Goal: Book appointment/travel/reservation

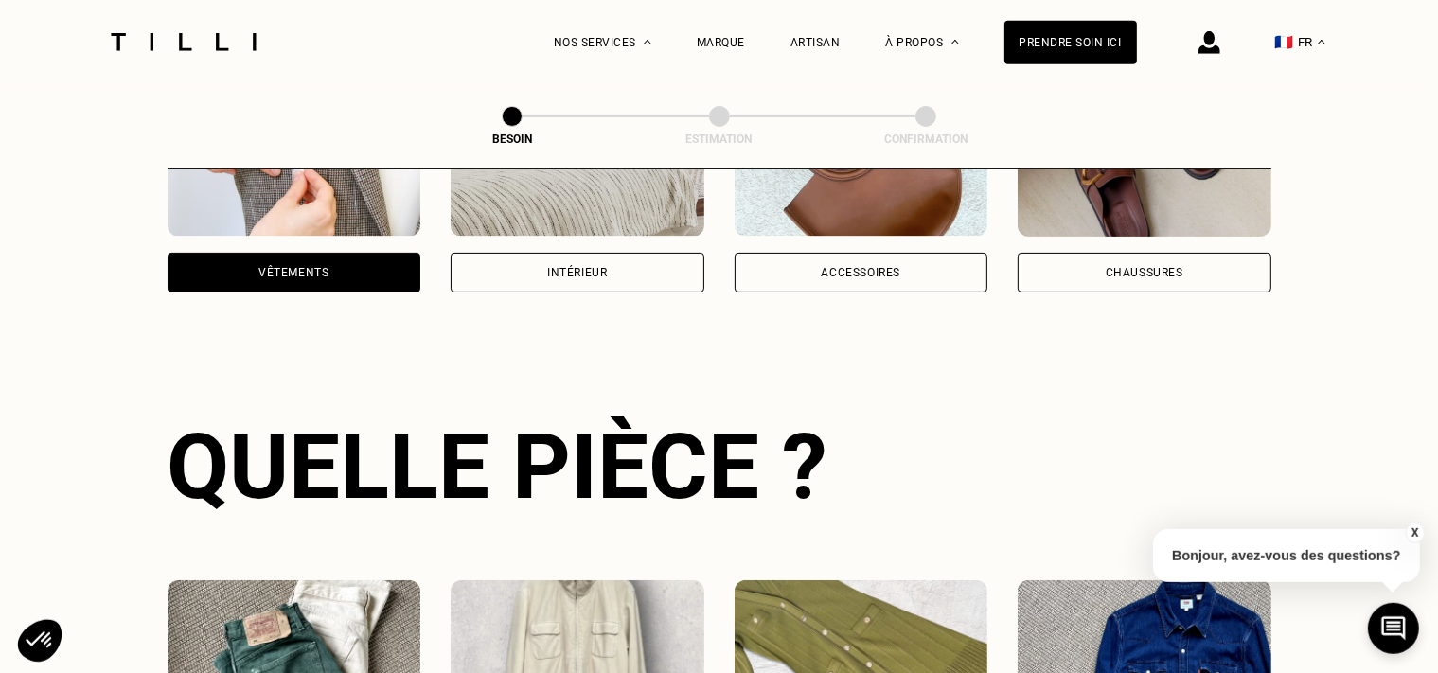
scroll to position [970, 0]
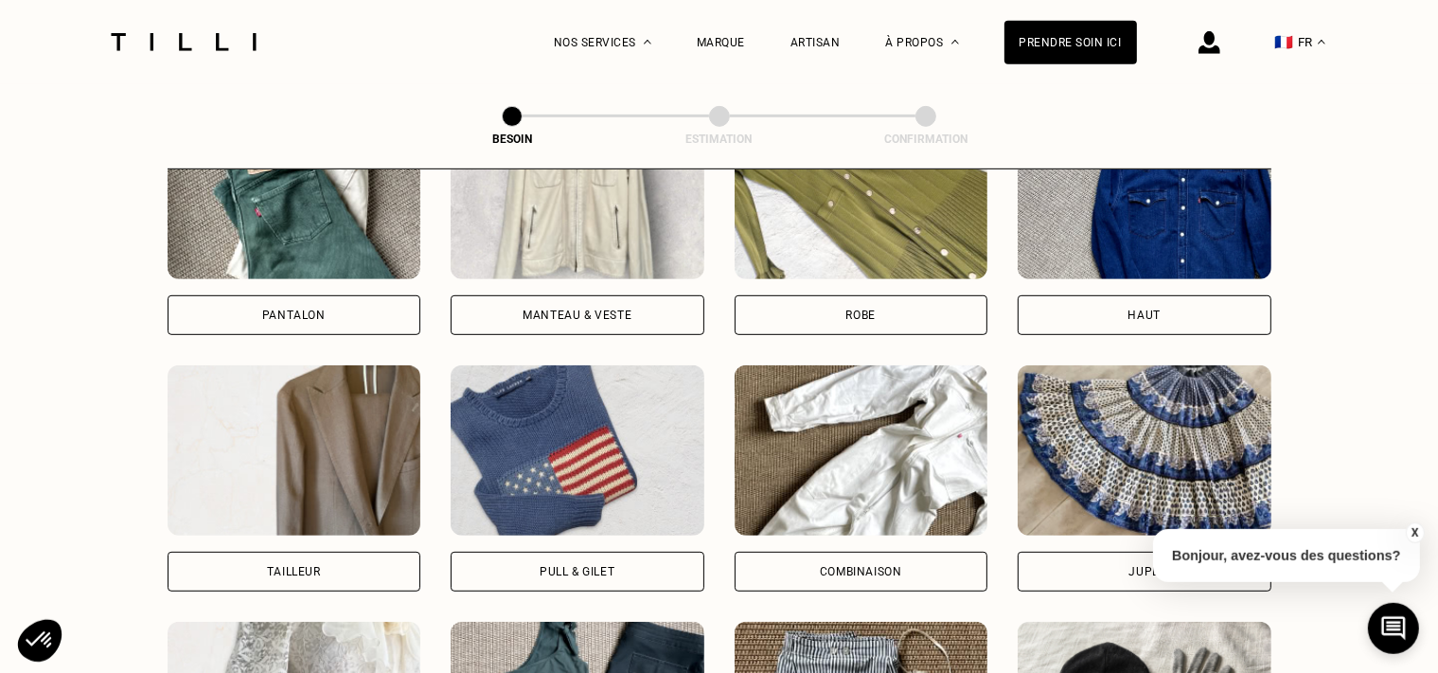
click at [394, 298] on div "Pantalon" at bounding box center [295, 315] width 254 height 40
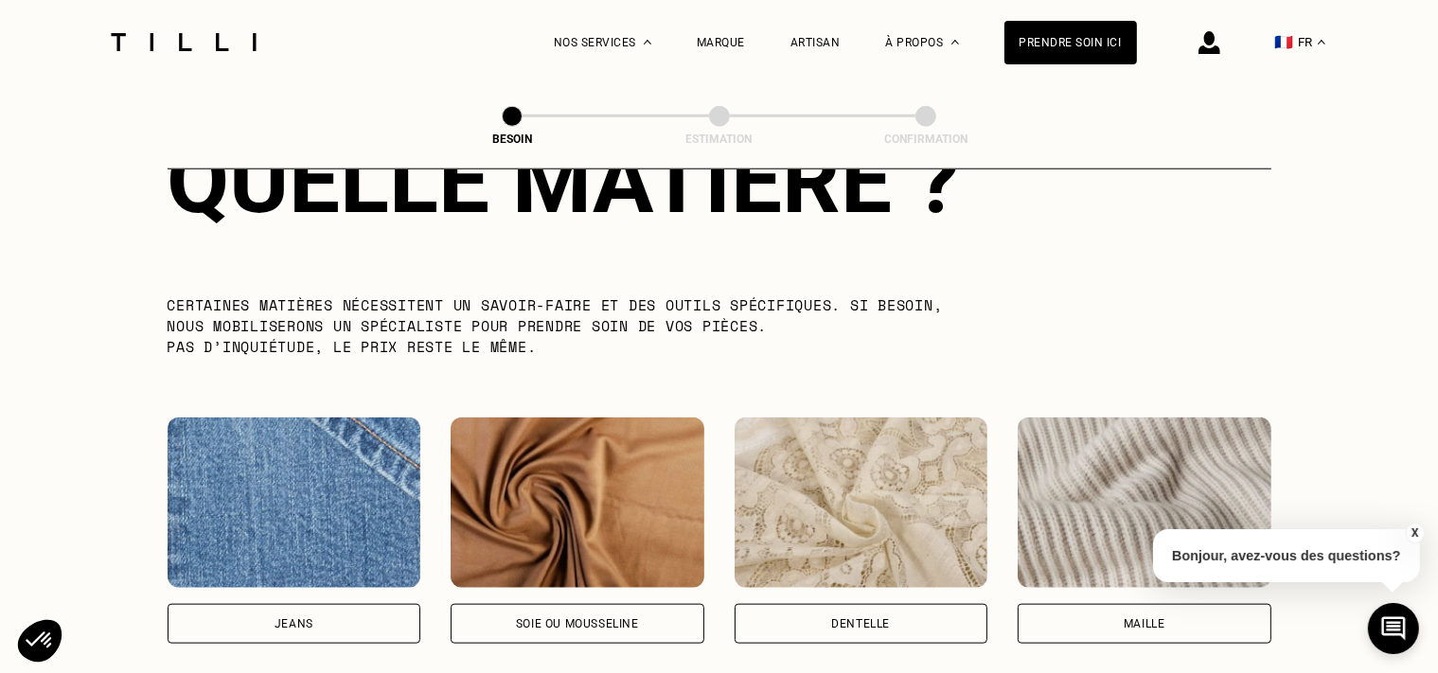
scroll to position [2117, 0]
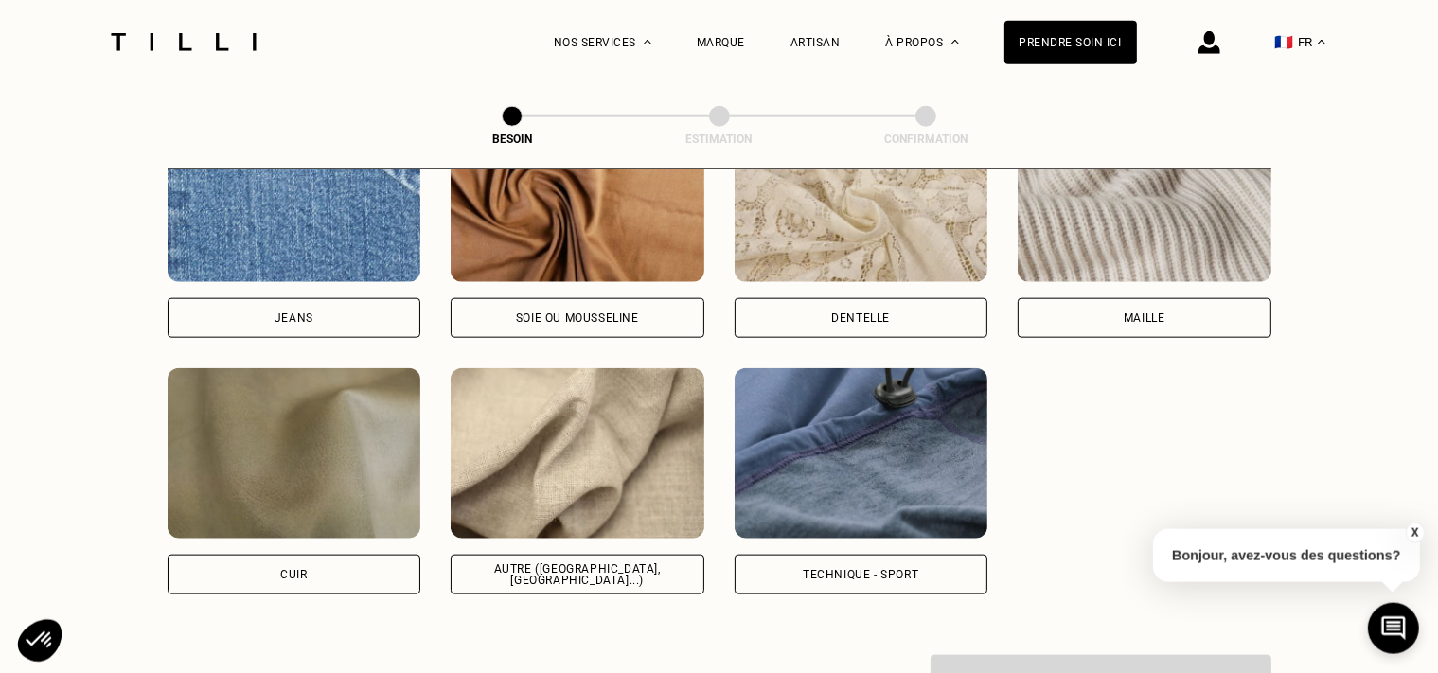
click at [319, 308] on div "Jeans" at bounding box center [295, 318] width 254 height 40
select select "FR"
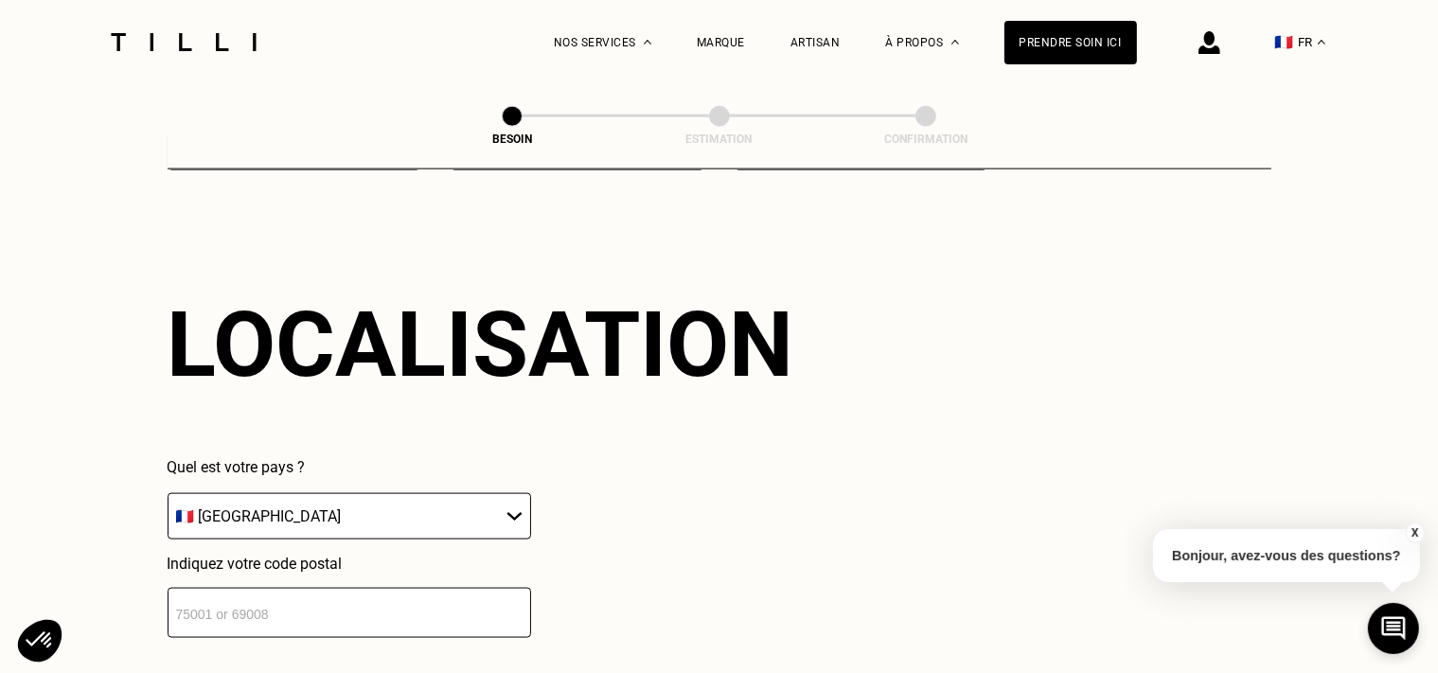
scroll to position [2544, 0]
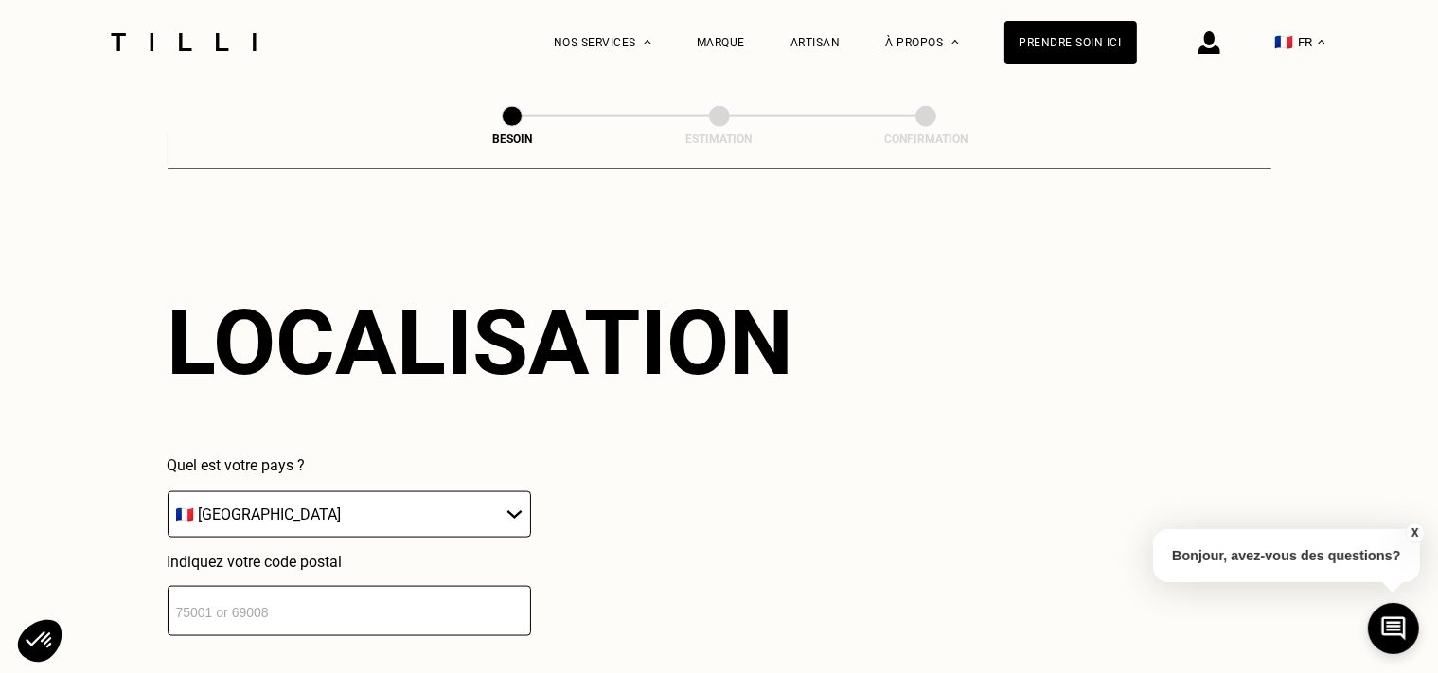
click at [297, 586] on input "number" at bounding box center [350, 611] width 364 height 50
drag, startPoint x: 313, startPoint y: 595, endPoint x: 51, endPoint y: 616, distance: 263.2
click at [168, 616] on input "62320" at bounding box center [350, 611] width 364 height 50
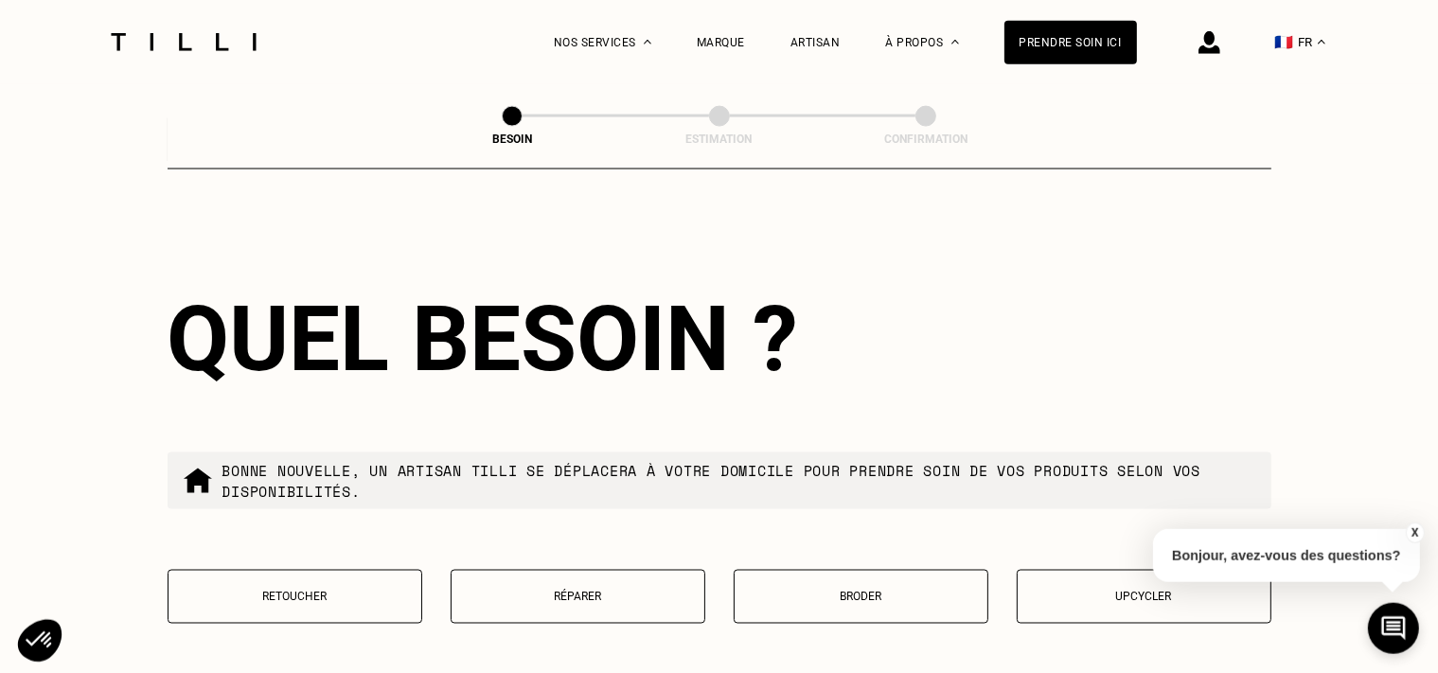
scroll to position [3015, 0]
type input "59000"
click at [620, 528] on div "Quel besoin ? Bonne nouvelle, un artisan tilli se déplacera à votre domicile po…" at bounding box center [720, 466] width 1104 height 483
click at [344, 576] on button "Retoucher" at bounding box center [295, 597] width 255 height 54
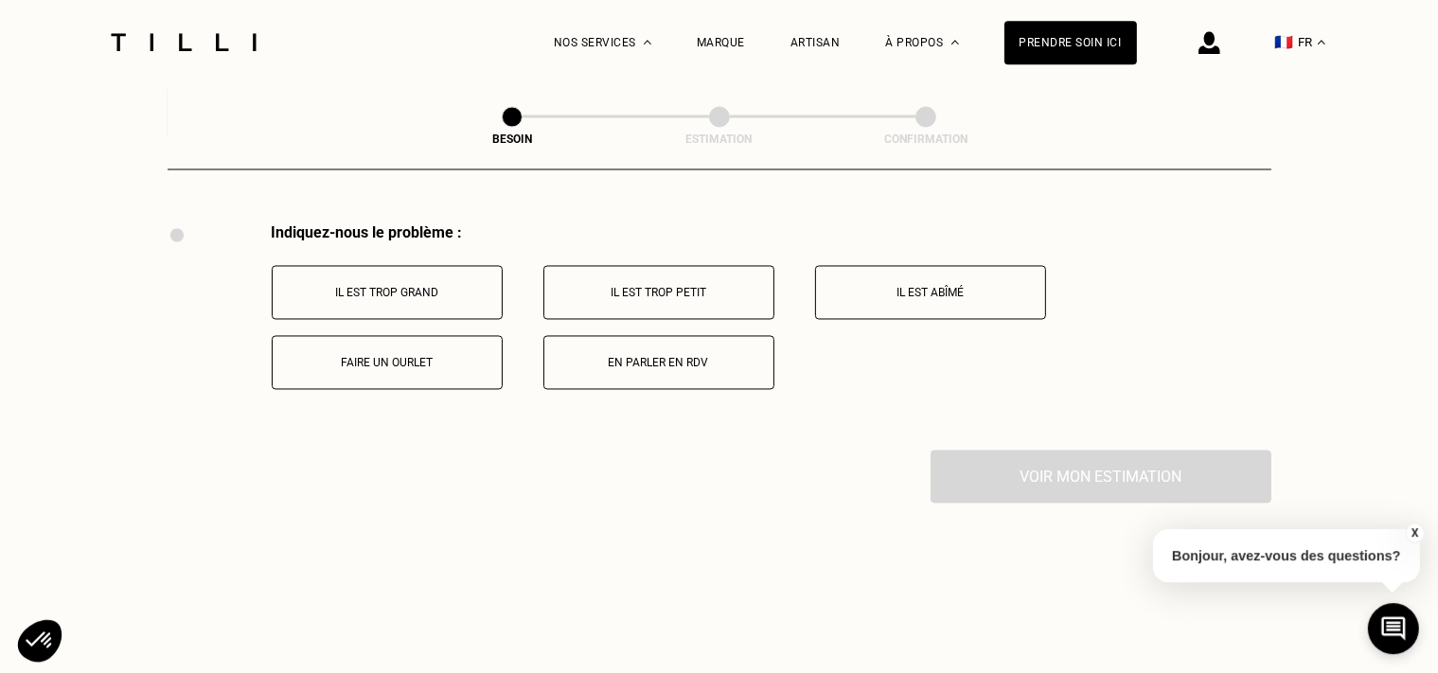
scroll to position [3502, 0]
click at [909, 273] on button "Il est abîmé" at bounding box center [930, 290] width 231 height 54
click at [382, 354] on p "Le zip est bloqué" at bounding box center [387, 360] width 210 height 13
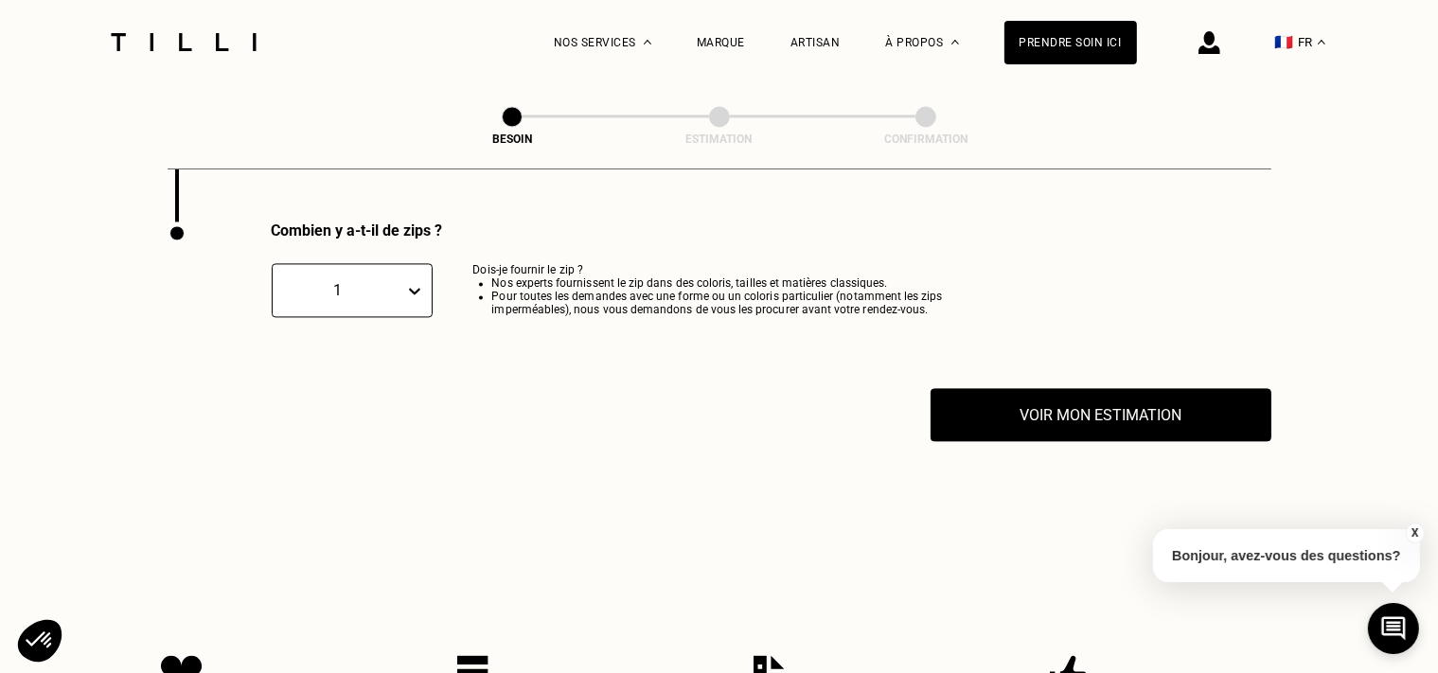
scroll to position [3955, 0]
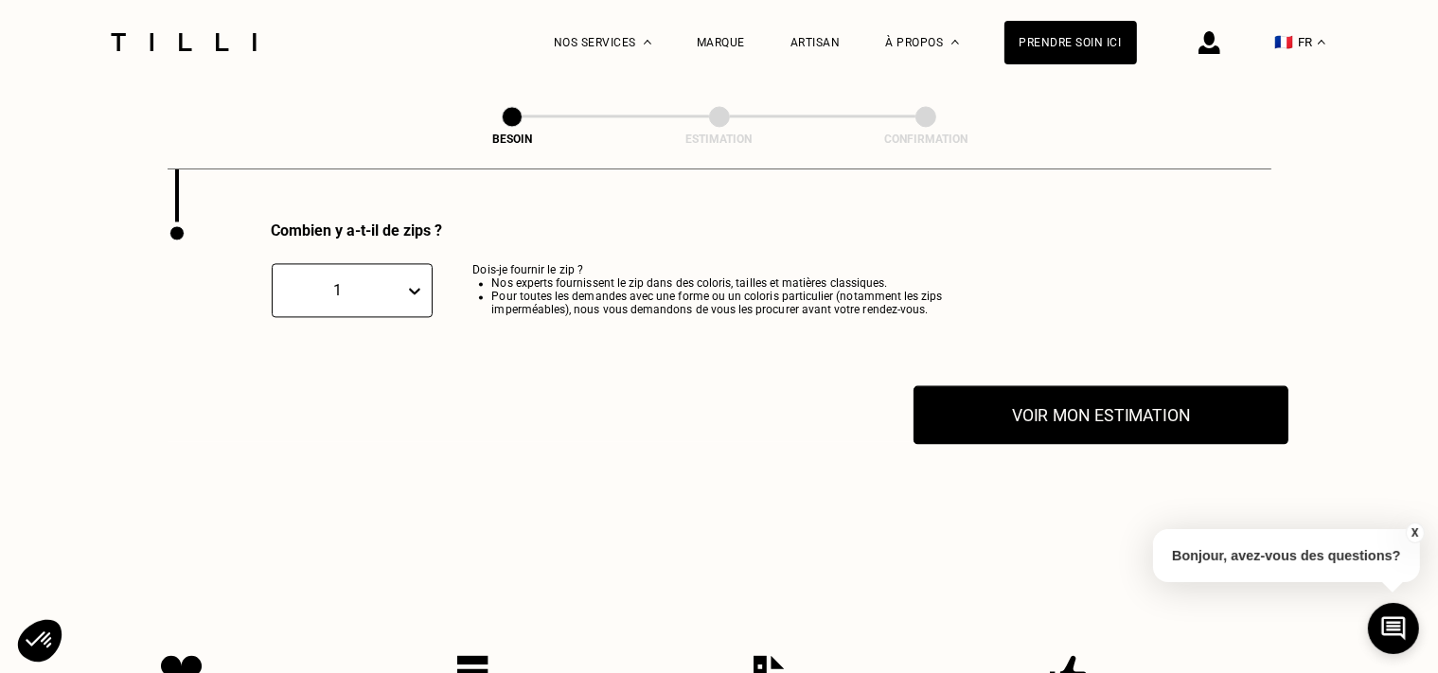
click at [1007, 396] on button "Voir mon estimation" at bounding box center [1101, 414] width 375 height 59
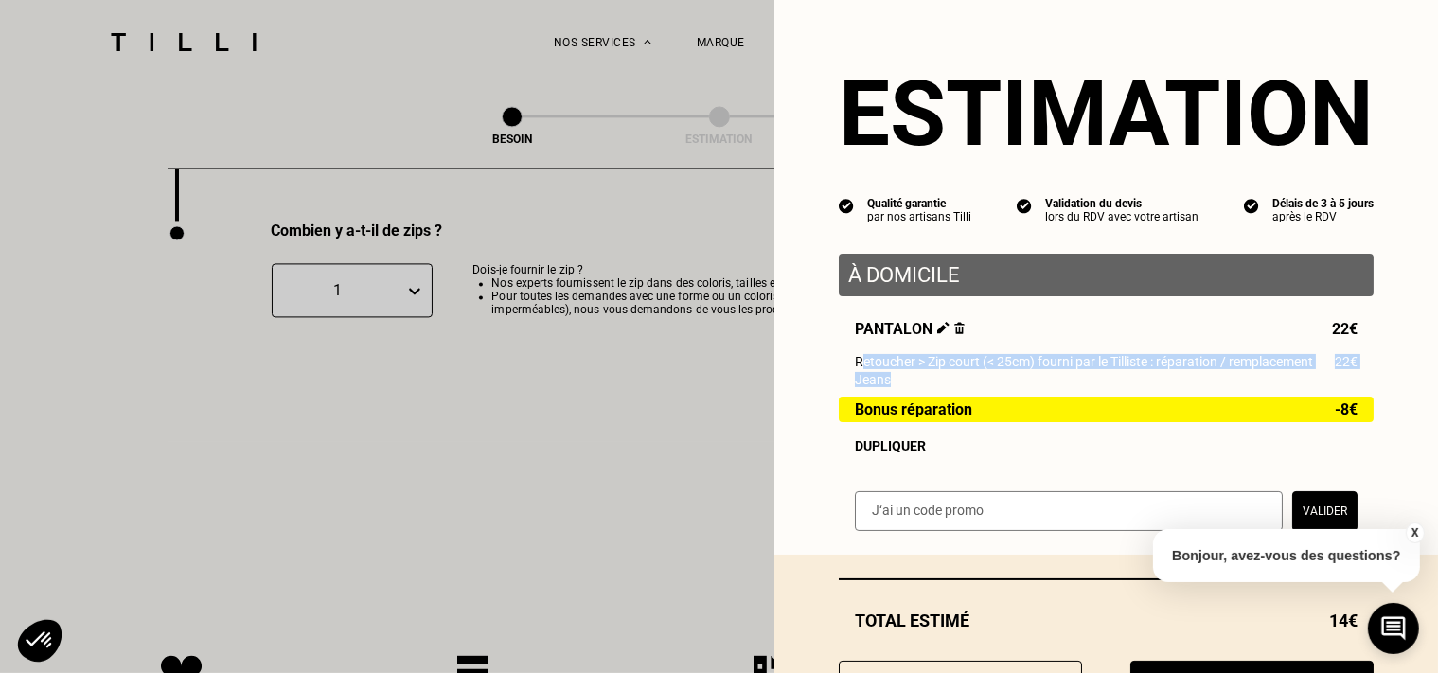
drag, startPoint x: 901, startPoint y: 386, endPoint x: 844, endPoint y: 366, distance: 60.2
click at [844, 366] on div "Pantalon 22€ Retoucher > Zip court (< 25cm) fourni par le Tilliste : réparation…" at bounding box center [1106, 387] width 535 height 134
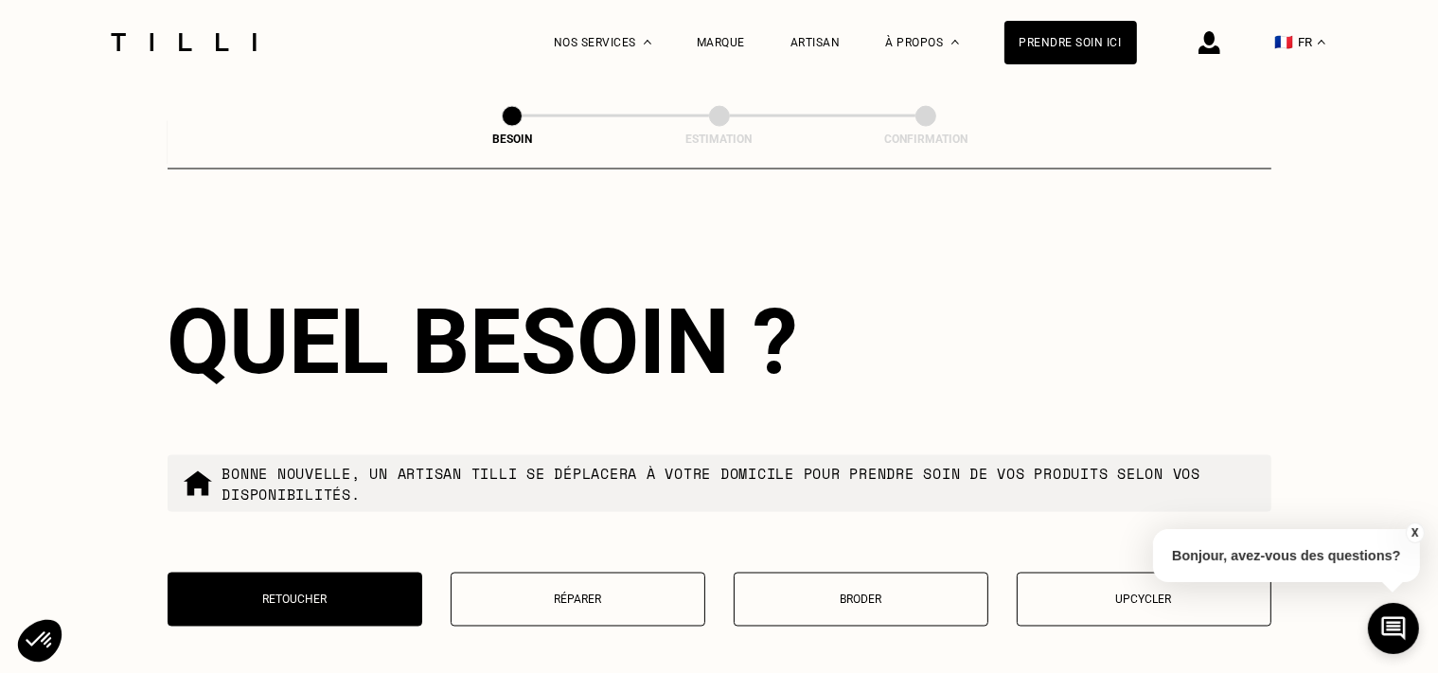
scroll to position [3484, 0]
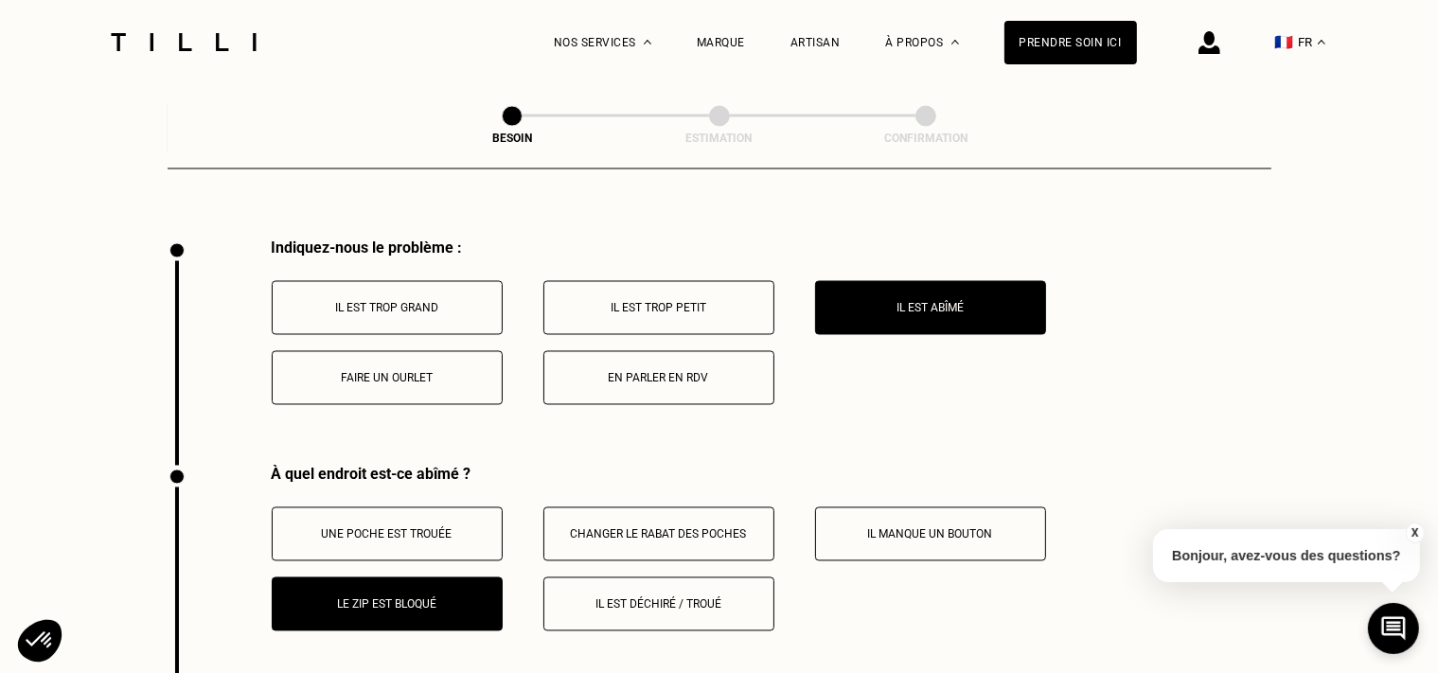
click at [455, 376] on p "Faire un ourlet" at bounding box center [387, 378] width 210 height 13
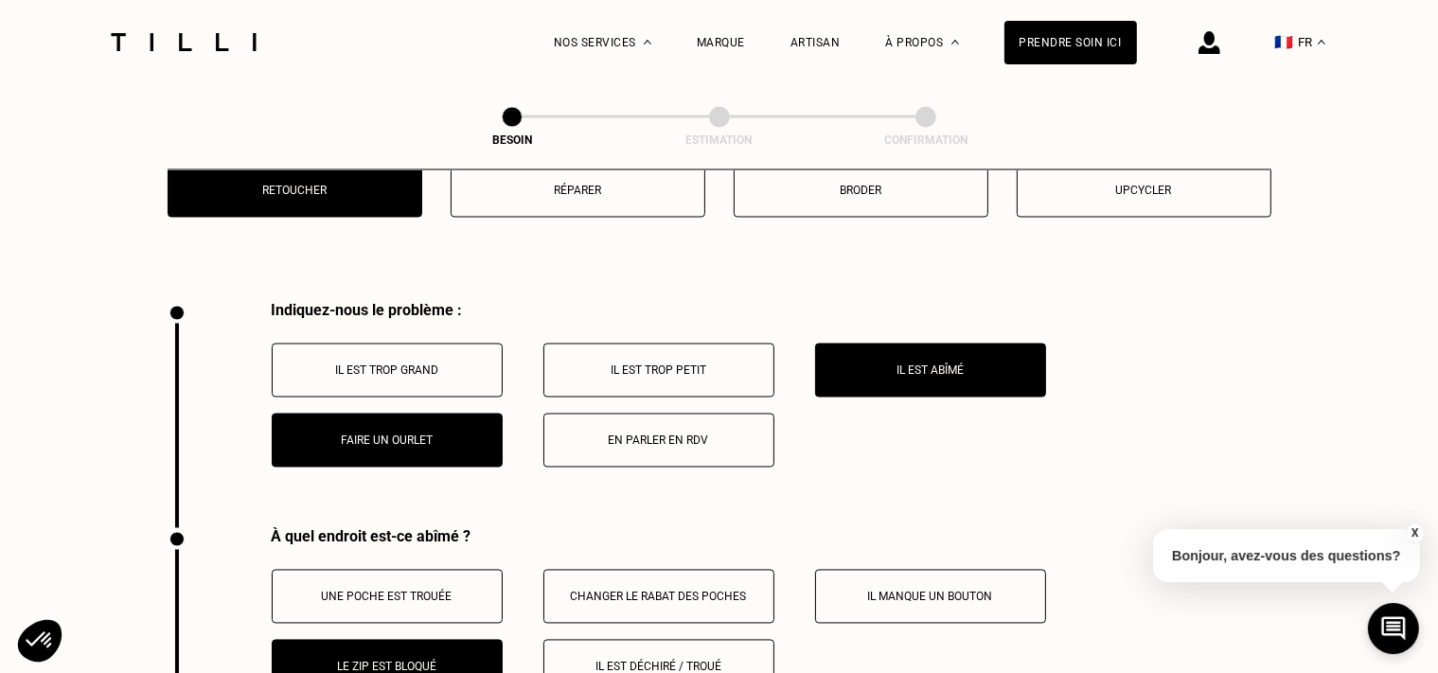
scroll to position [3258, 0]
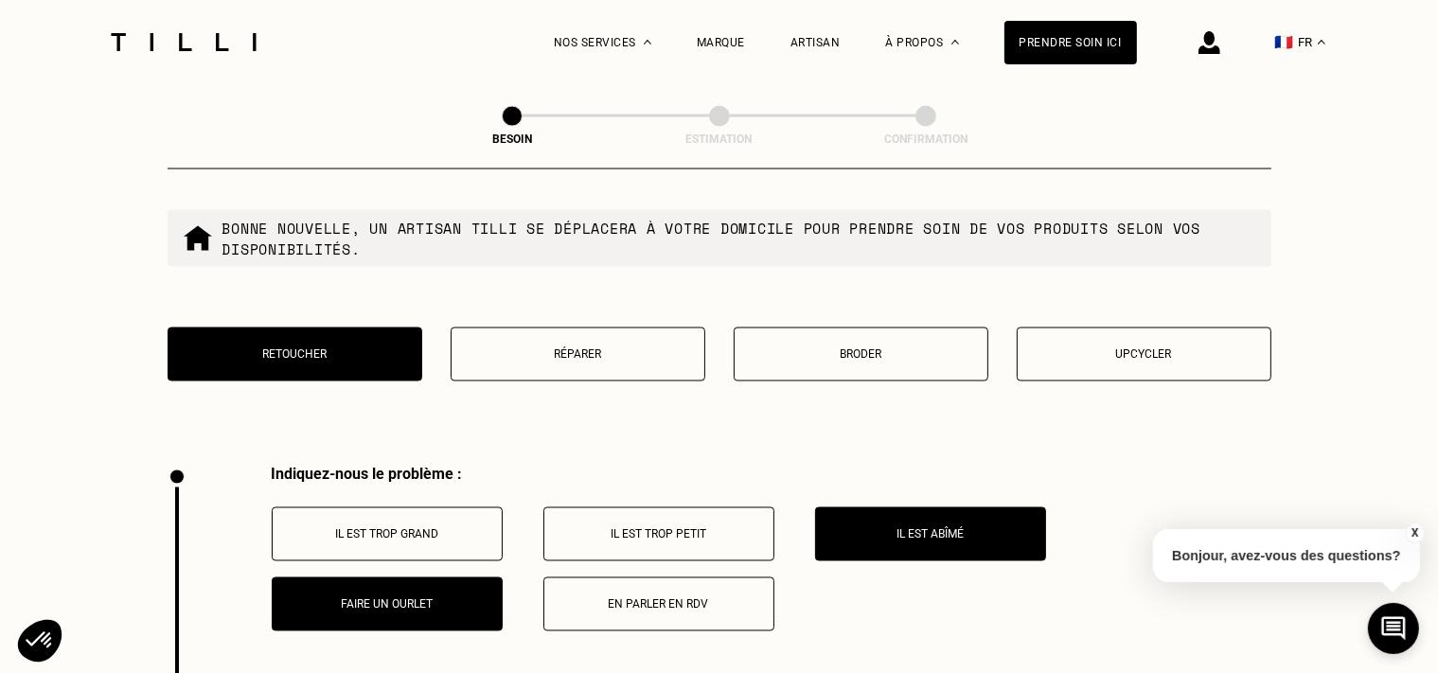
click at [660, 533] on button "Il est trop petit" at bounding box center [659, 535] width 231 height 54
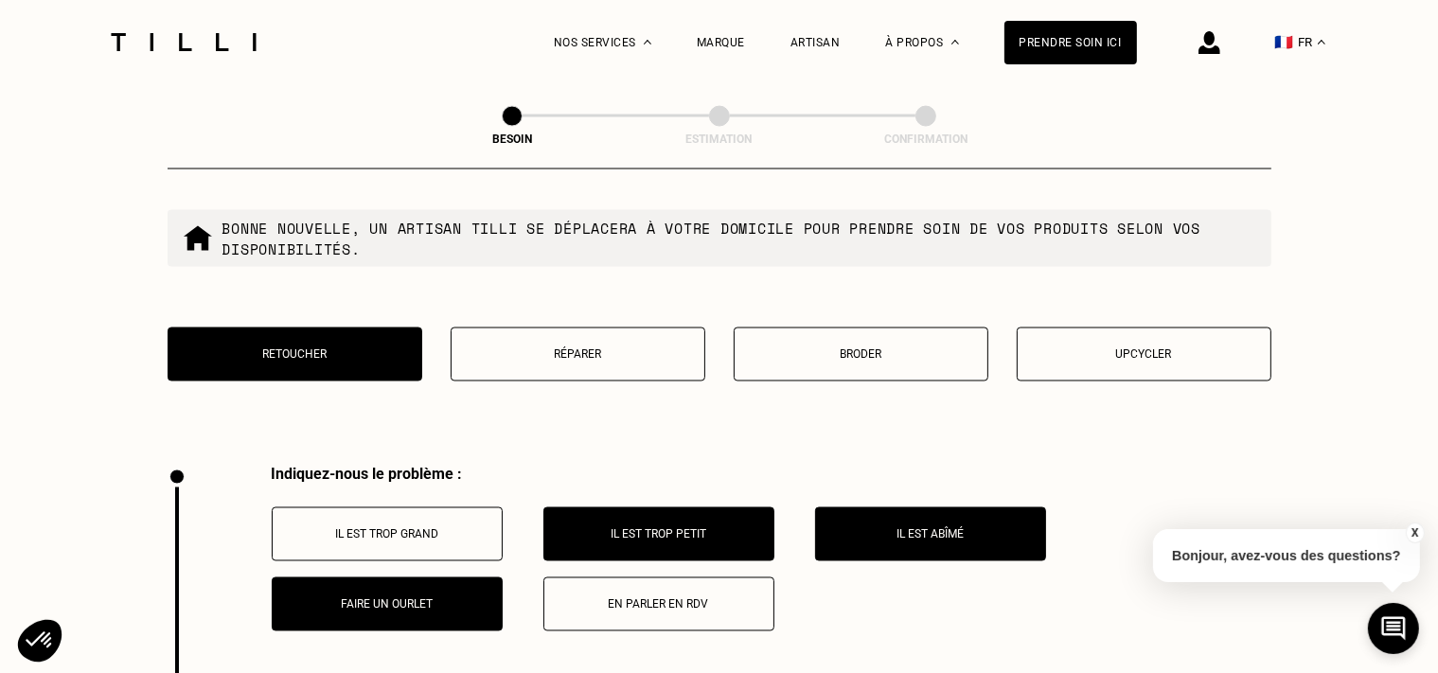
click at [432, 514] on button "Il est trop grand" at bounding box center [387, 535] width 231 height 54
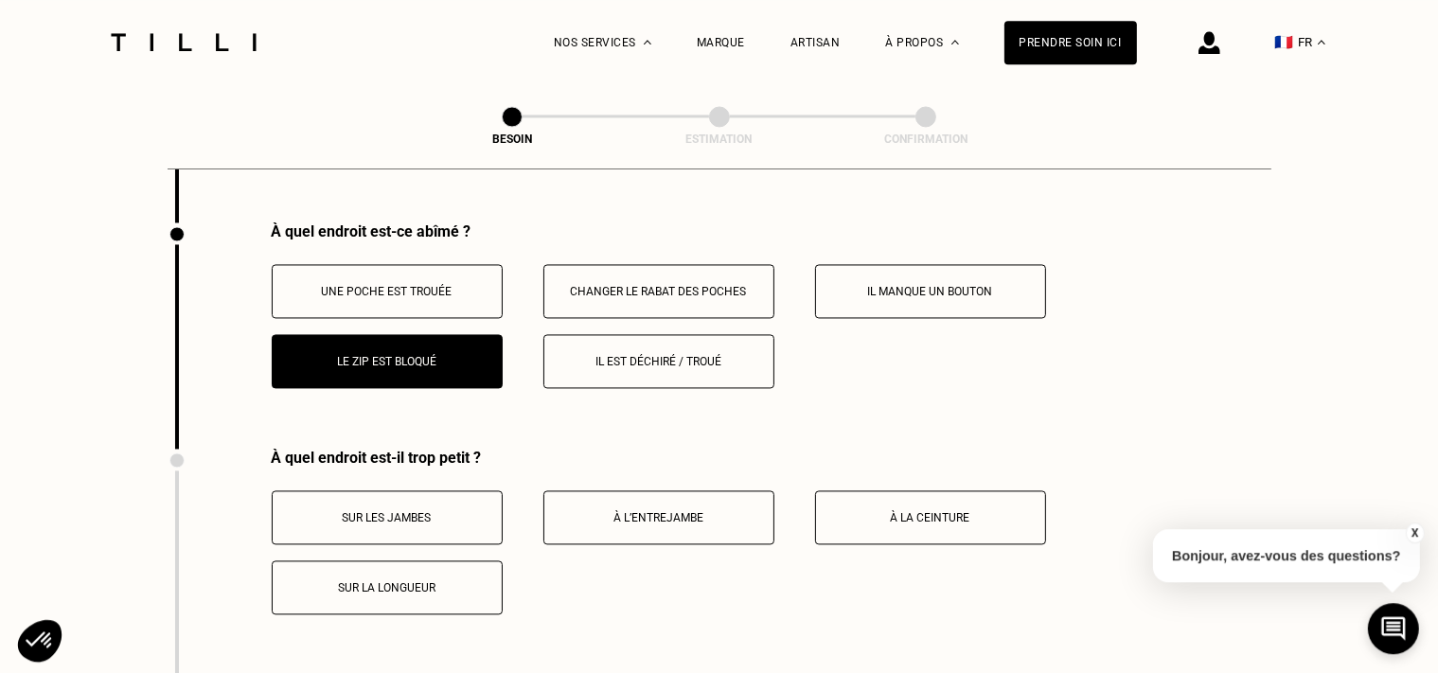
scroll to position [3728, 0]
click at [472, 513] on p "Sur les jambes" at bounding box center [387, 516] width 210 height 13
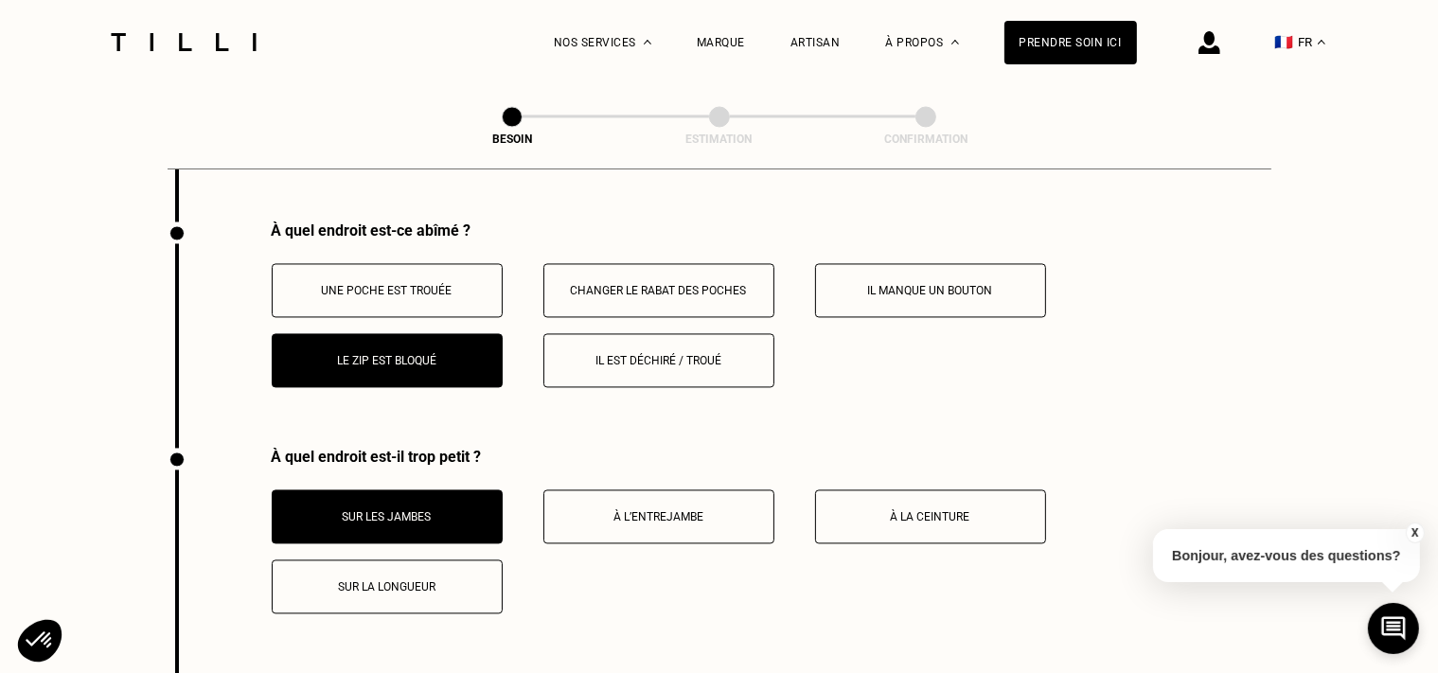
click at [794, 498] on div "Sur les jambes À l’entrejambe À la ceinture Sur la longueur" at bounding box center [772, 552] width 1000 height 124
click at [743, 510] on p "À l’entrejambe" at bounding box center [659, 516] width 210 height 13
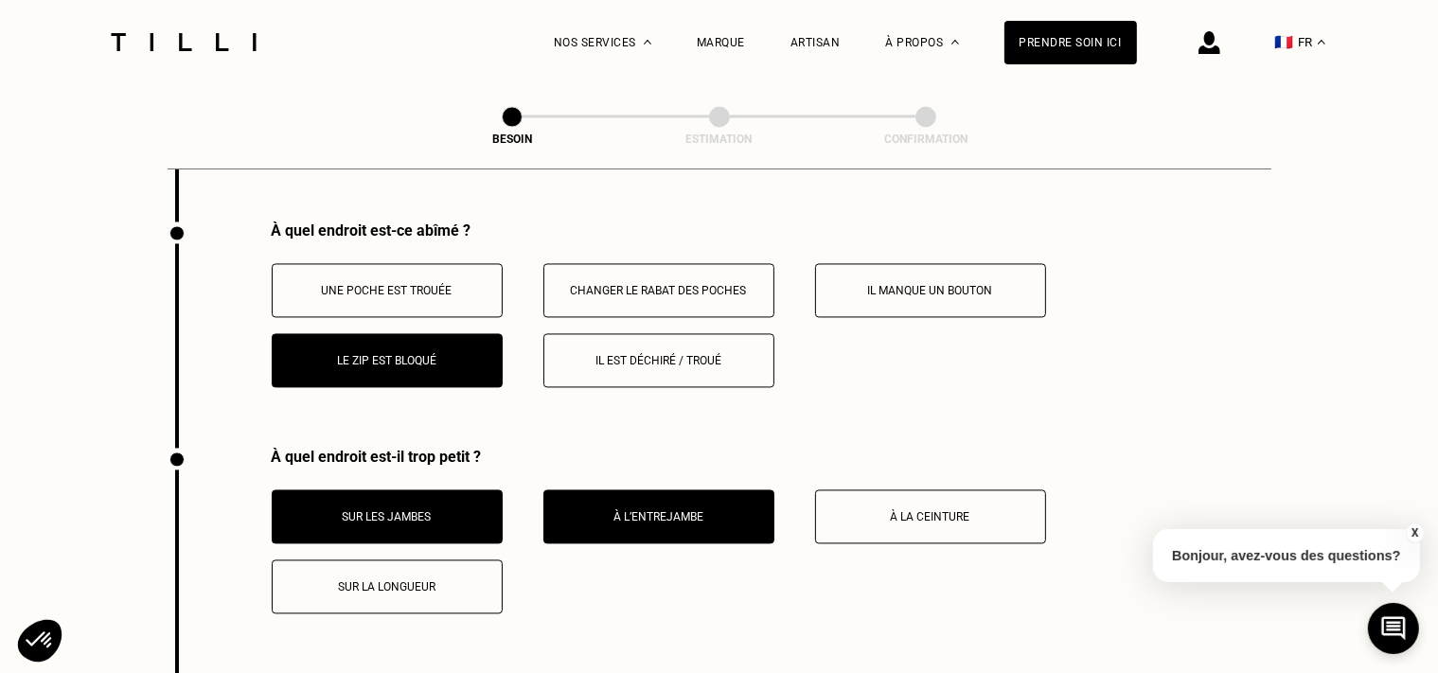
click at [880, 510] on p "À la ceinture" at bounding box center [931, 516] width 210 height 13
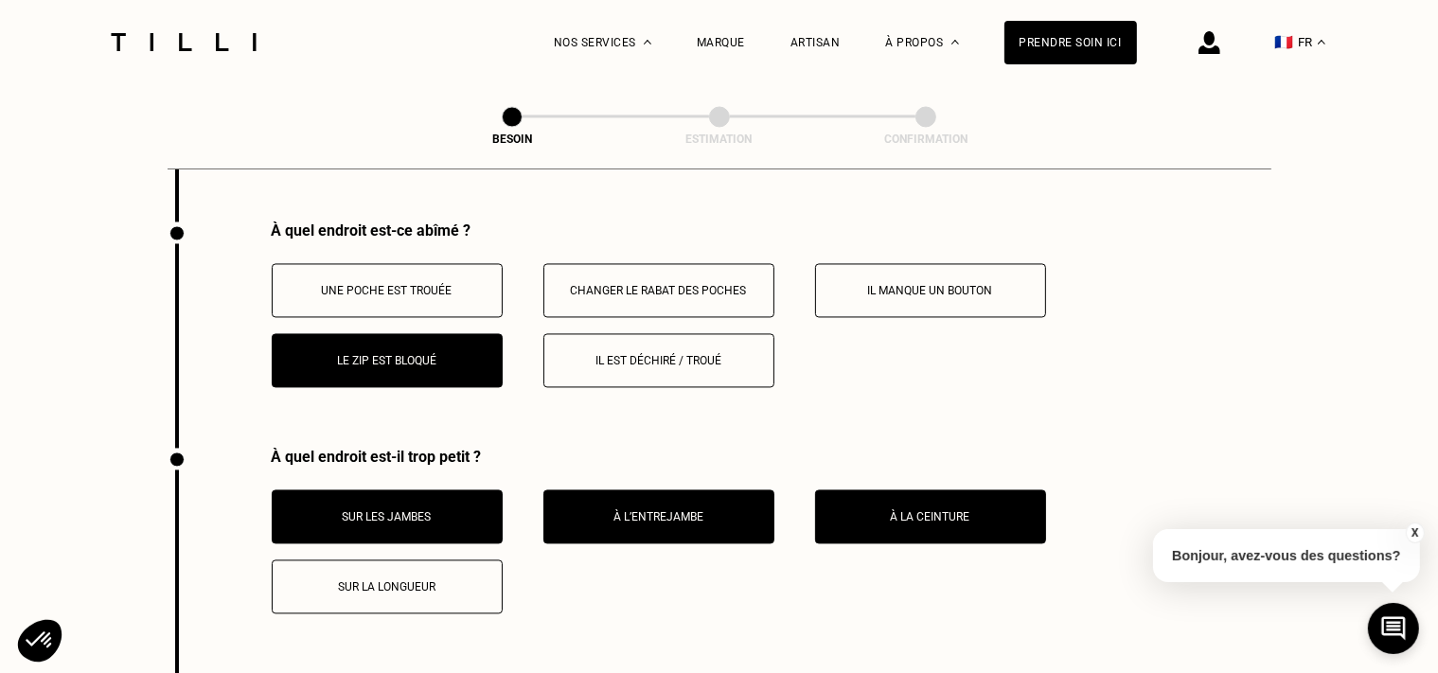
click at [466, 611] on div "À quel endroit est-il trop petit ? Sur les jambes À l’entrejambe À la ceinture …" at bounding box center [720, 561] width 1104 height 226
click at [469, 598] on button "Sur la longueur" at bounding box center [387, 587] width 231 height 54
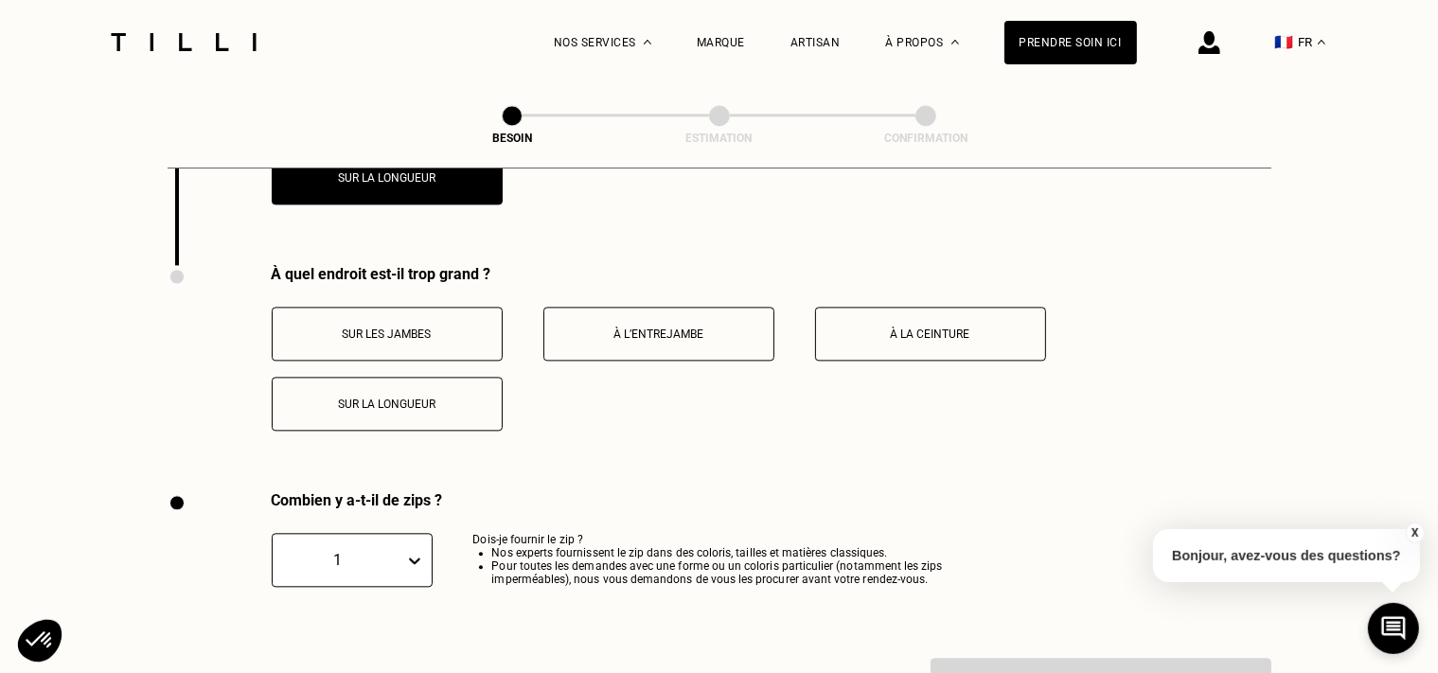
scroll to position [4200, 0]
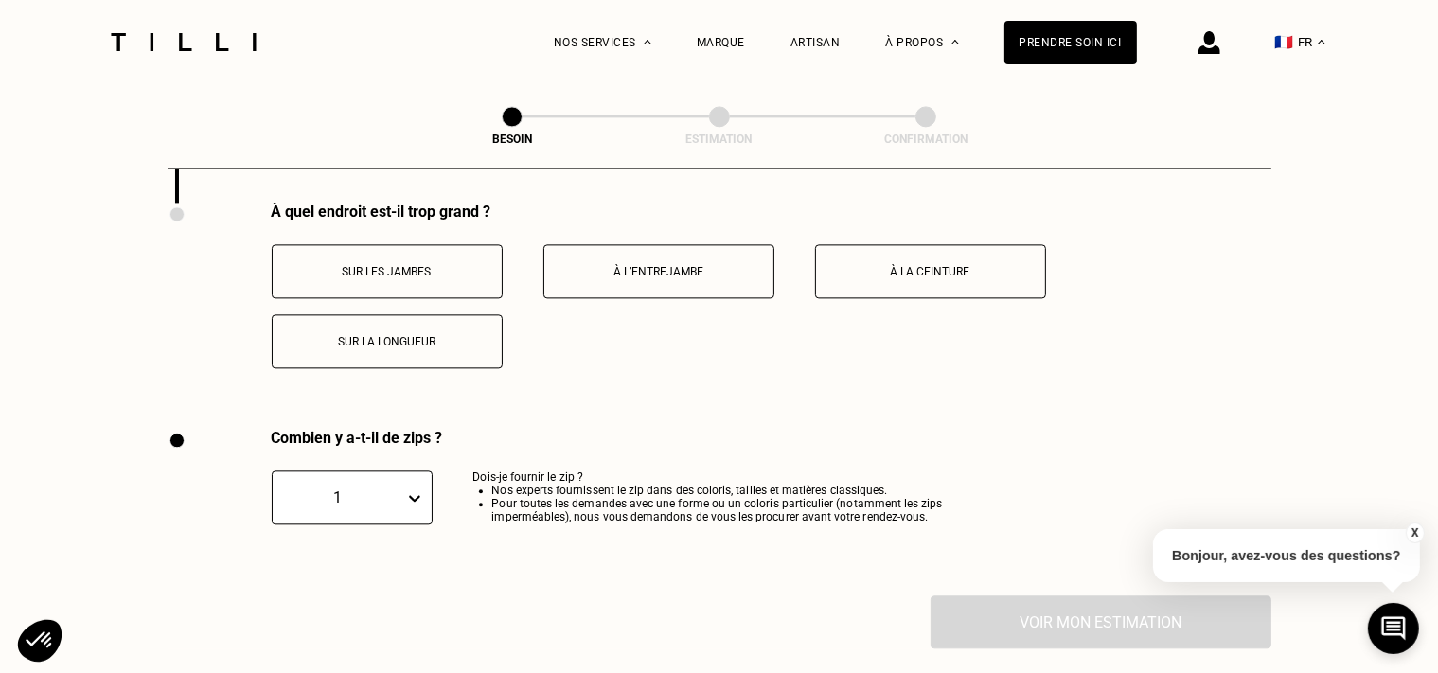
click at [425, 276] on button "Sur les jambes" at bounding box center [387, 271] width 231 height 54
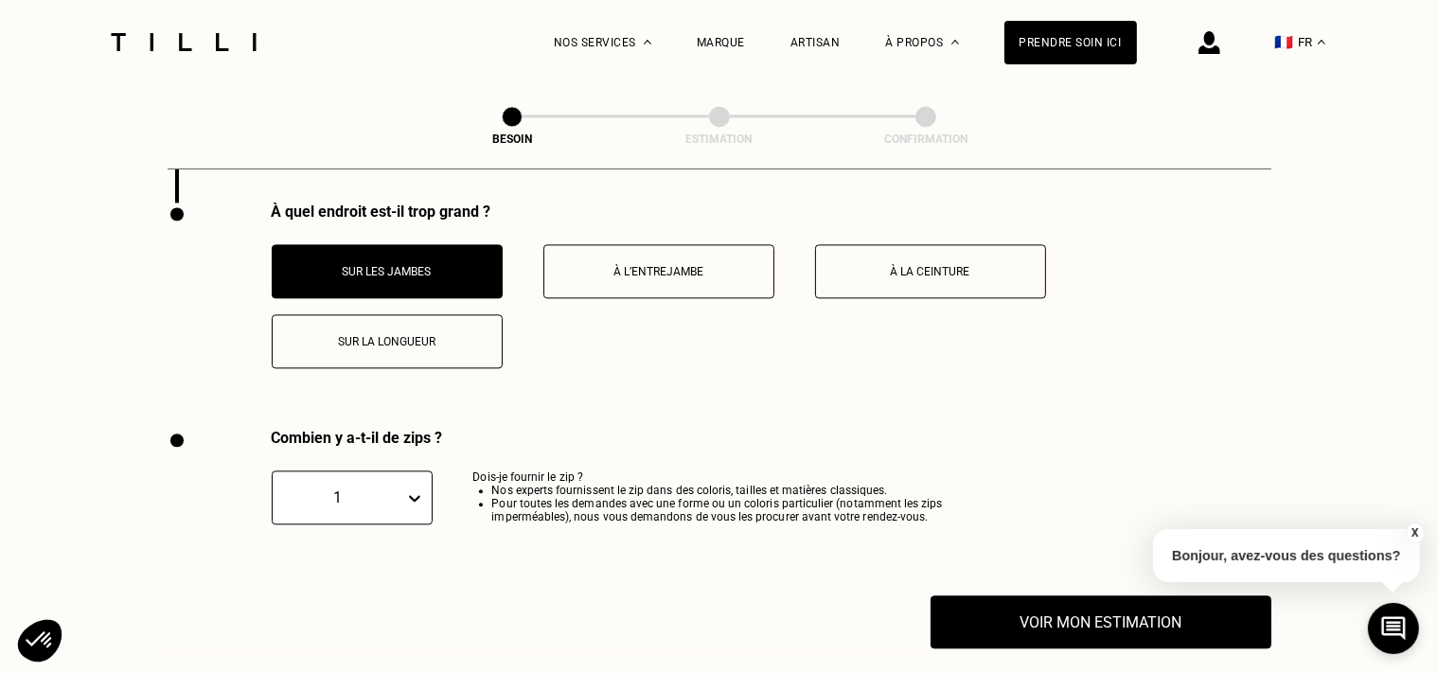
click at [428, 335] on p "Sur la longueur" at bounding box center [387, 341] width 210 height 13
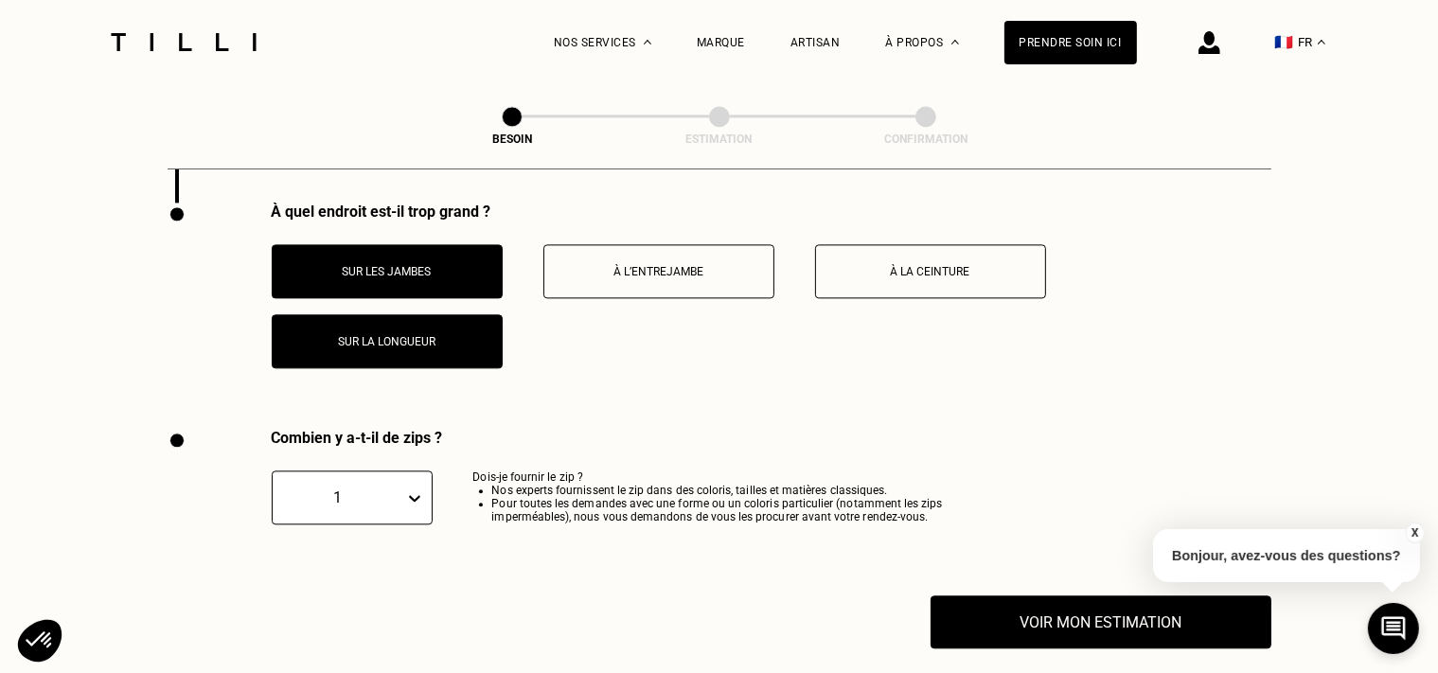
click at [653, 265] on p "À l’entrejambe" at bounding box center [659, 271] width 210 height 13
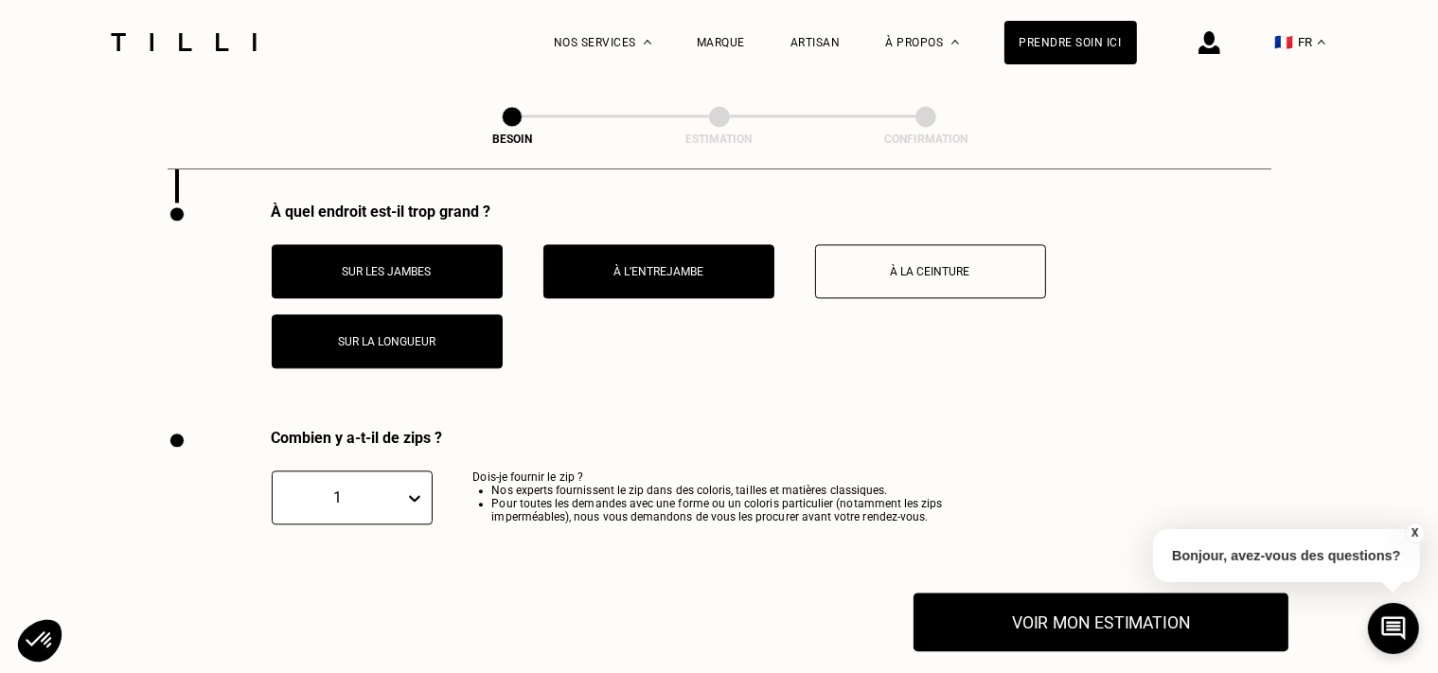
click at [1135, 625] on button "Voir mon estimation" at bounding box center [1101, 622] width 375 height 59
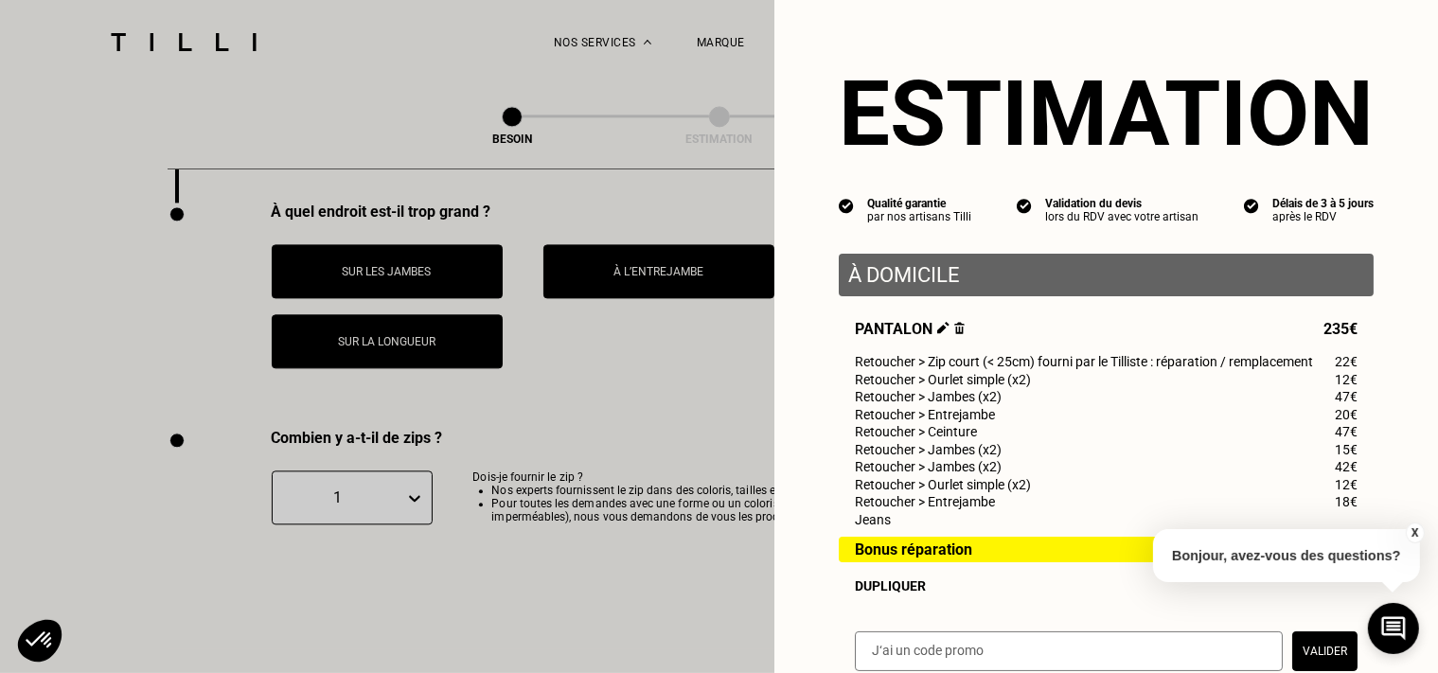
click at [1417, 540] on button "X" at bounding box center [1414, 533] width 19 height 21
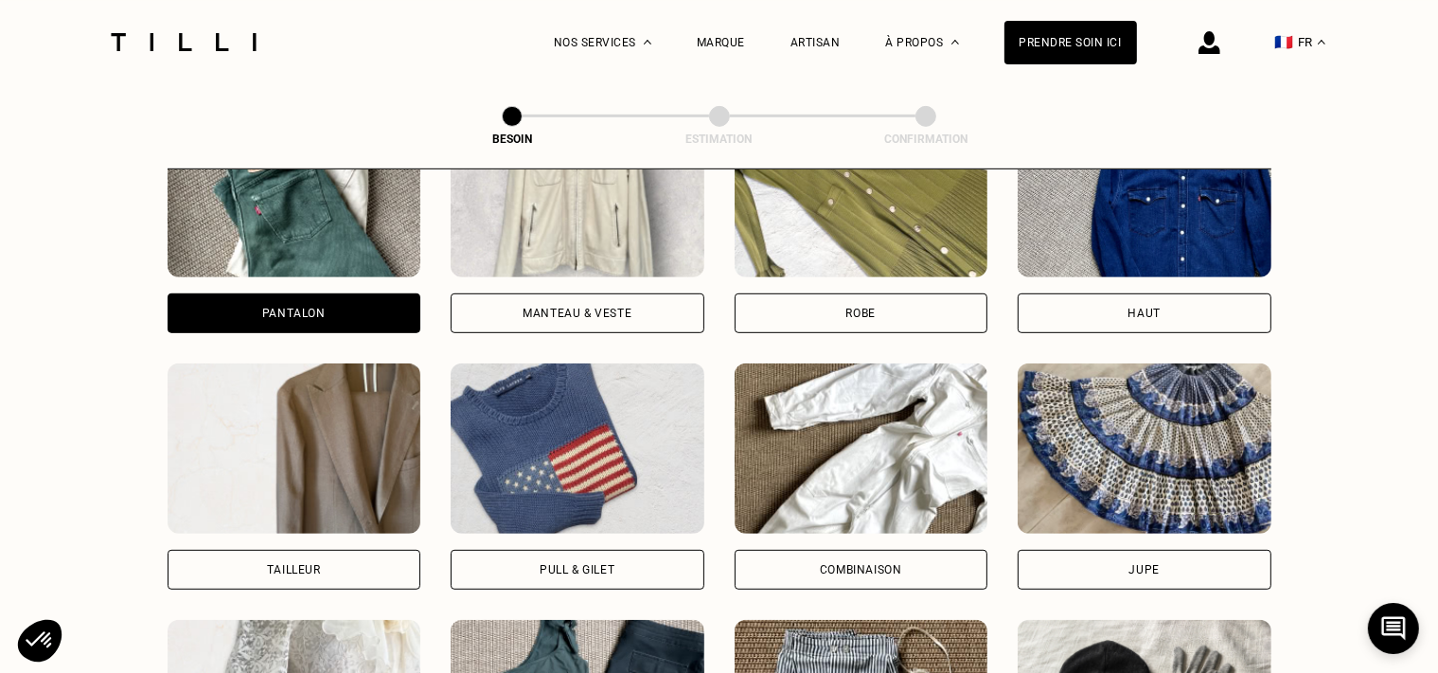
scroll to position [942, 0]
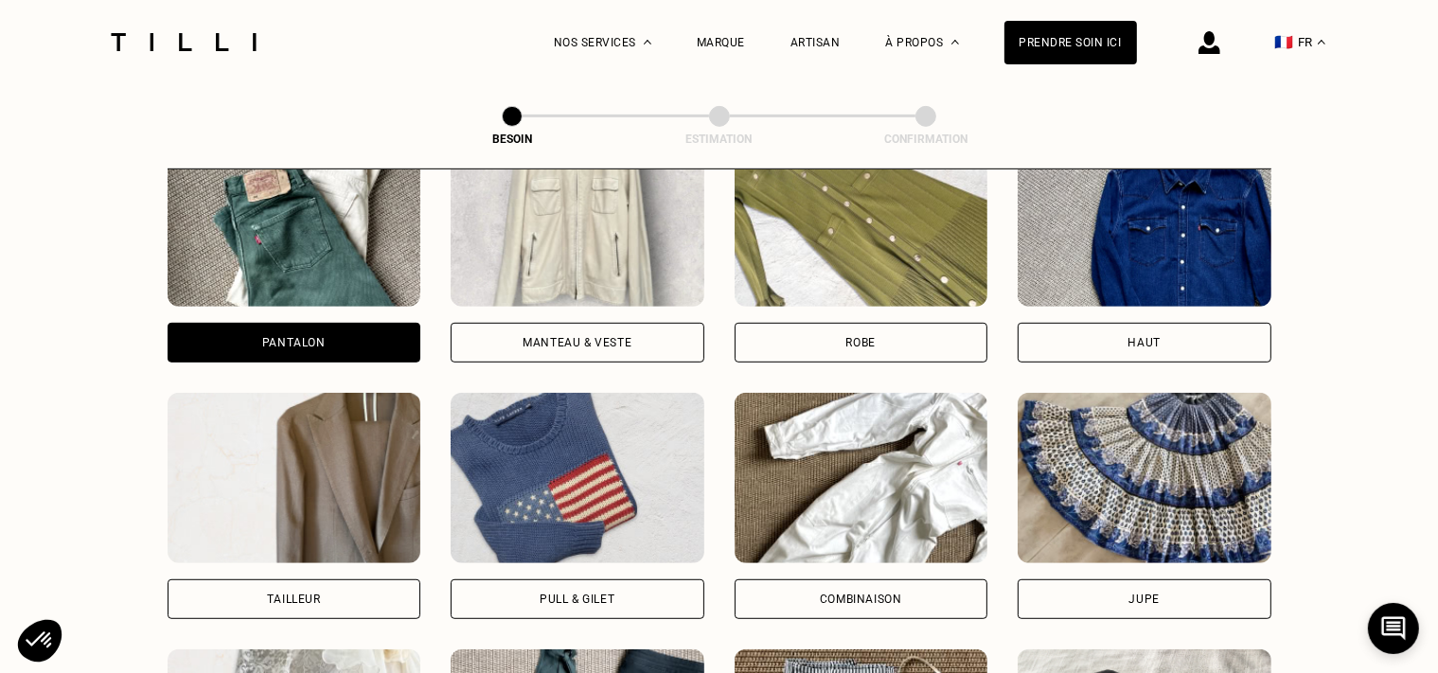
click at [631, 337] on div "Manteau & Veste" at bounding box center [577, 342] width 109 height 11
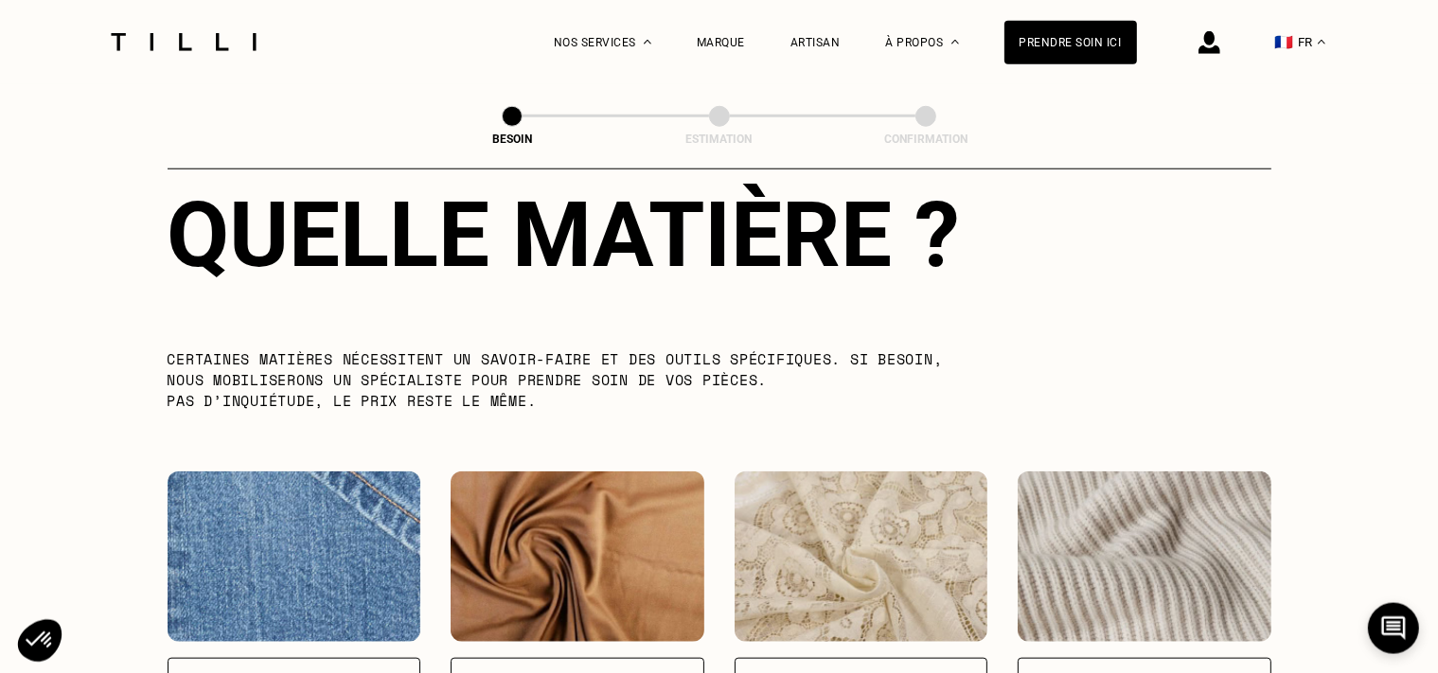
scroll to position [2087, 0]
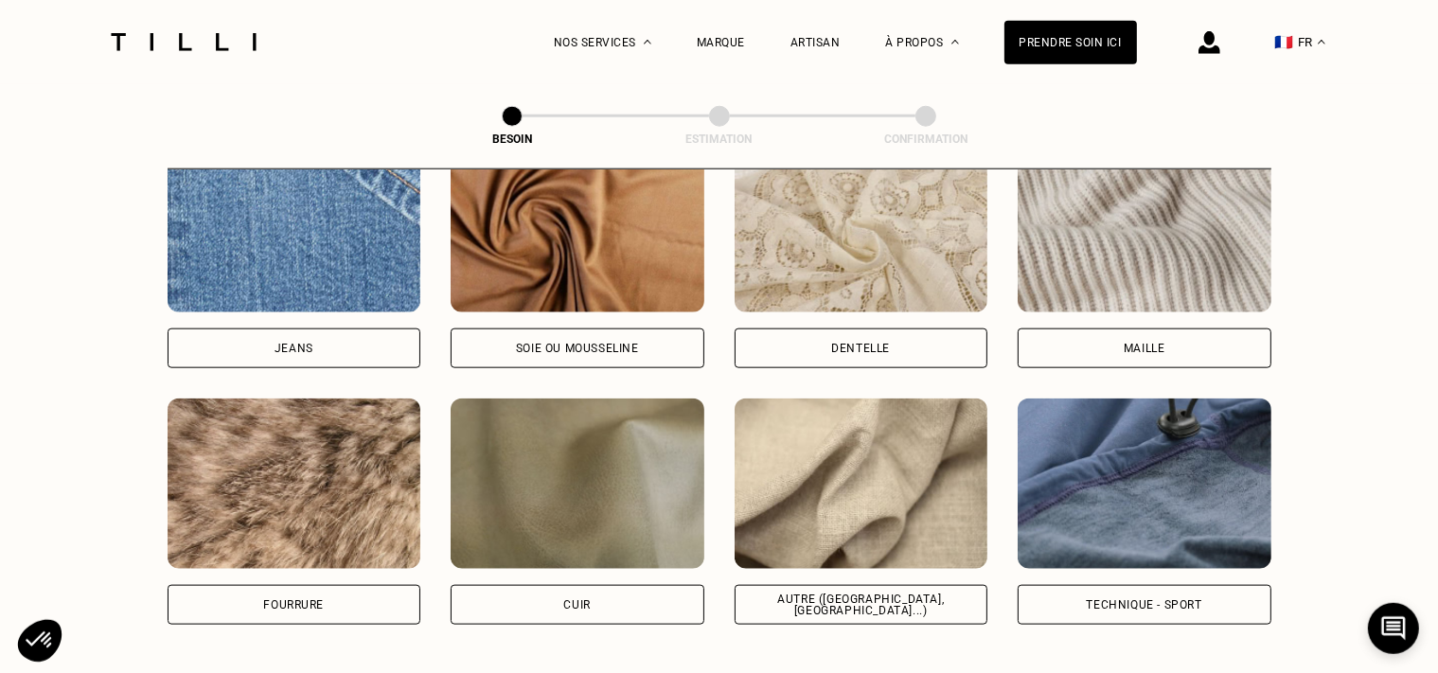
click at [331, 329] on div "Jeans" at bounding box center [295, 349] width 254 height 40
select select "FR"
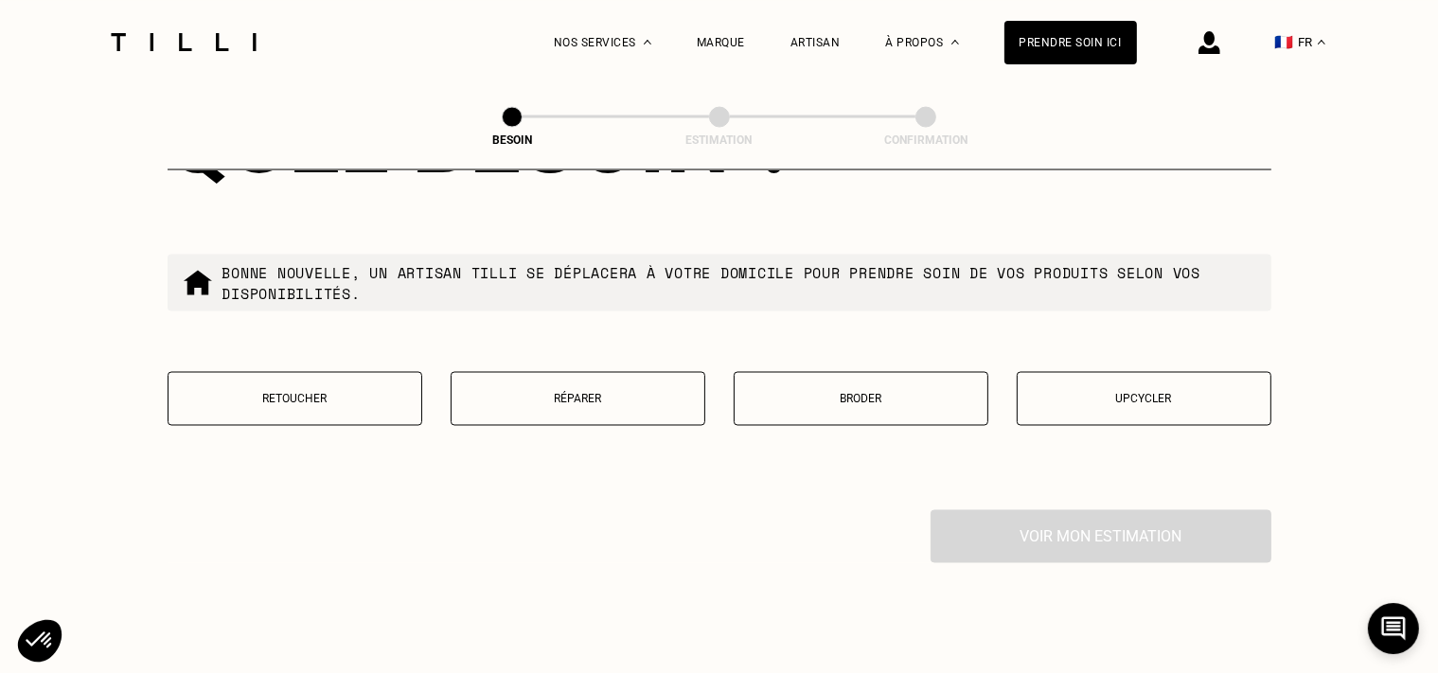
scroll to position [3236, 0]
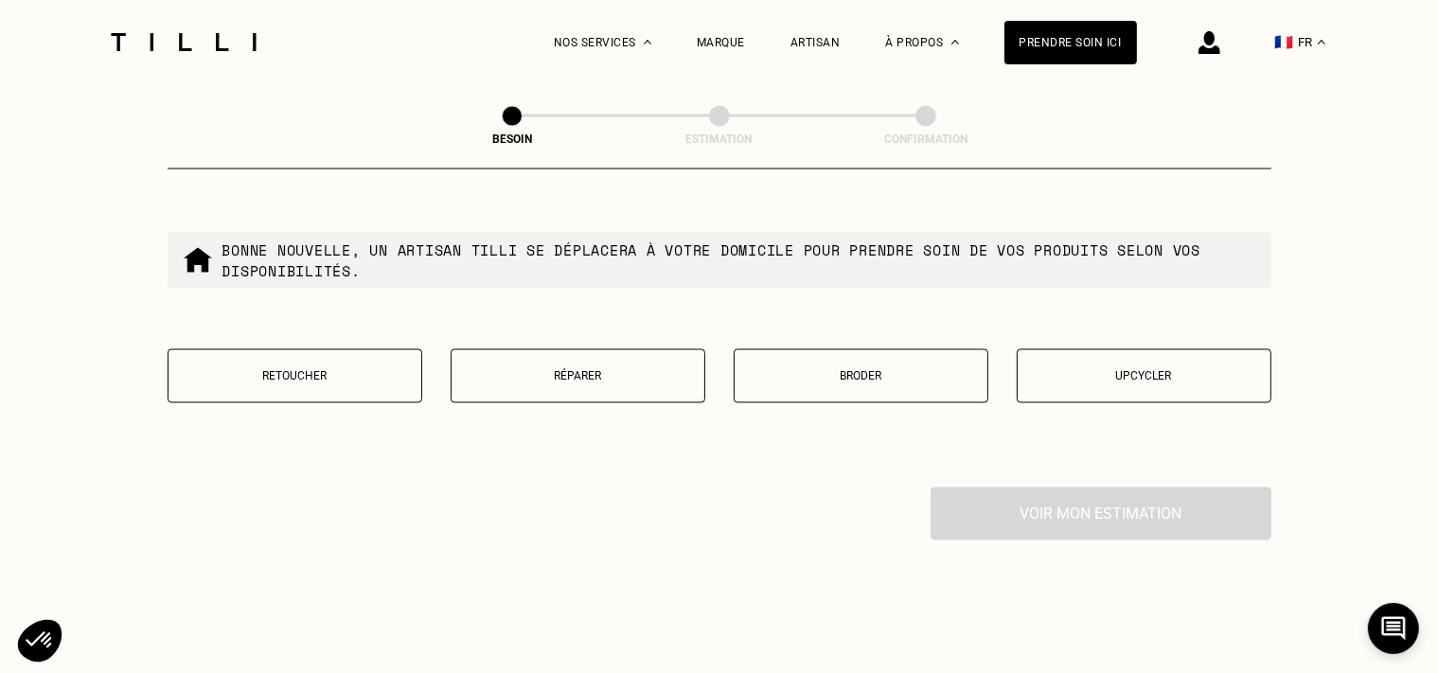
click at [657, 376] on button "Réparer" at bounding box center [578, 376] width 255 height 54
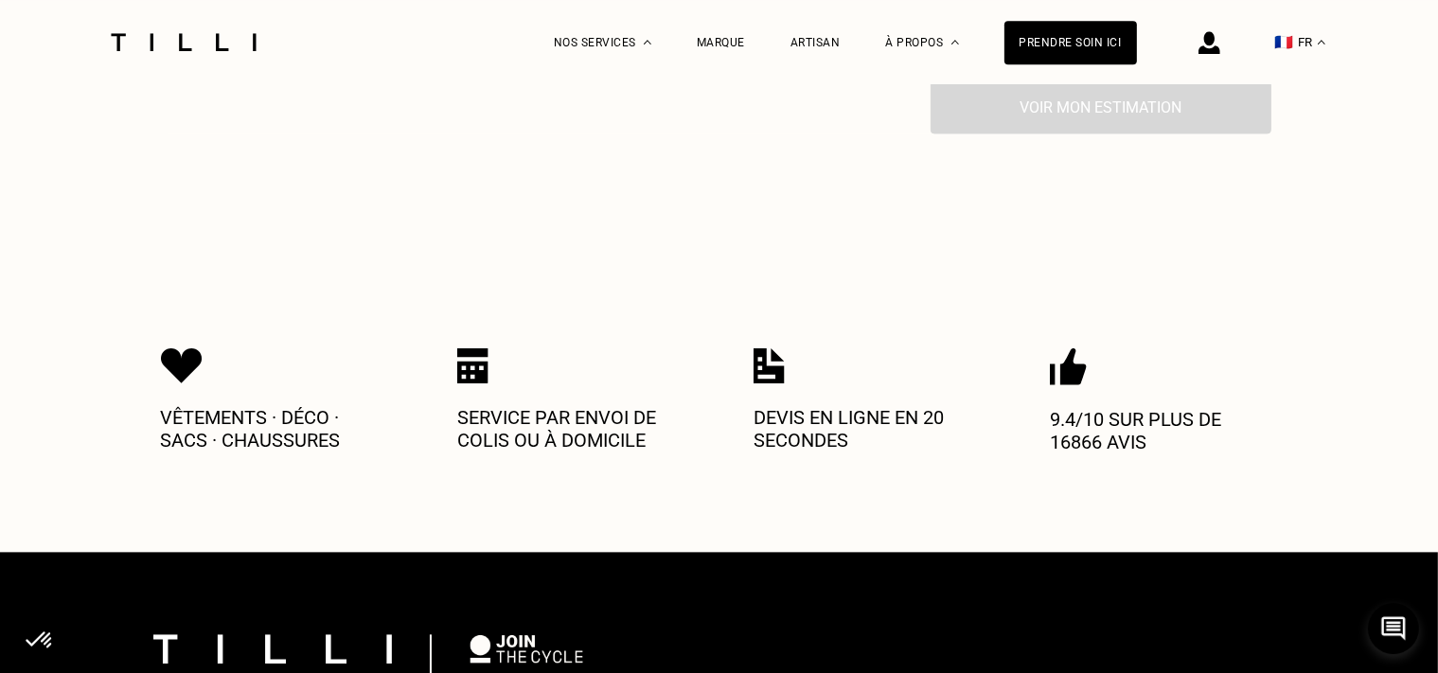
scroll to position [3468, 0]
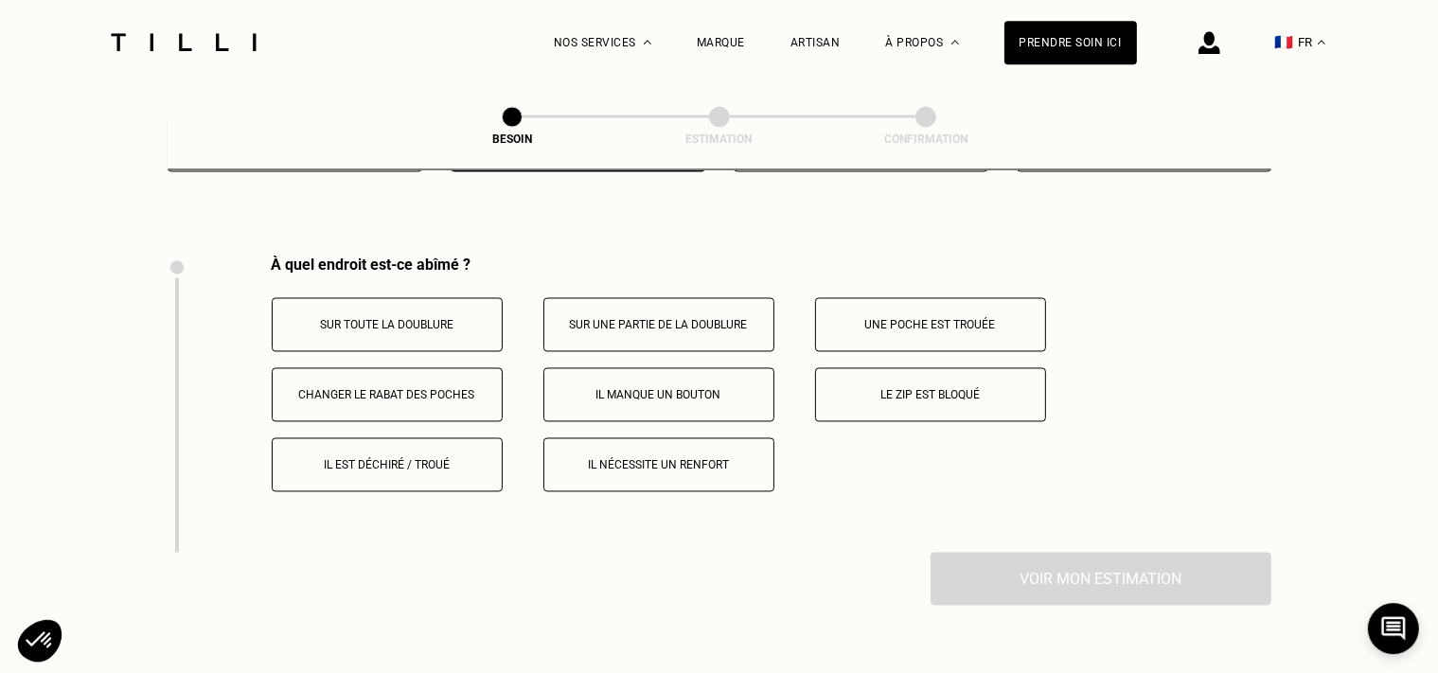
click at [384, 466] on button "Il est déchiré / troué" at bounding box center [387, 465] width 231 height 54
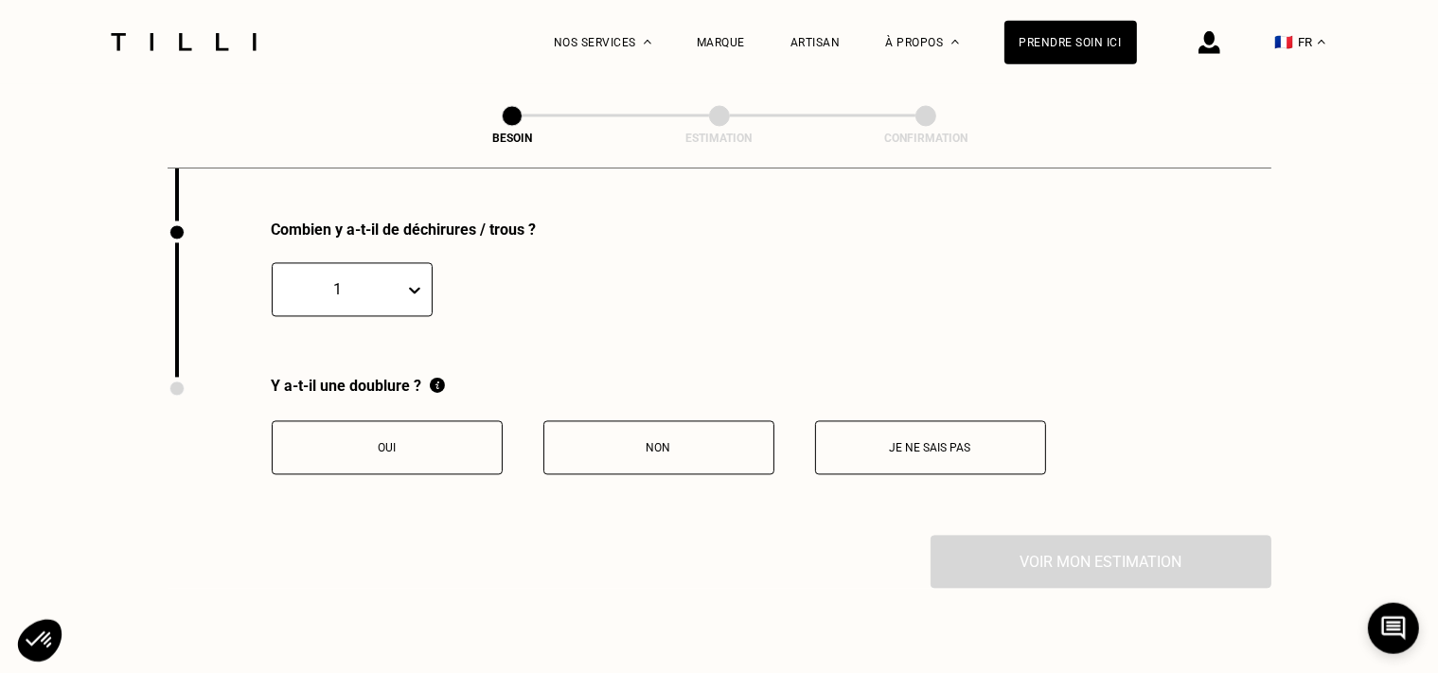
scroll to position [3799, 0]
click at [415, 427] on button "Oui" at bounding box center [387, 447] width 231 height 54
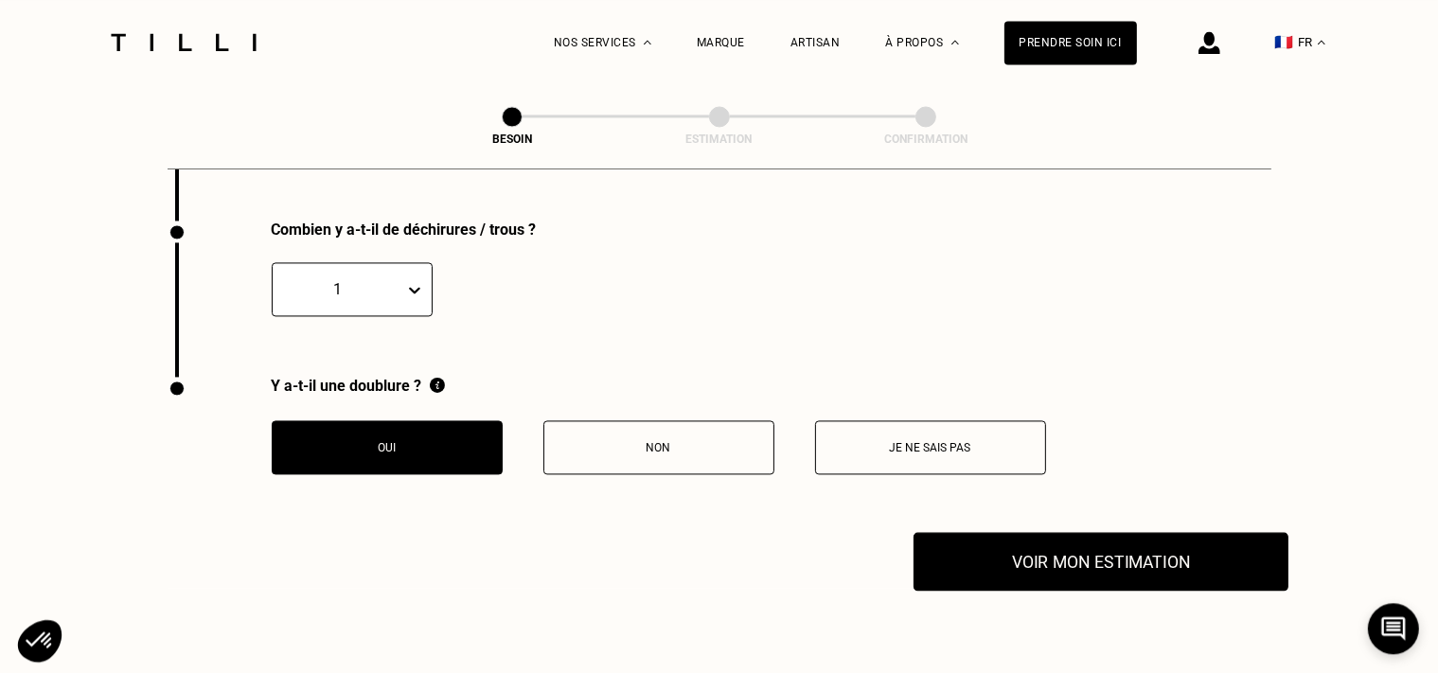
click at [1115, 565] on button "Voir mon estimation" at bounding box center [1101, 561] width 375 height 59
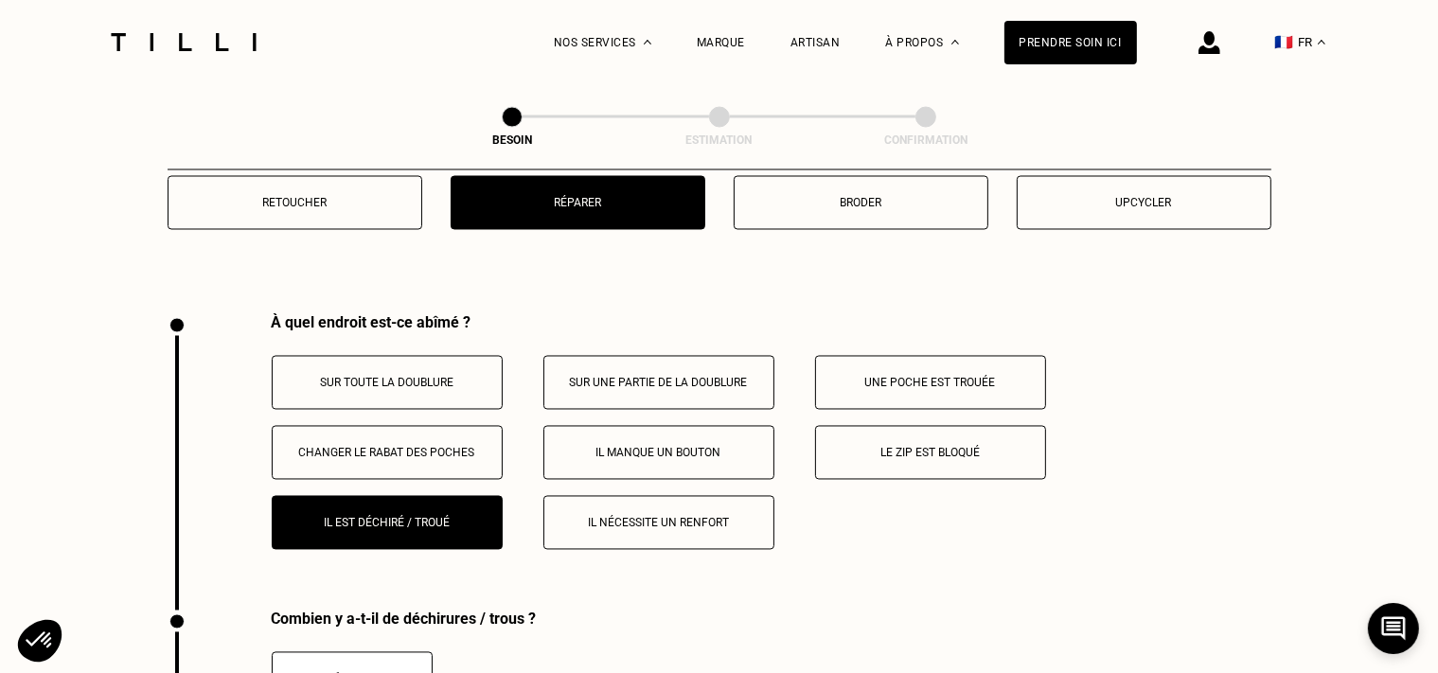
scroll to position [3327, 0]
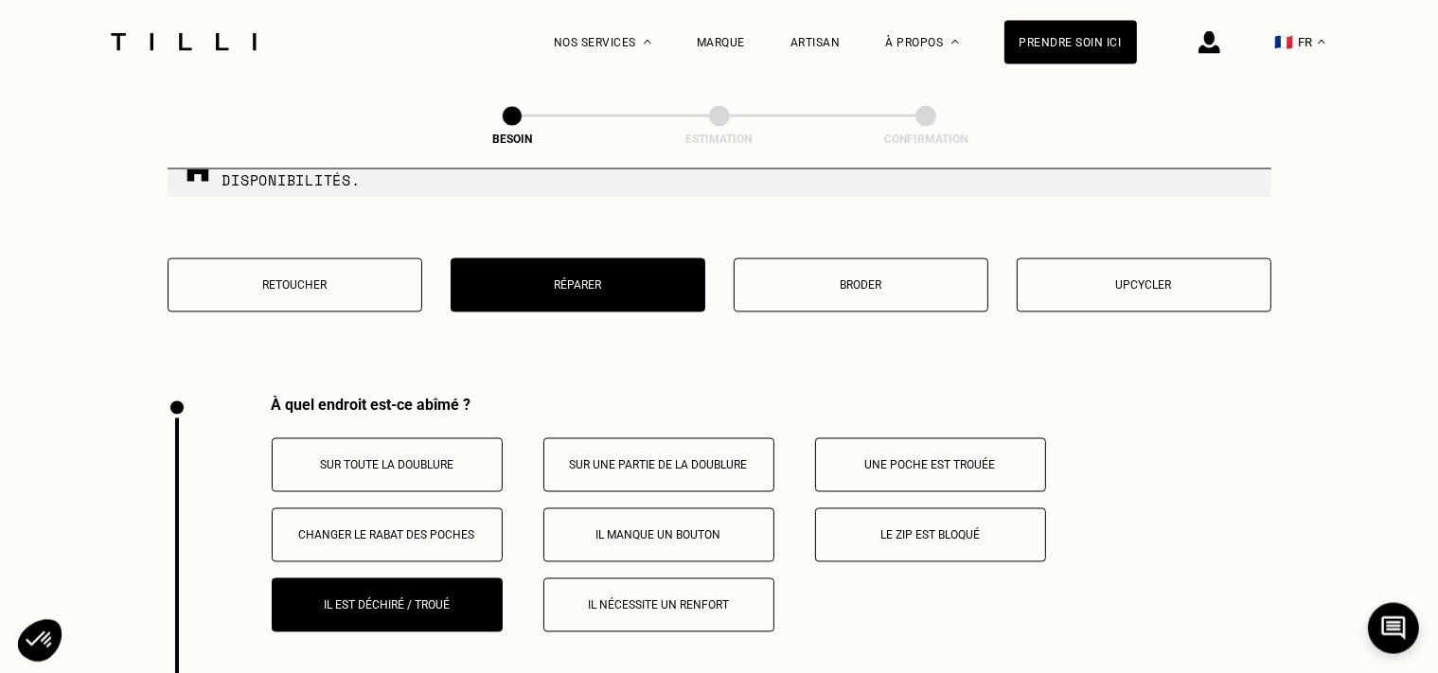
click at [421, 445] on button "Sur toute la doublure" at bounding box center [387, 465] width 231 height 54
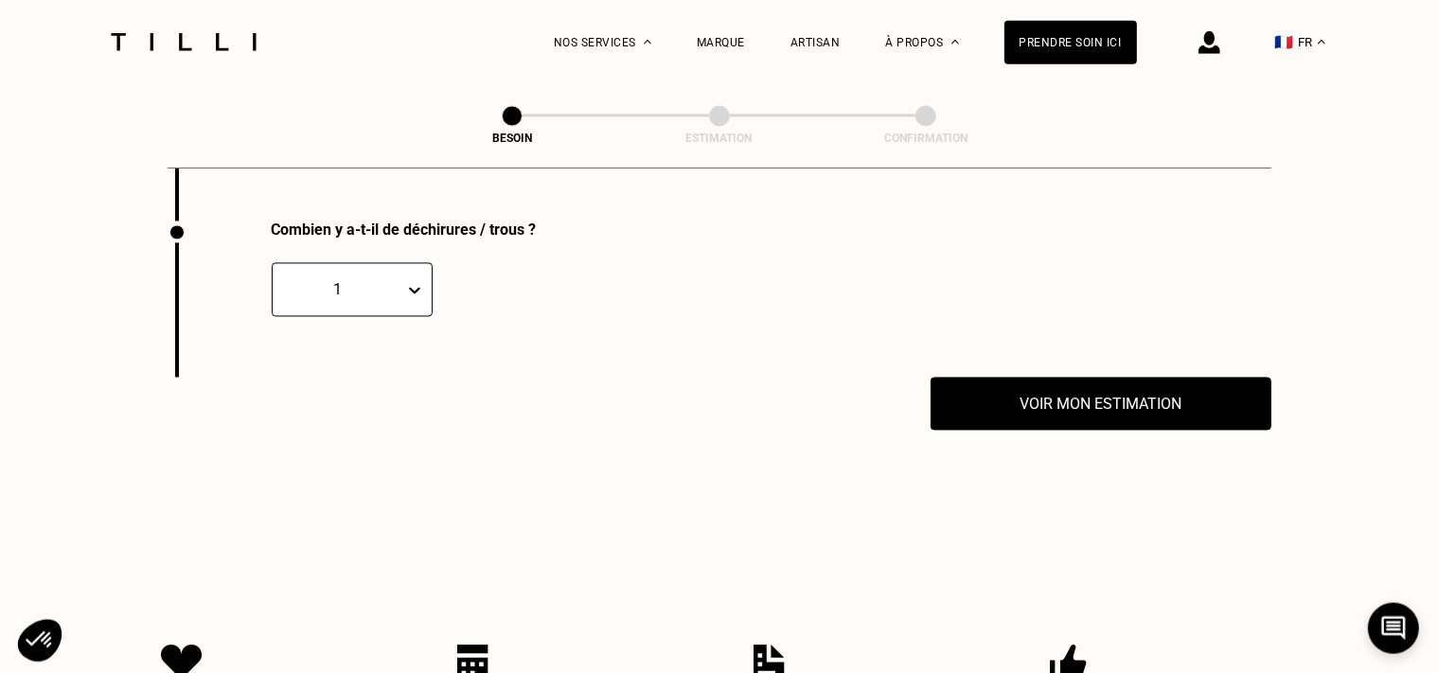
scroll to position [3799, 0]
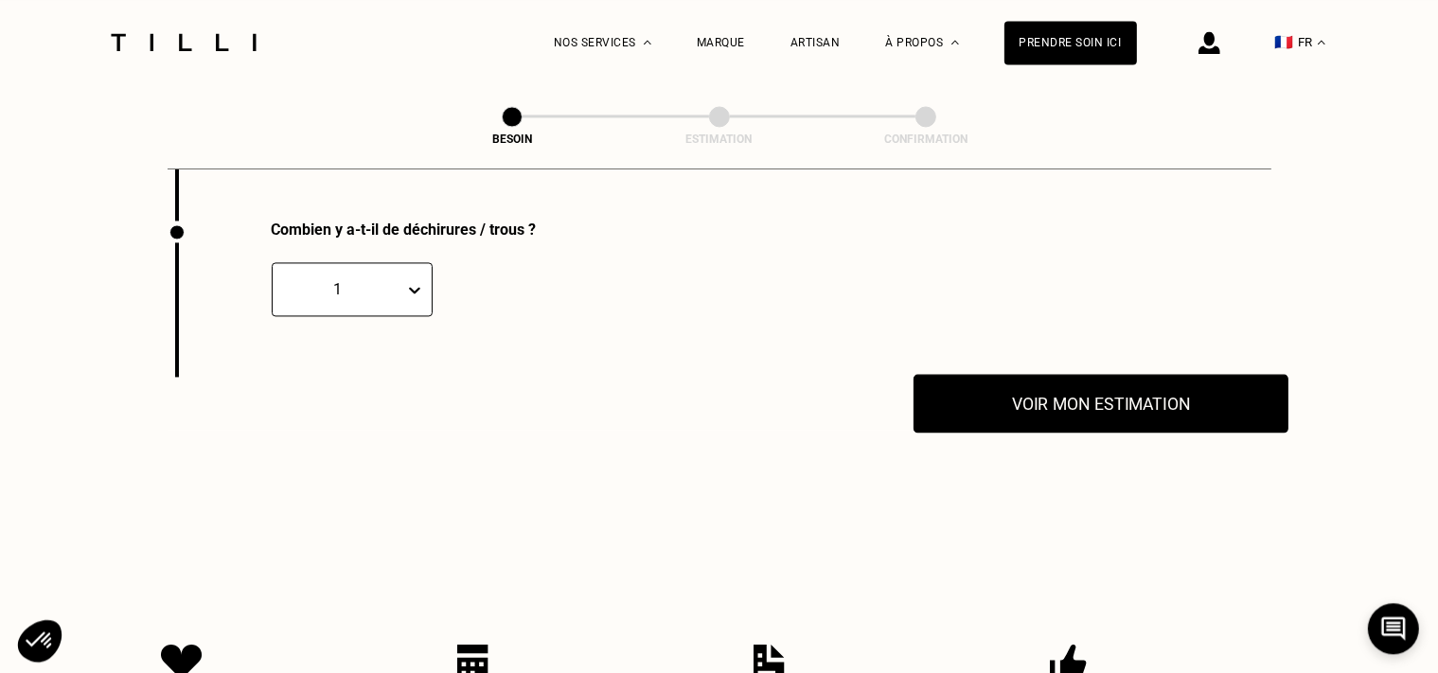
click at [1086, 396] on button "Voir mon estimation" at bounding box center [1101, 403] width 375 height 59
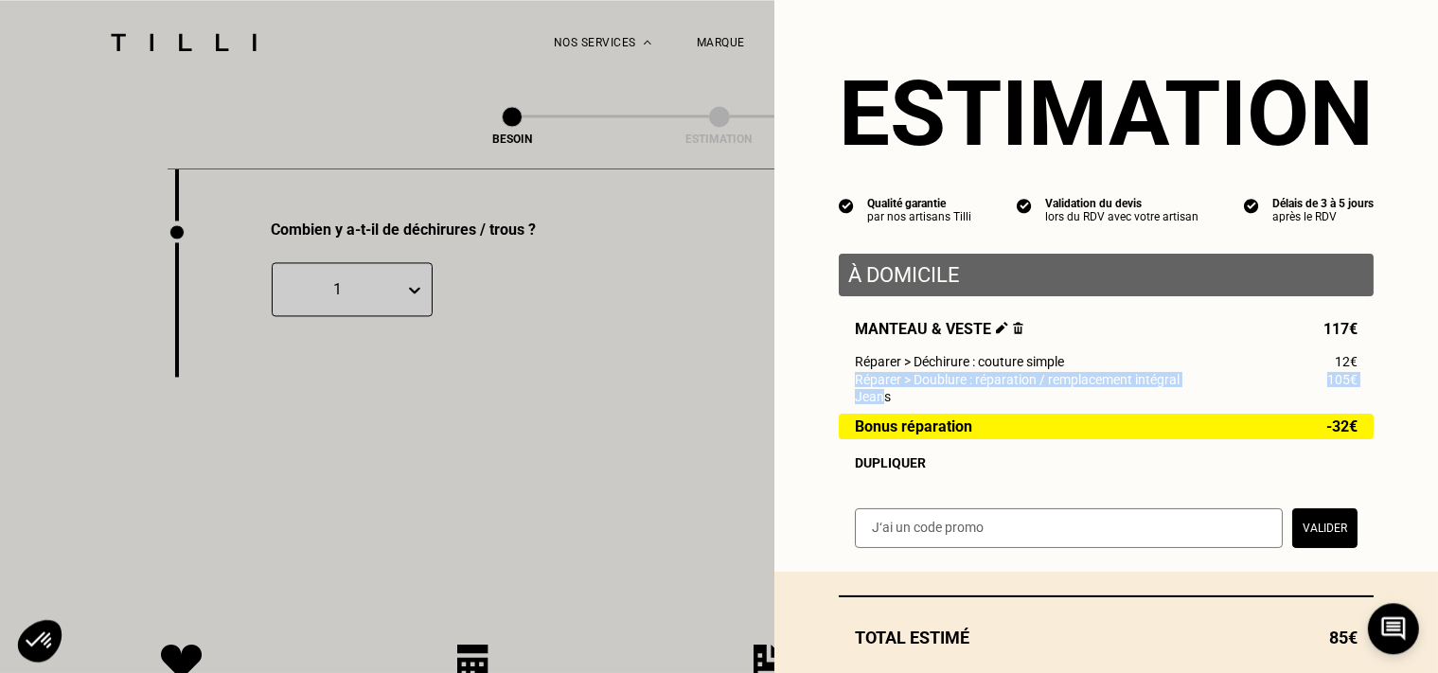
drag, startPoint x: 868, startPoint y: 411, endPoint x: 829, endPoint y: 390, distance: 44.9
click at [839, 390] on div "Manteau & veste 117€ Réparer > Déchirure : couture simple 12€ Réparer > Doublur…" at bounding box center [1106, 395] width 535 height 151
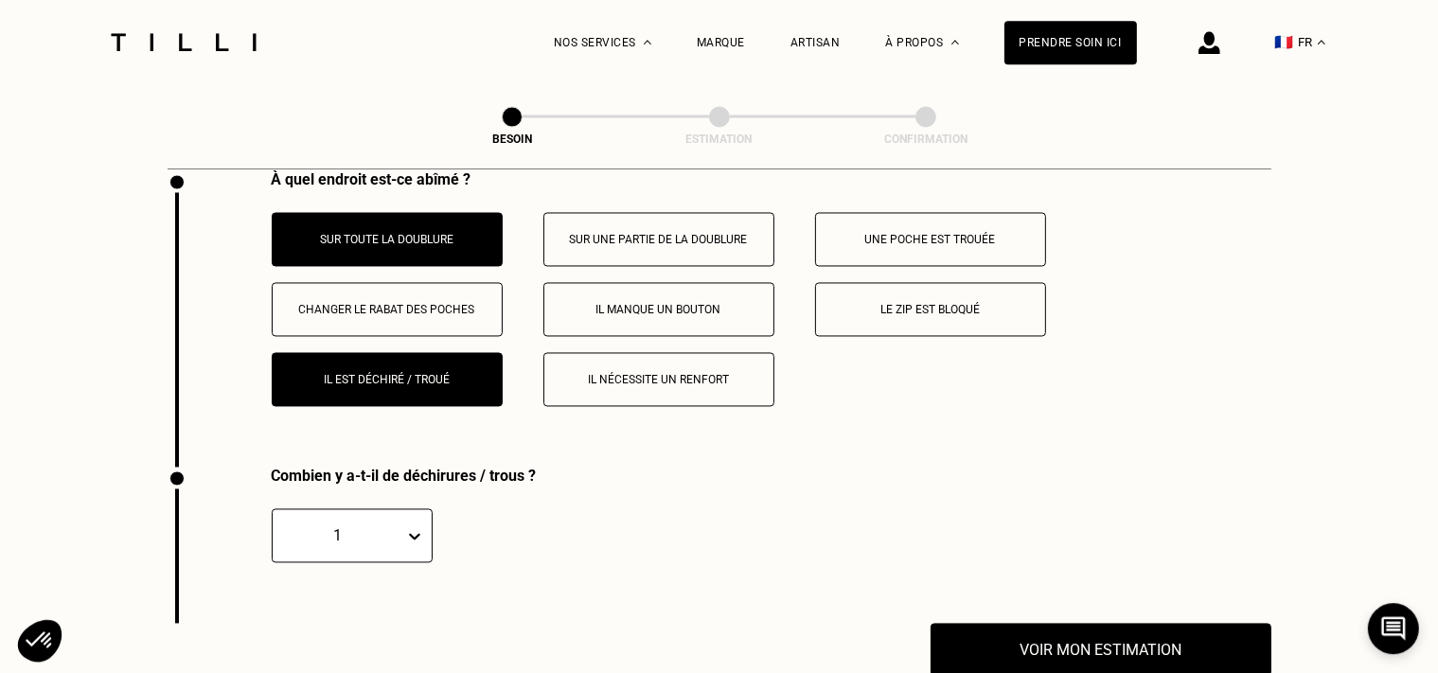
scroll to position [3327, 0]
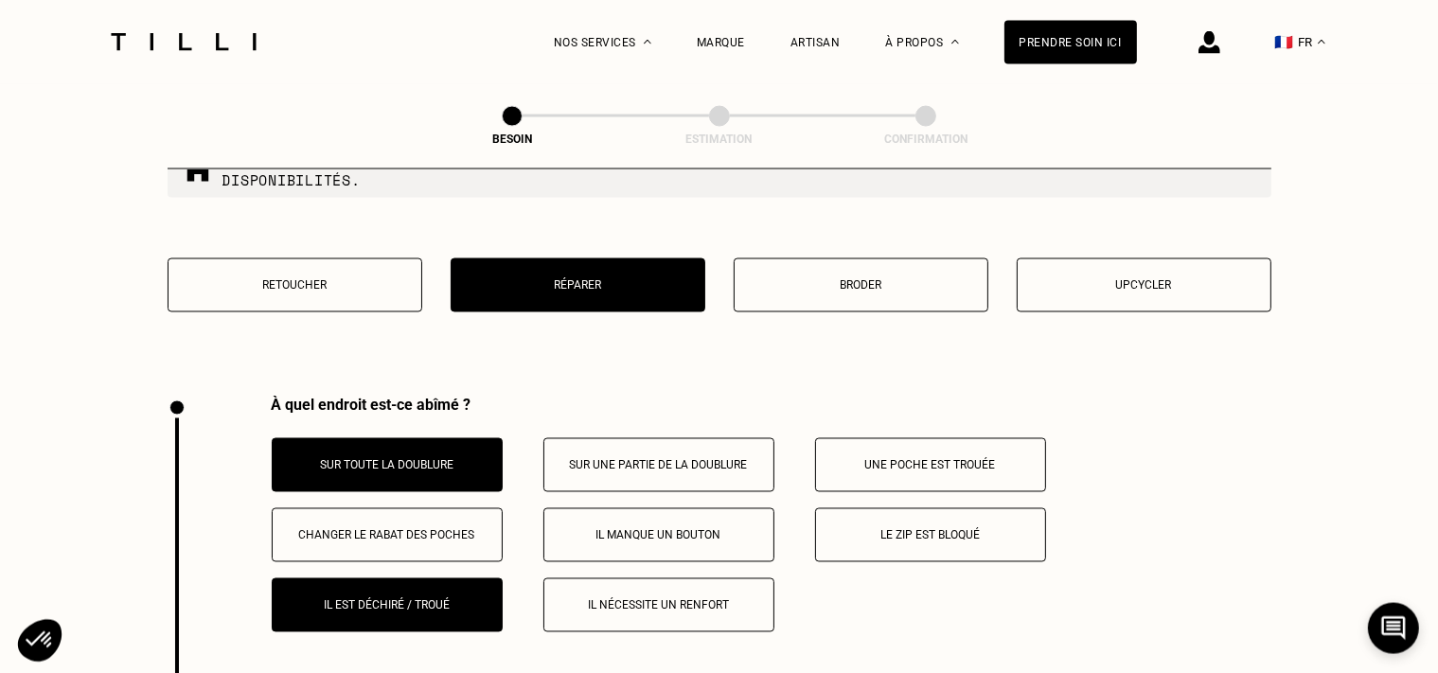
click at [928, 459] on p "Une poche est trouée" at bounding box center [931, 465] width 210 height 13
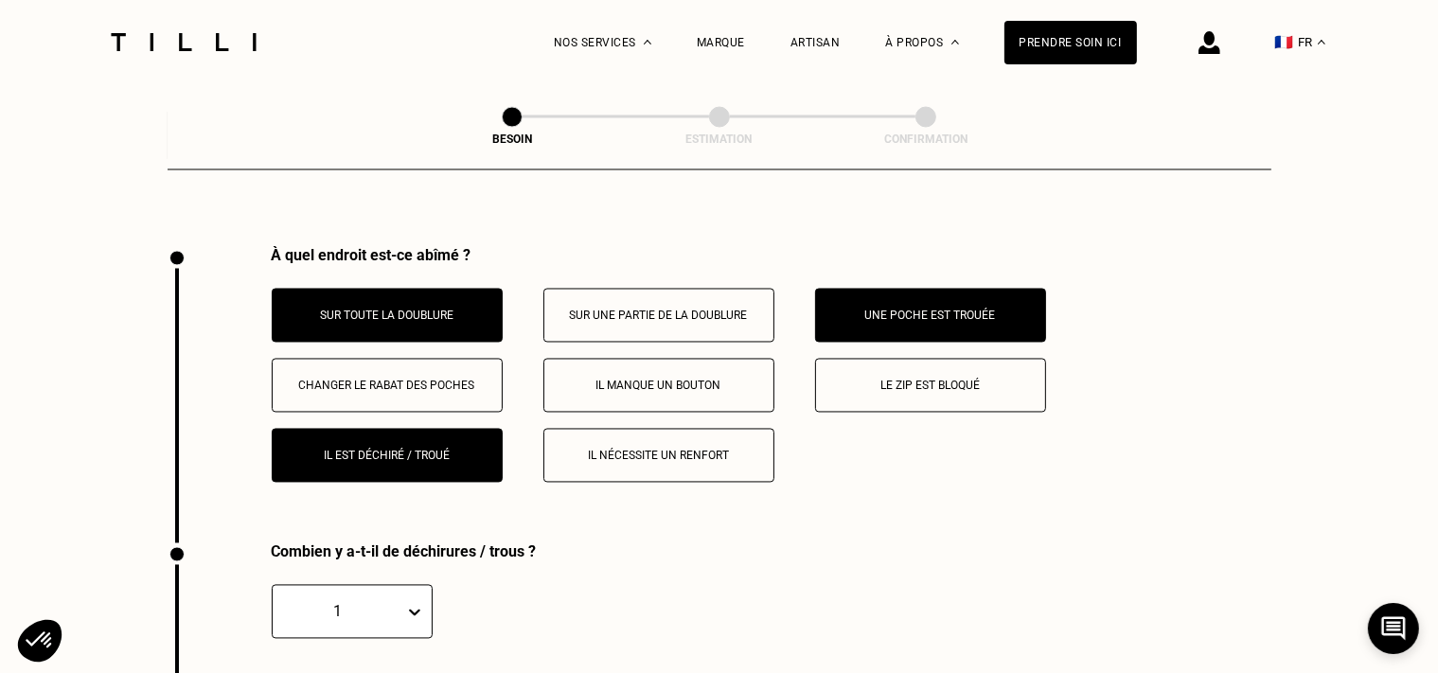
scroll to position [3278, 0]
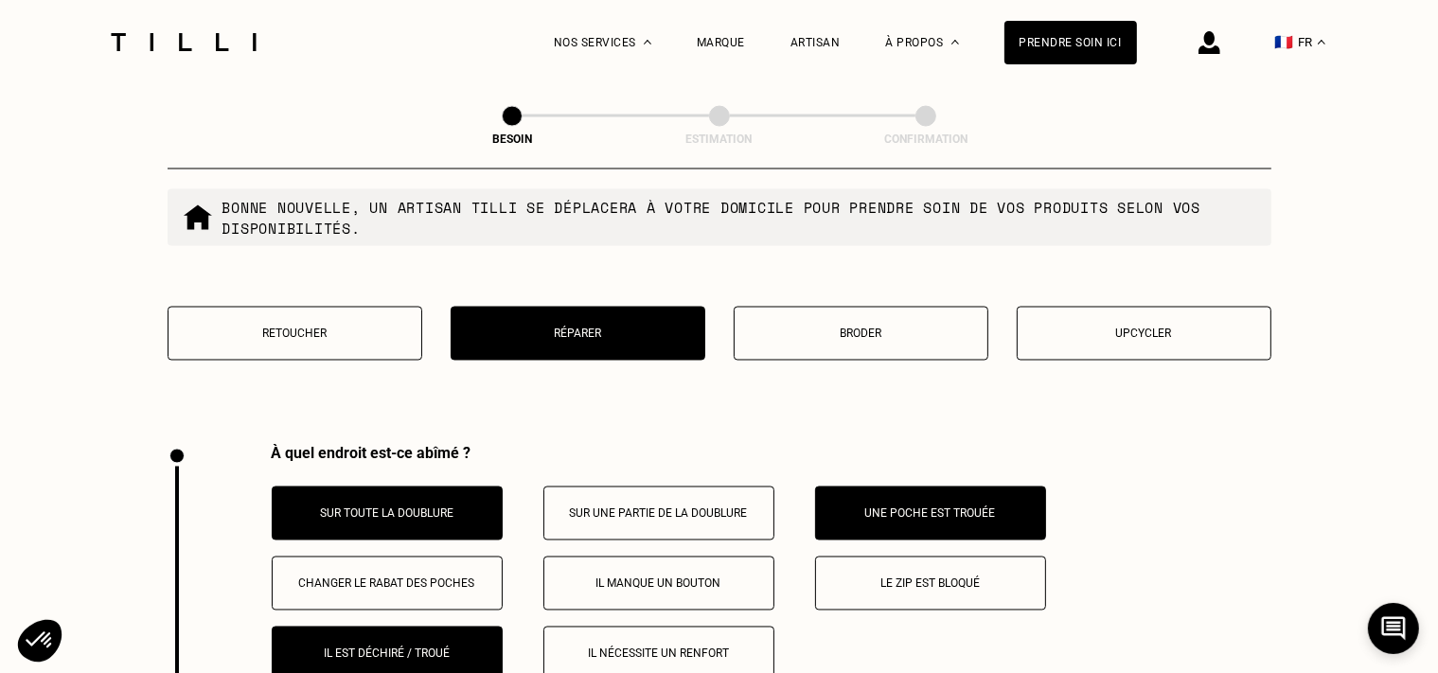
click at [922, 509] on p "Une poche est trouée" at bounding box center [931, 514] width 210 height 13
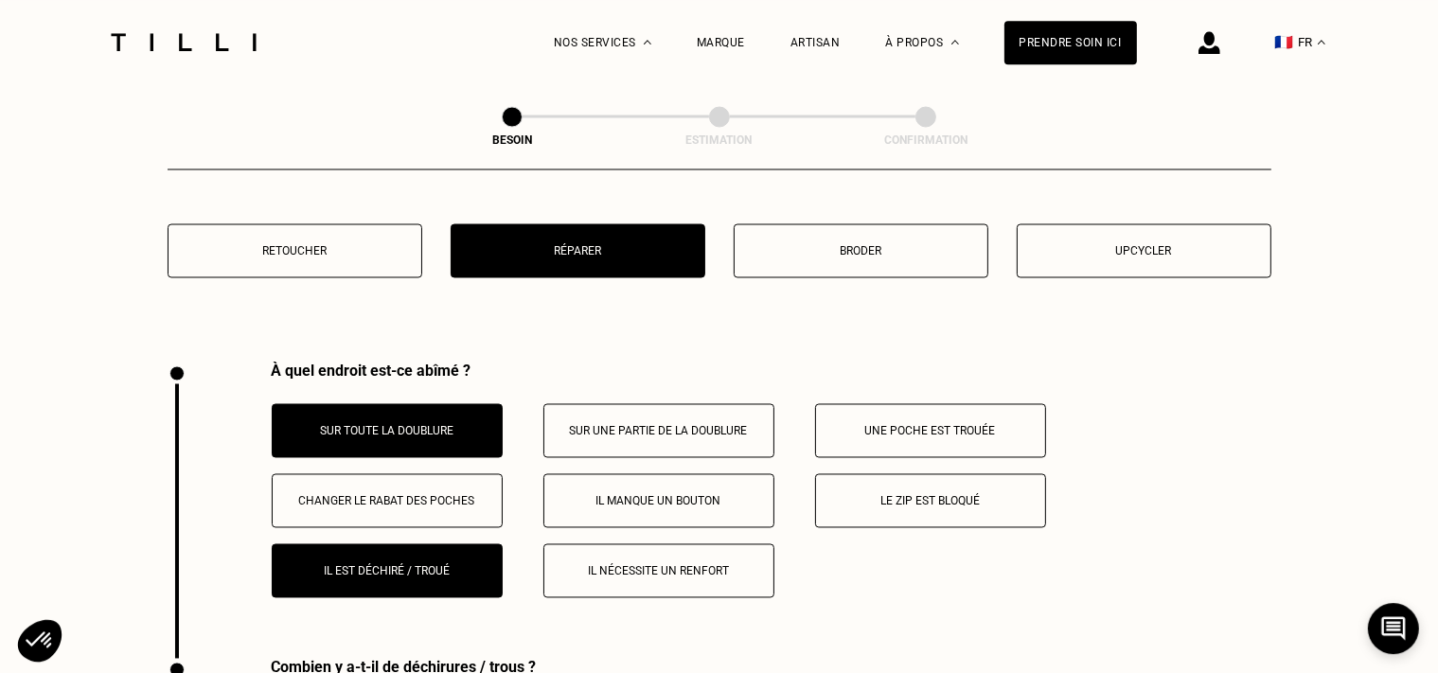
scroll to position [3327, 0]
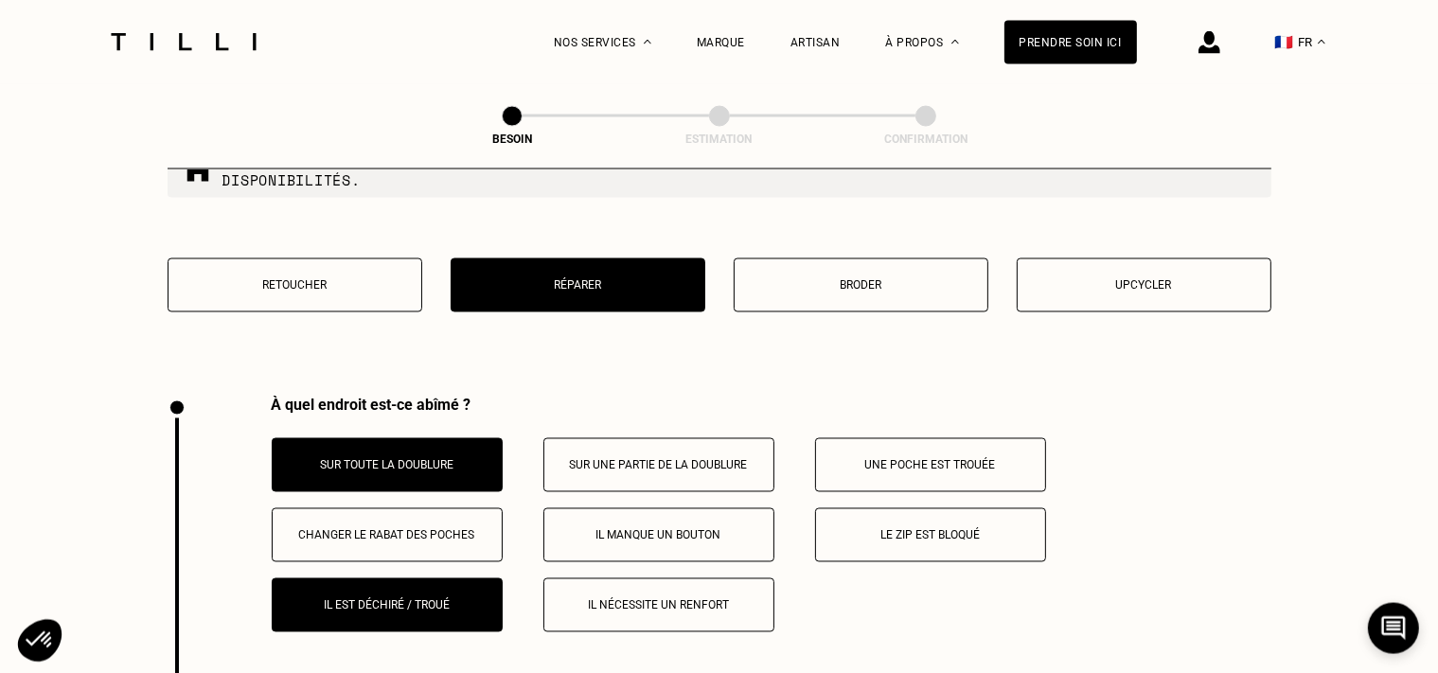
click at [472, 579] on button "Il est déchiré / troué" at bounding box center [387, 606] width 231 height 54
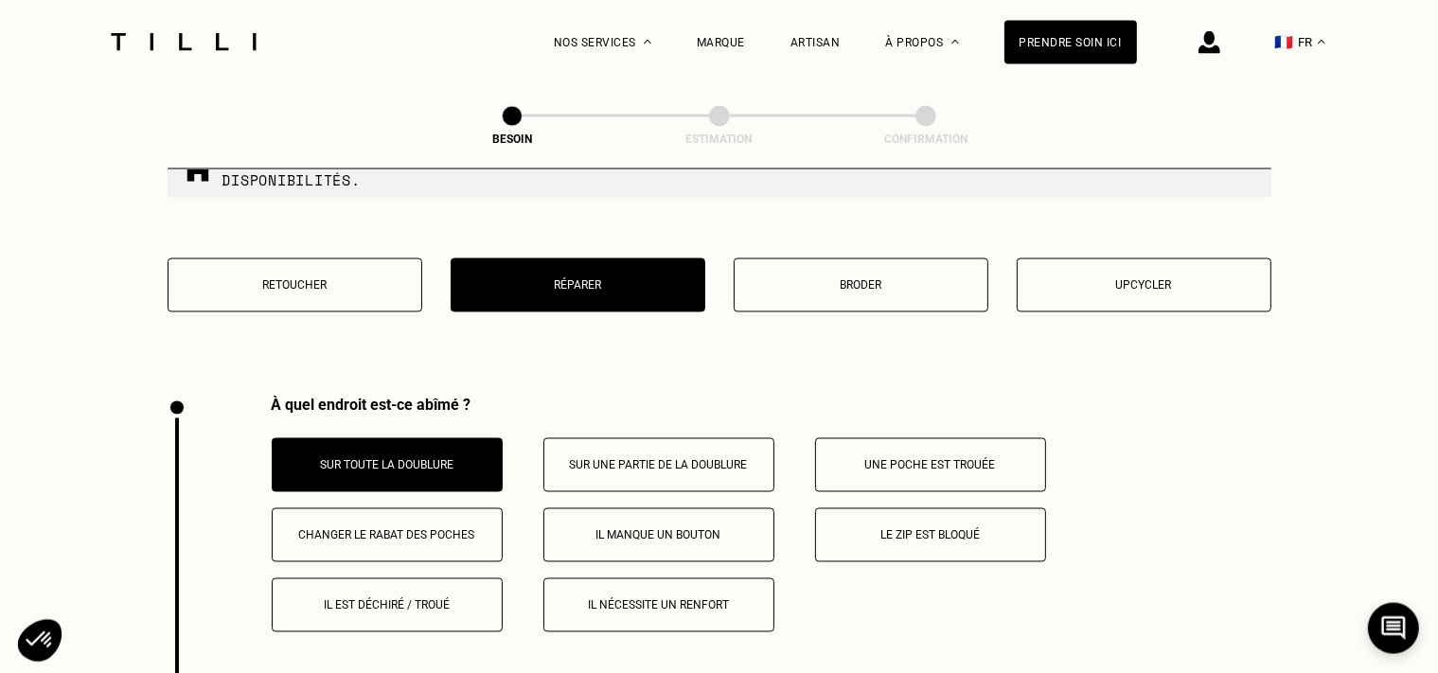
click at [438, 439] on div "Sur toute la doublure Sur une partie de la doublure Une poche est trouée Change…" at bounding box center [772, 535] width 1000 height 194
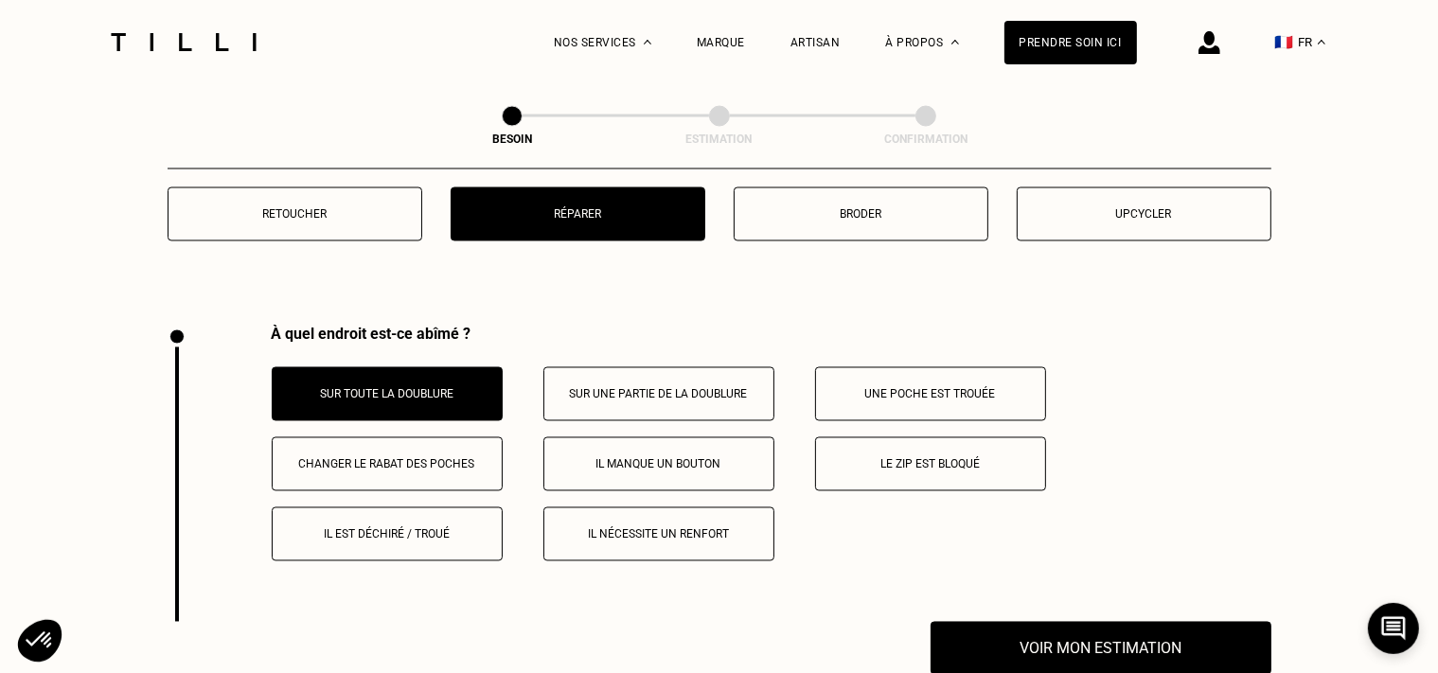
click at [427, 401] on button "Sur toute la doublure" at bounding box center [387, 394] width 231 height 54
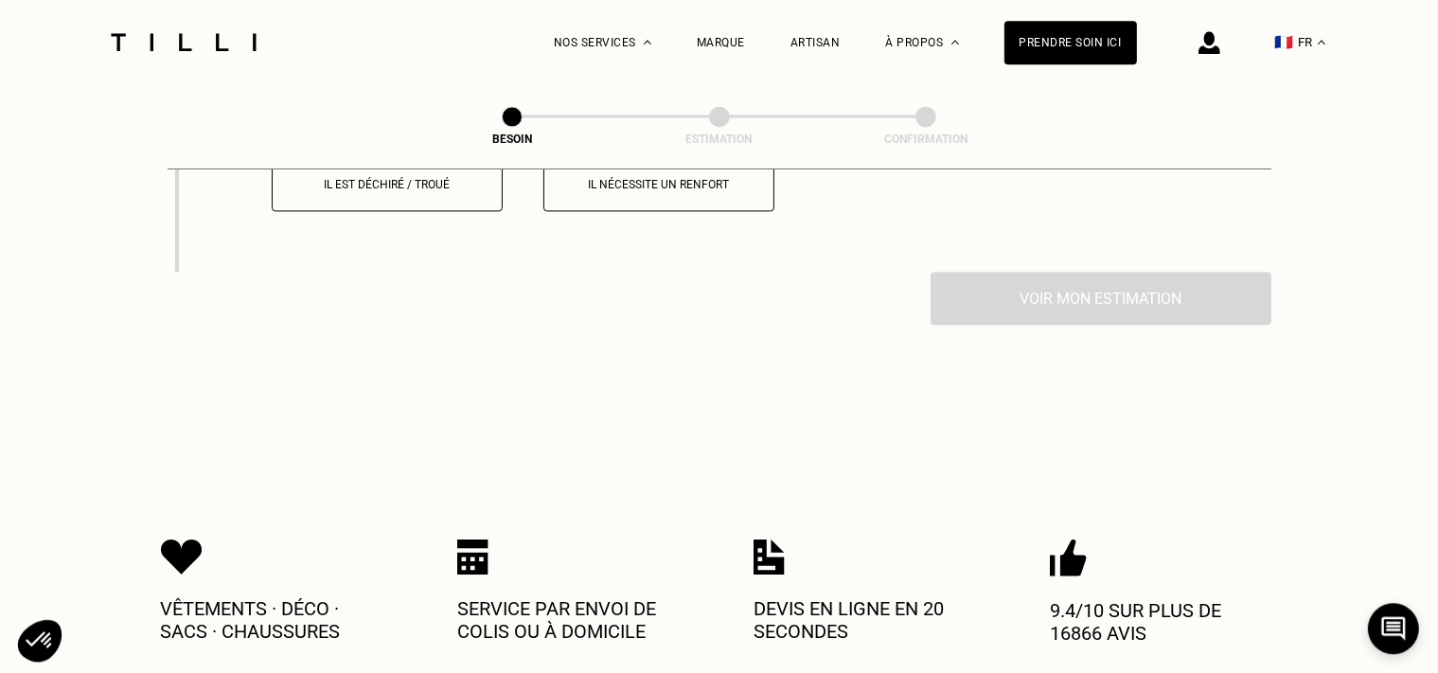
click at [911, 458] on div "Vêtements · Déco · Sacs · Chaussures Service par envoi de colis ou à domicile D…" at bounding box center [719, 590] width 1117 height 305
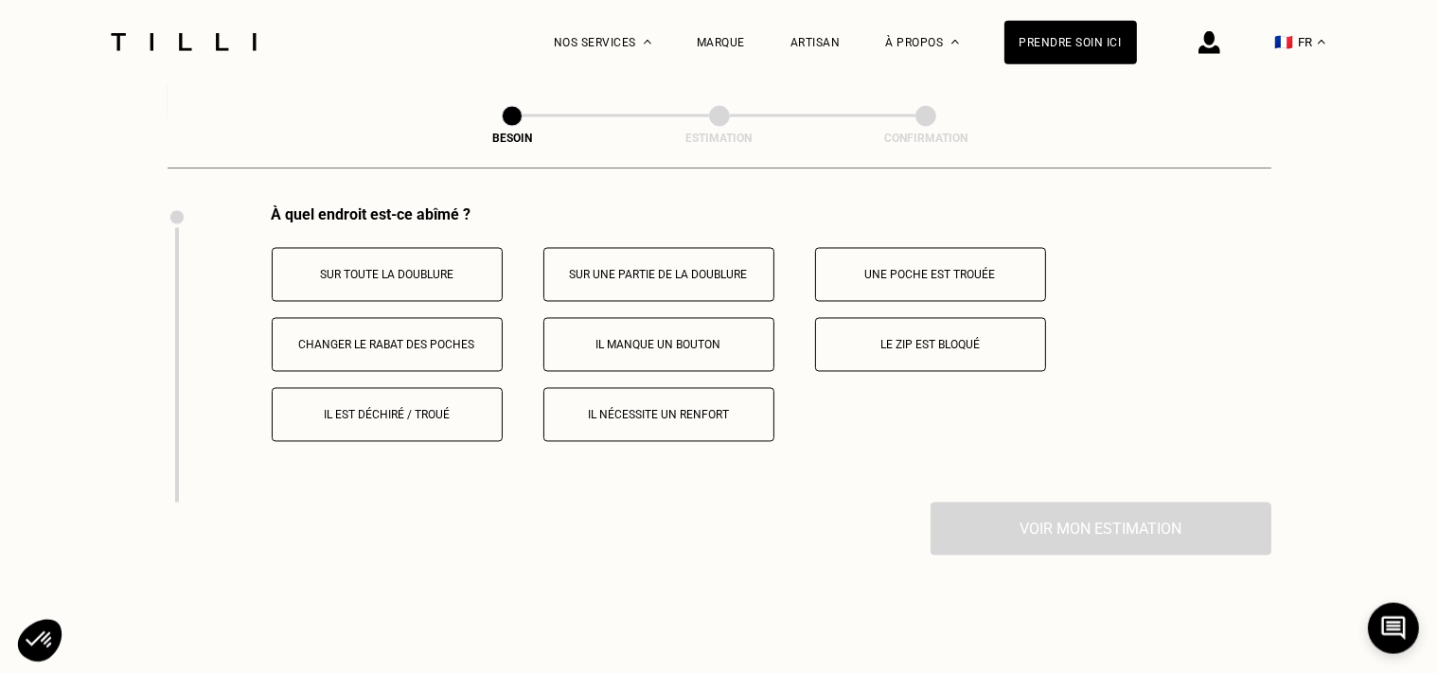
scroll to position [3277, 0]
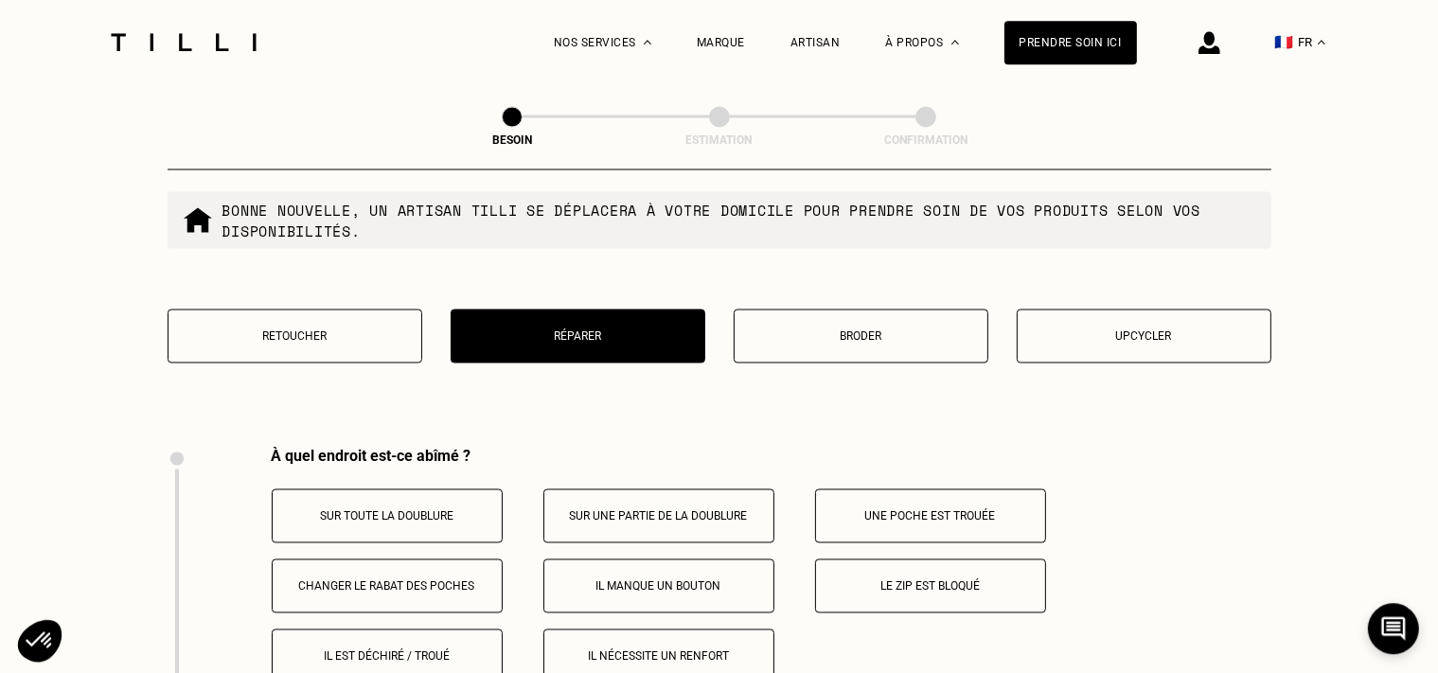
click at [703, 629] on button "Il nécessite un renfort" at bounding box center [659, 656] width 231 height 54
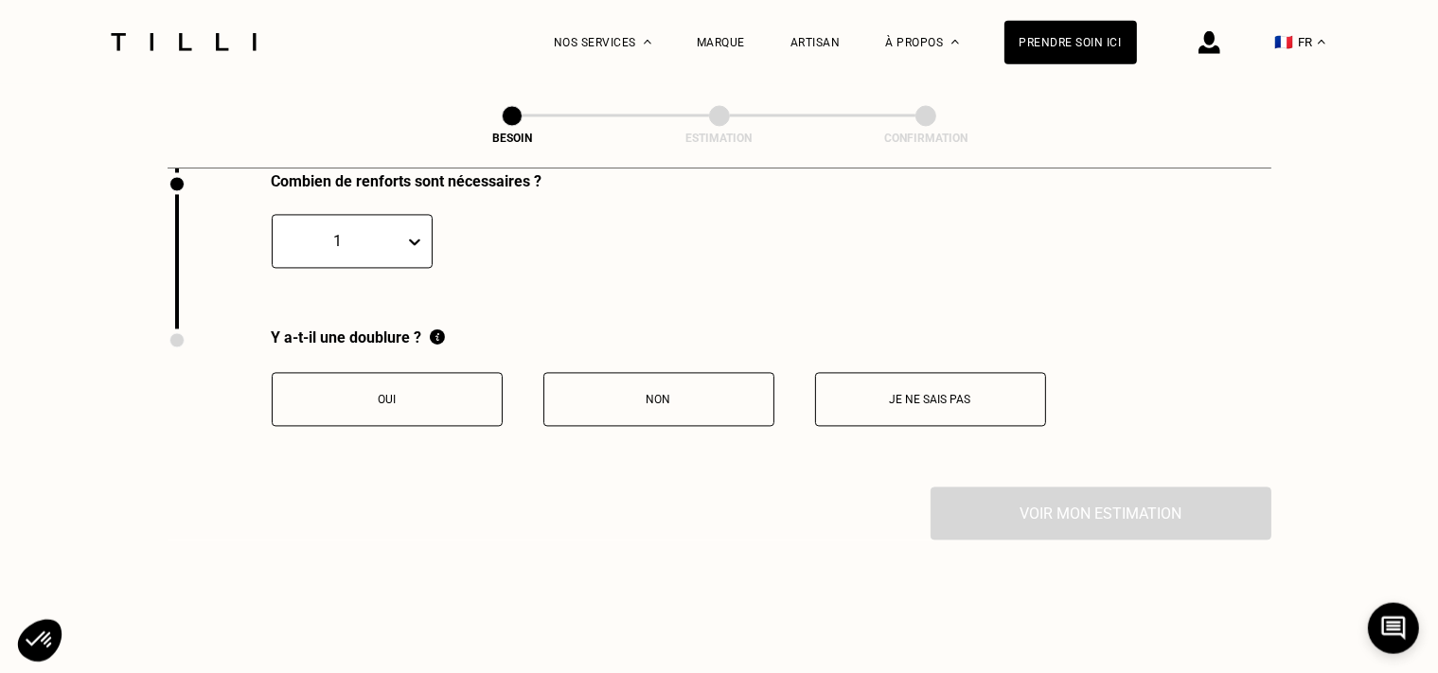
scroll to position [3675, 0]
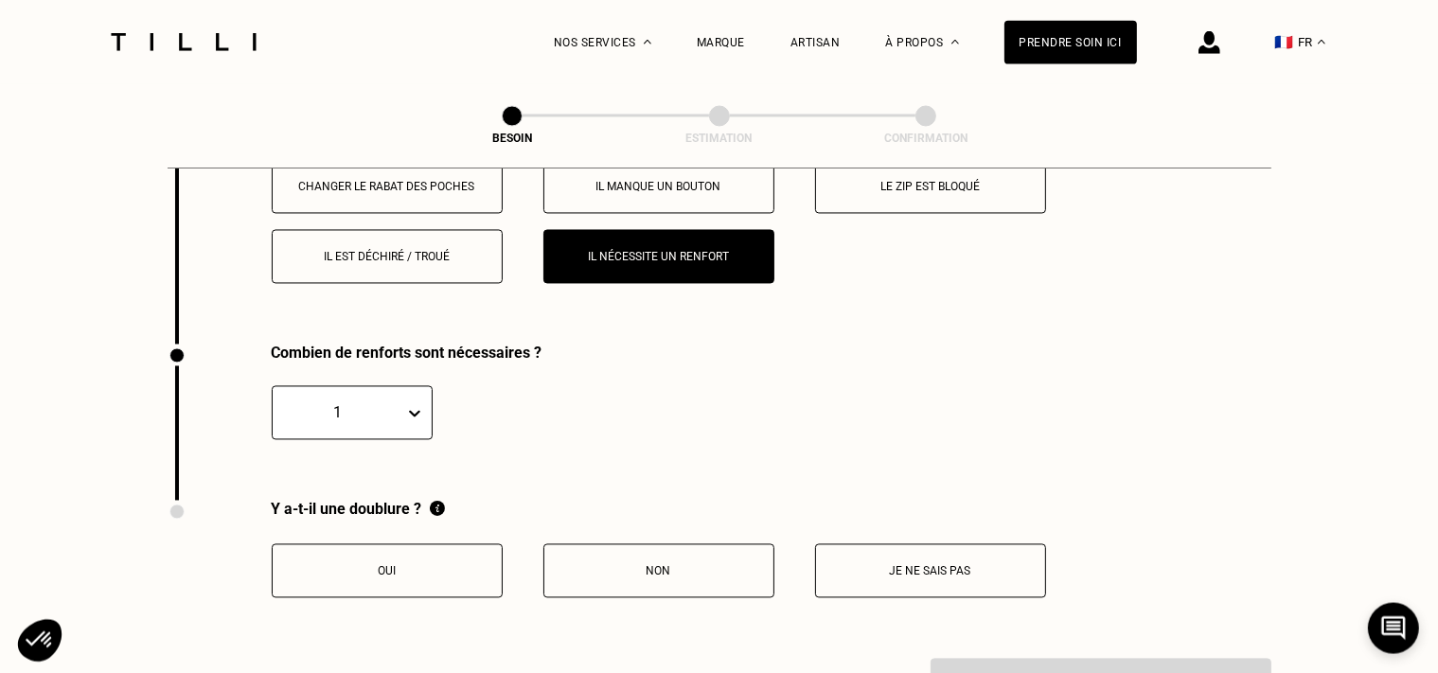
click at [431, 565] on p "Oui" at bounding box center [387, 571] width 210 height 13
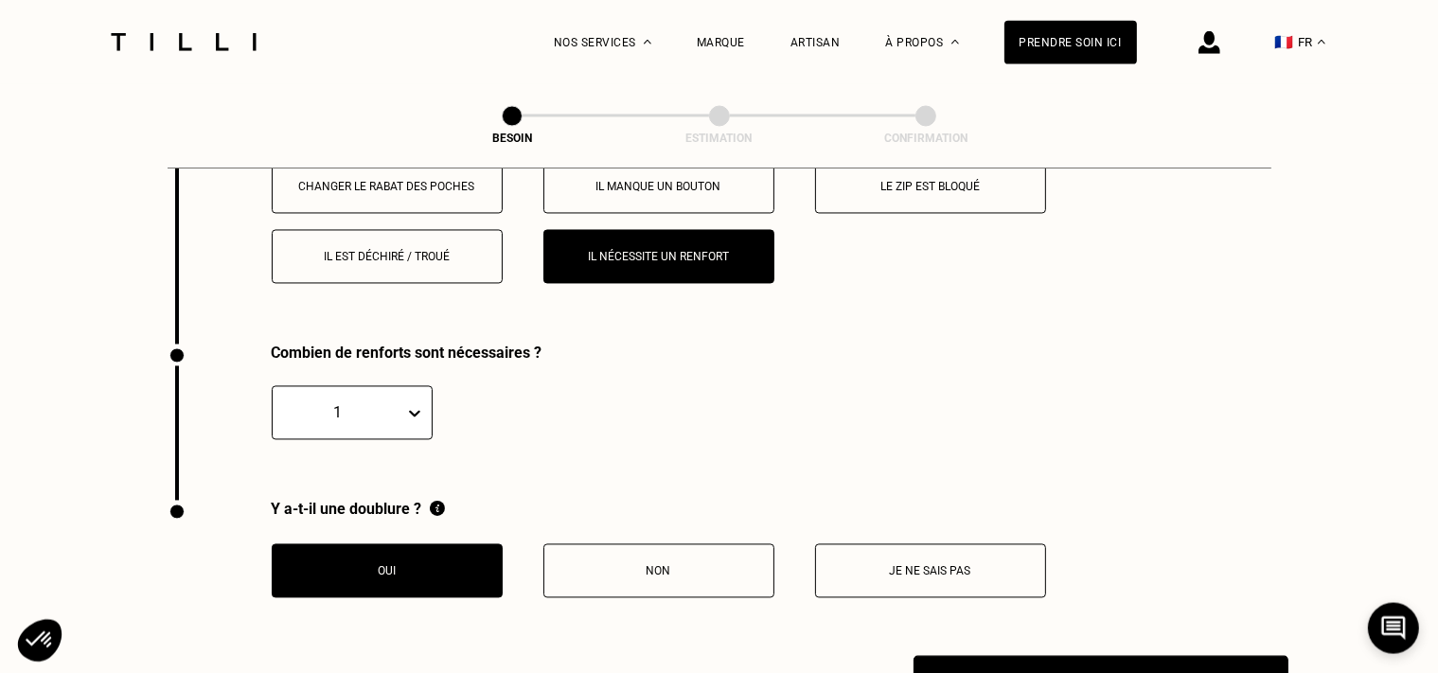
click at [1052, 662] on button "Voir mon estimation" at bounding box center [1101, 685] width 375 height 59
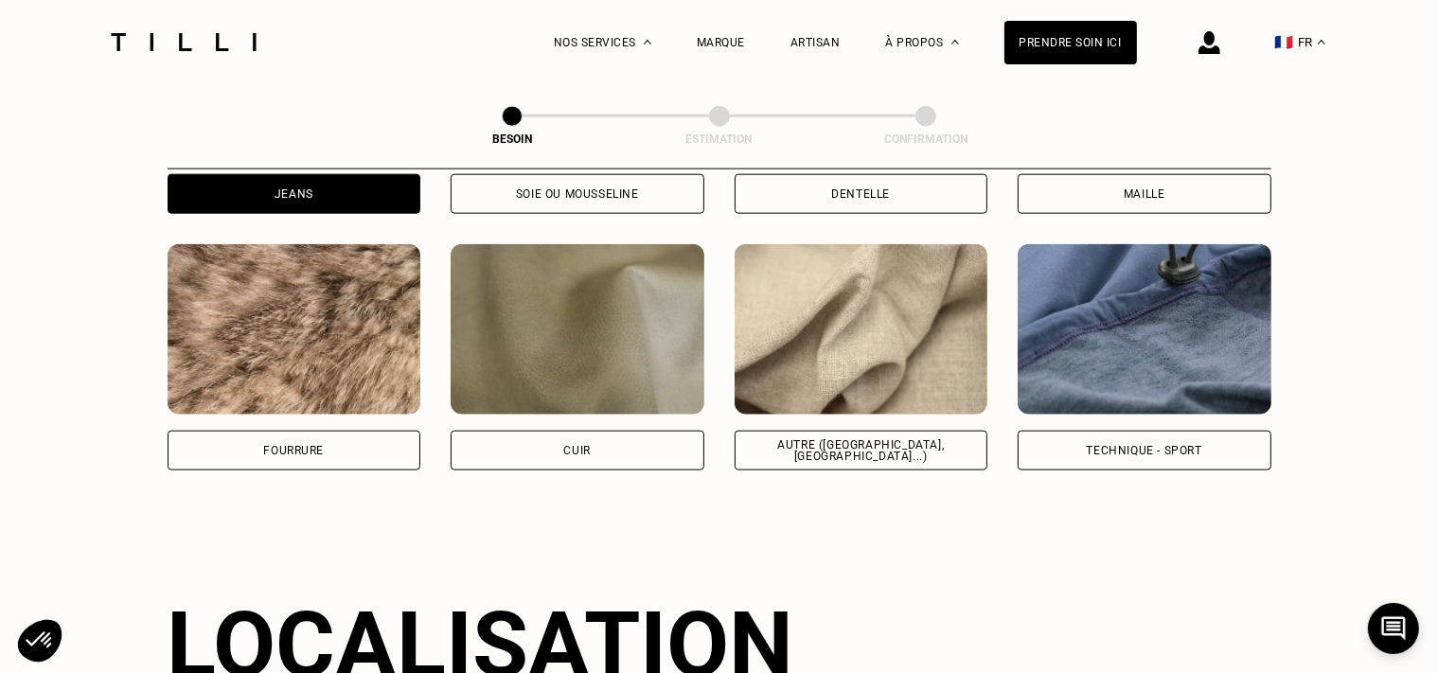
scroll to position [2261, 0]
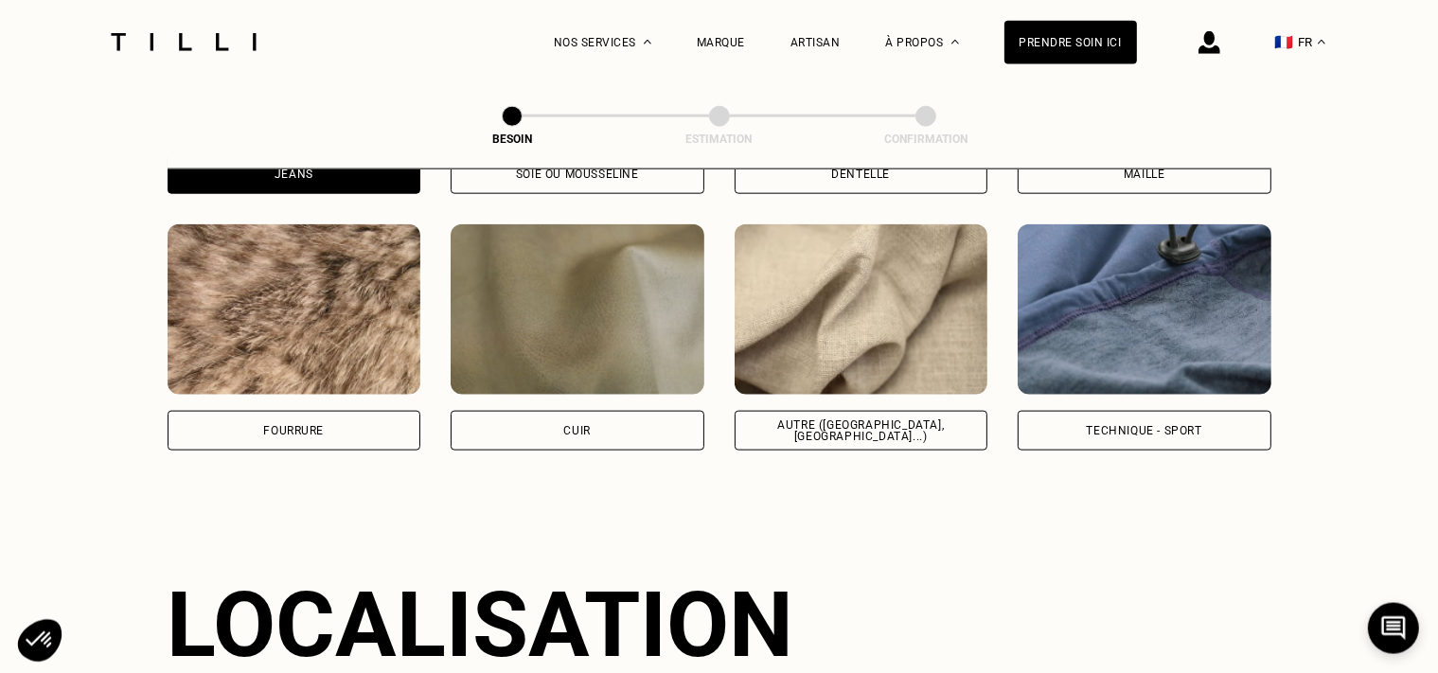
click at [835, 420] on div "Autre ([GEOGRAPHIC_DATA], [GEOGRAPHIC_DATA]...)" at bounding box center [862, 431] width 222 height 23
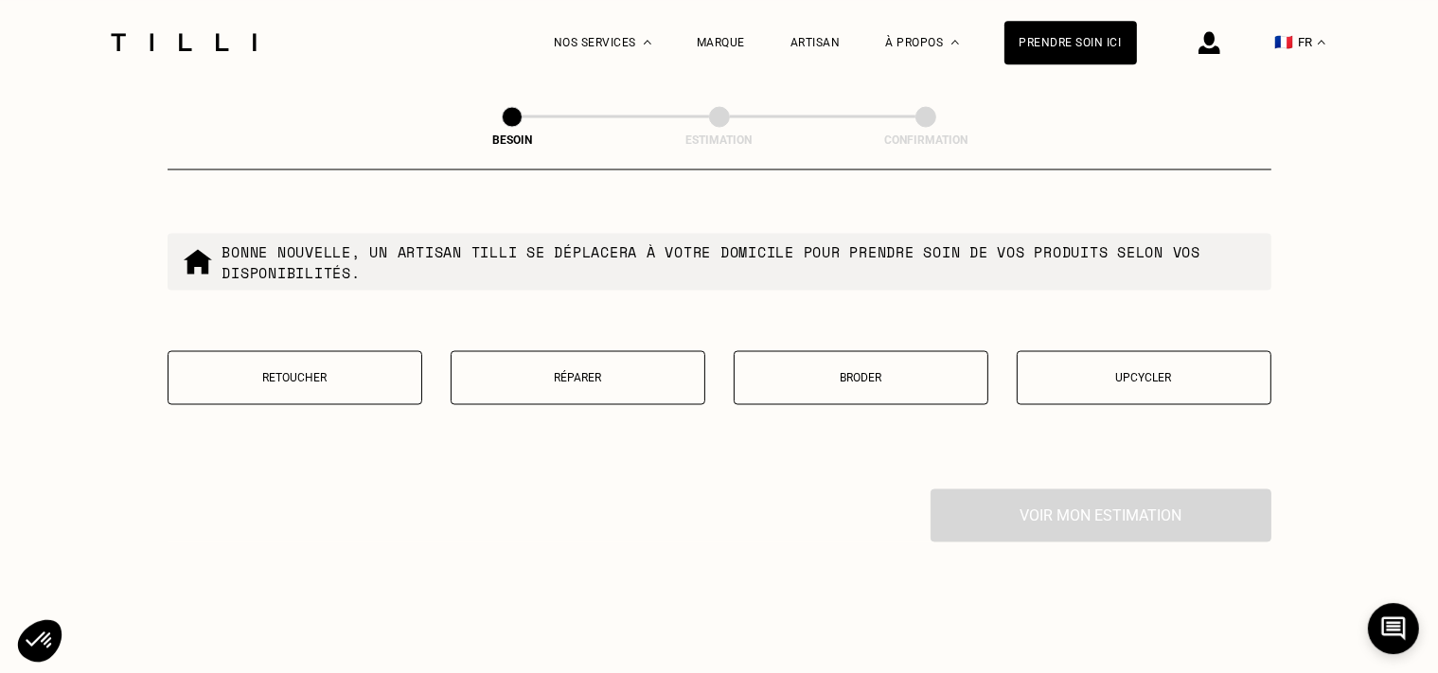
scroll to position [3306, 0]
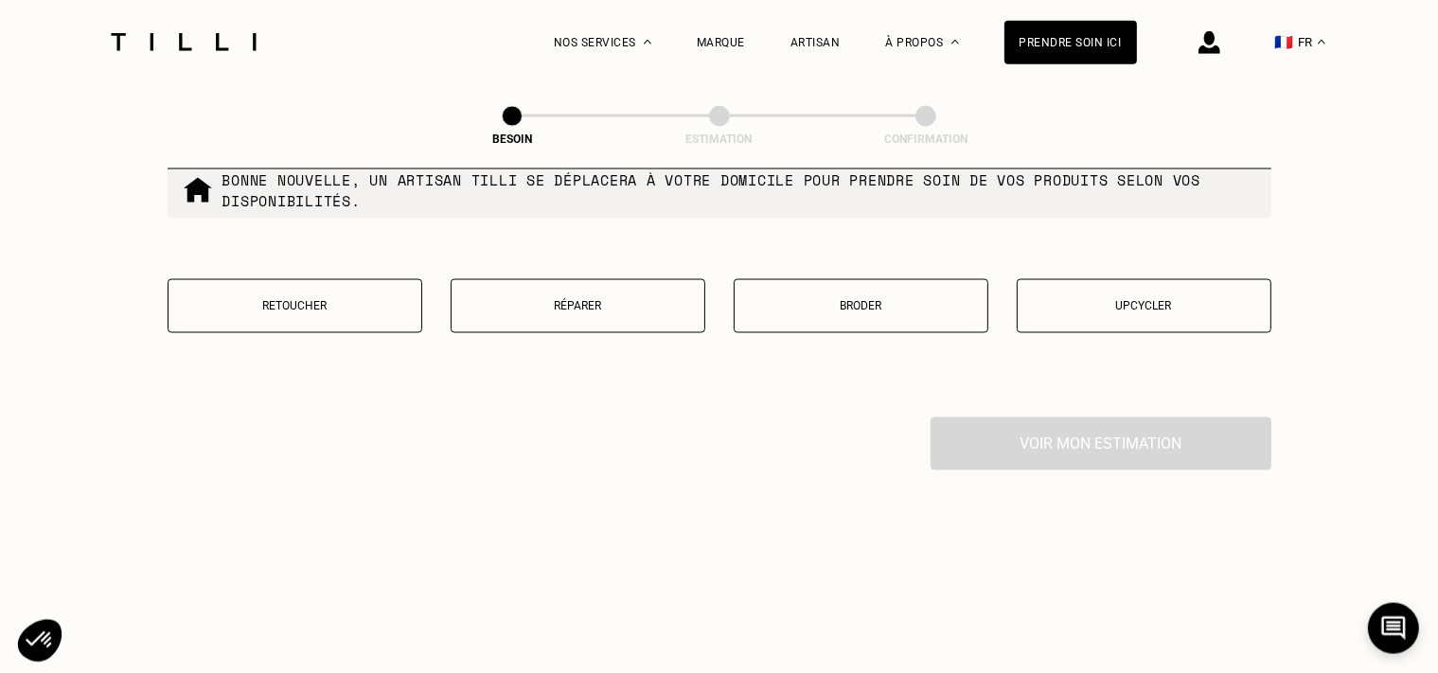
click at [1112, 300] on p "Upcycler" at bounding box center [1144, 306] width 234 height 13
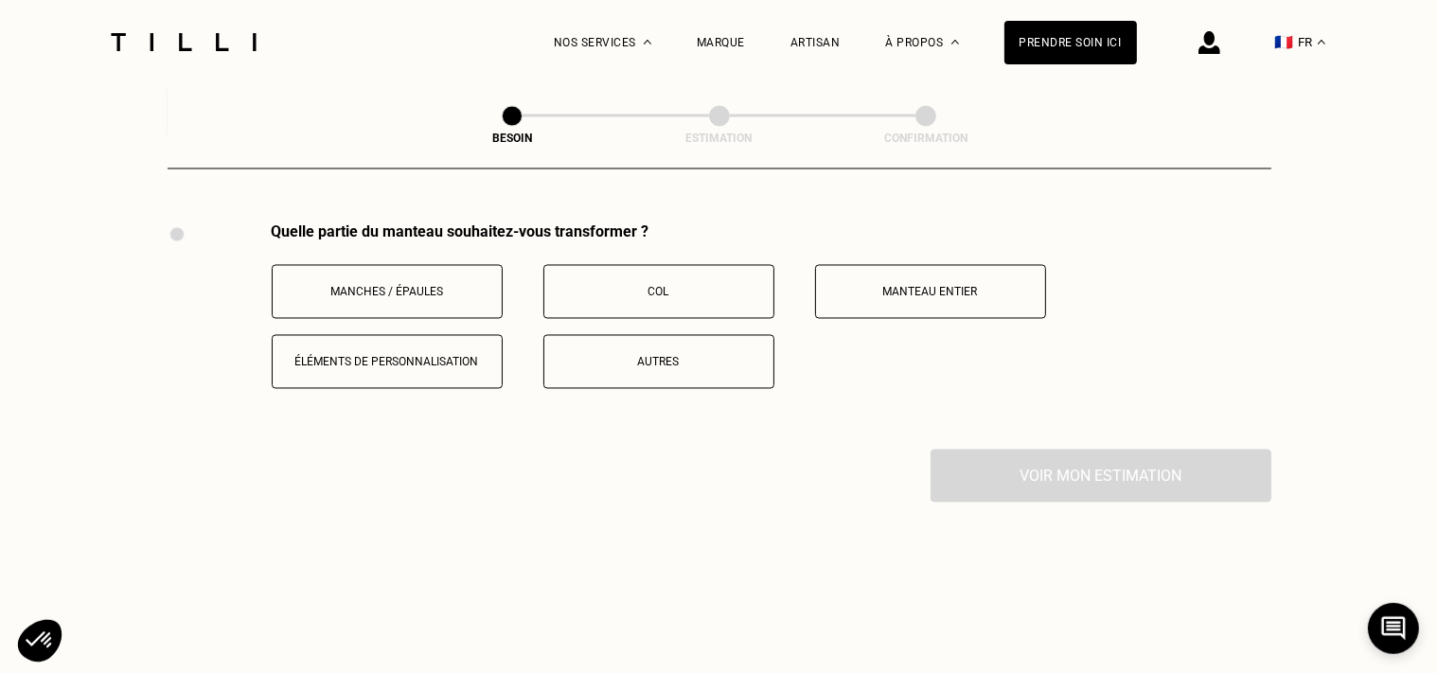
scroll to position [3502, 0]
click at [427, 366] on button "Éléments de personnalisation" at bounding box center [387, 360] width 231 height 54
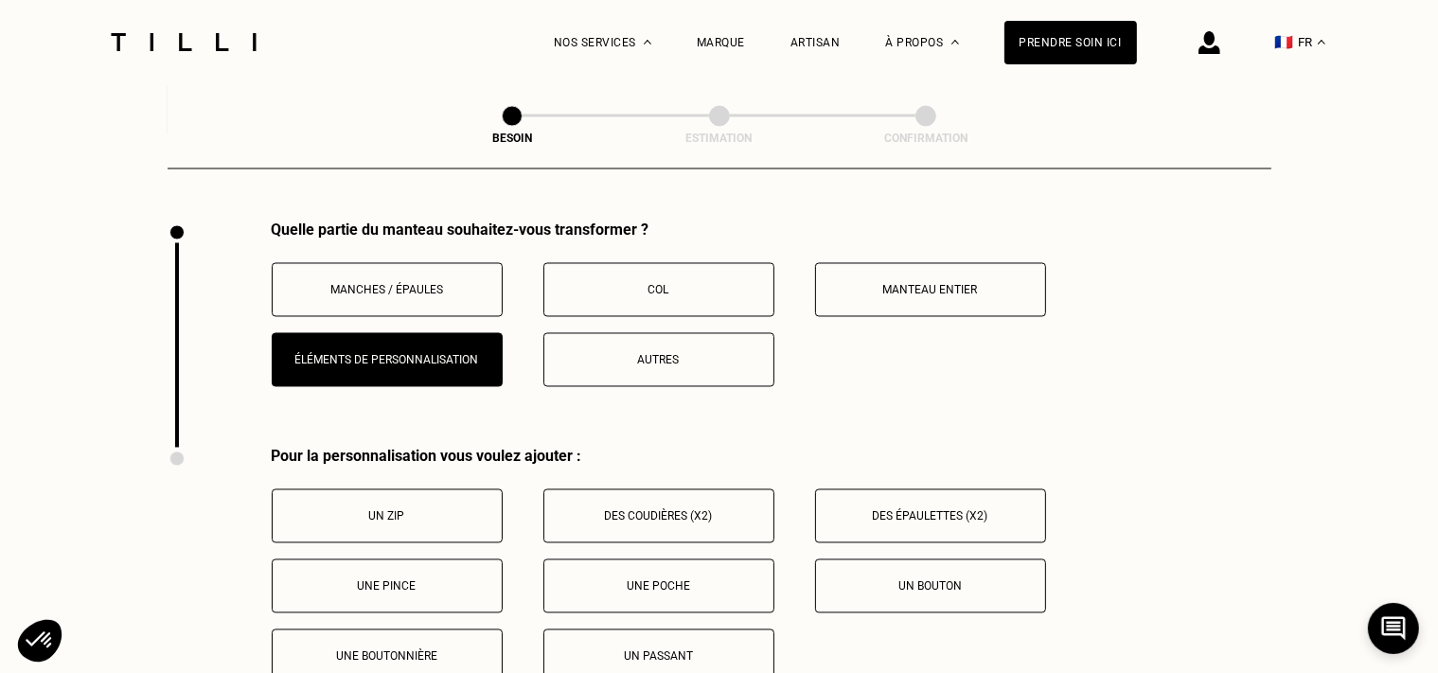
click at [658, 510] on p "Des coudières (x2)" at bounding box center [659, 516] width 210 height 13
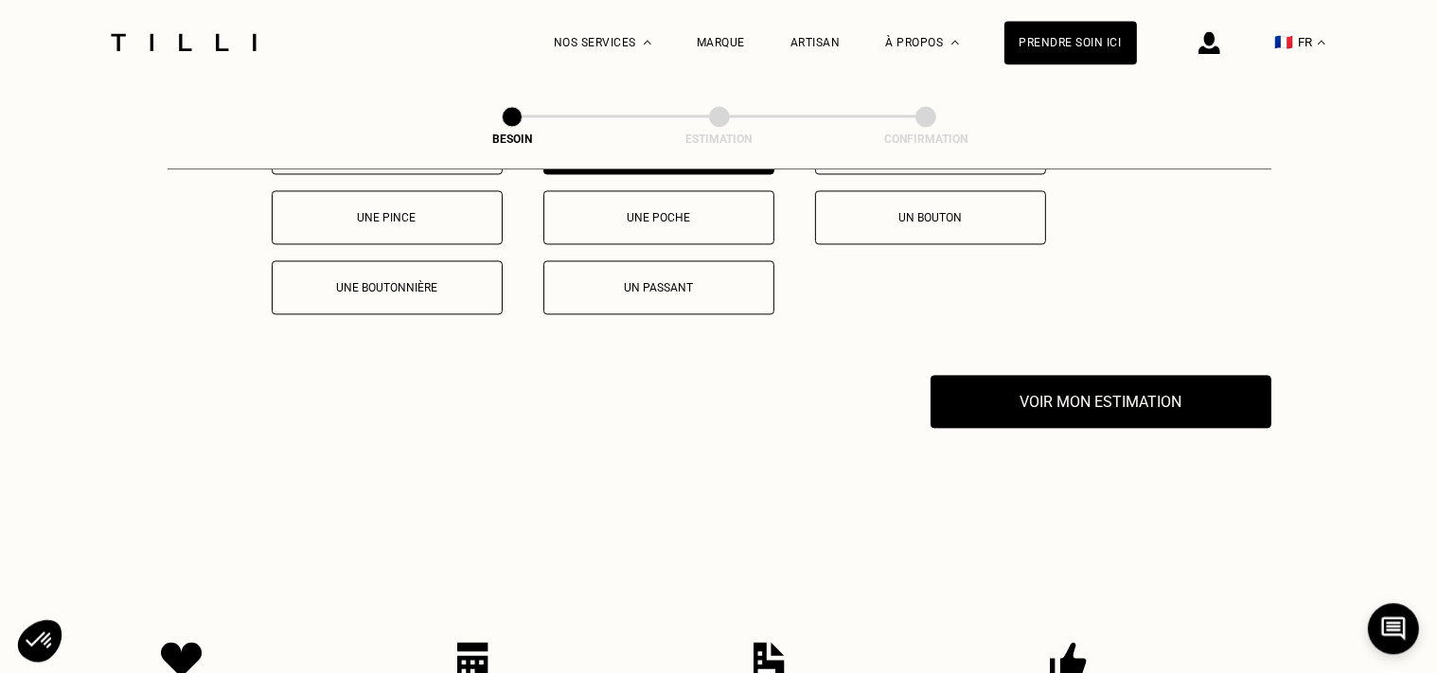
scroll to position [3973, 0]
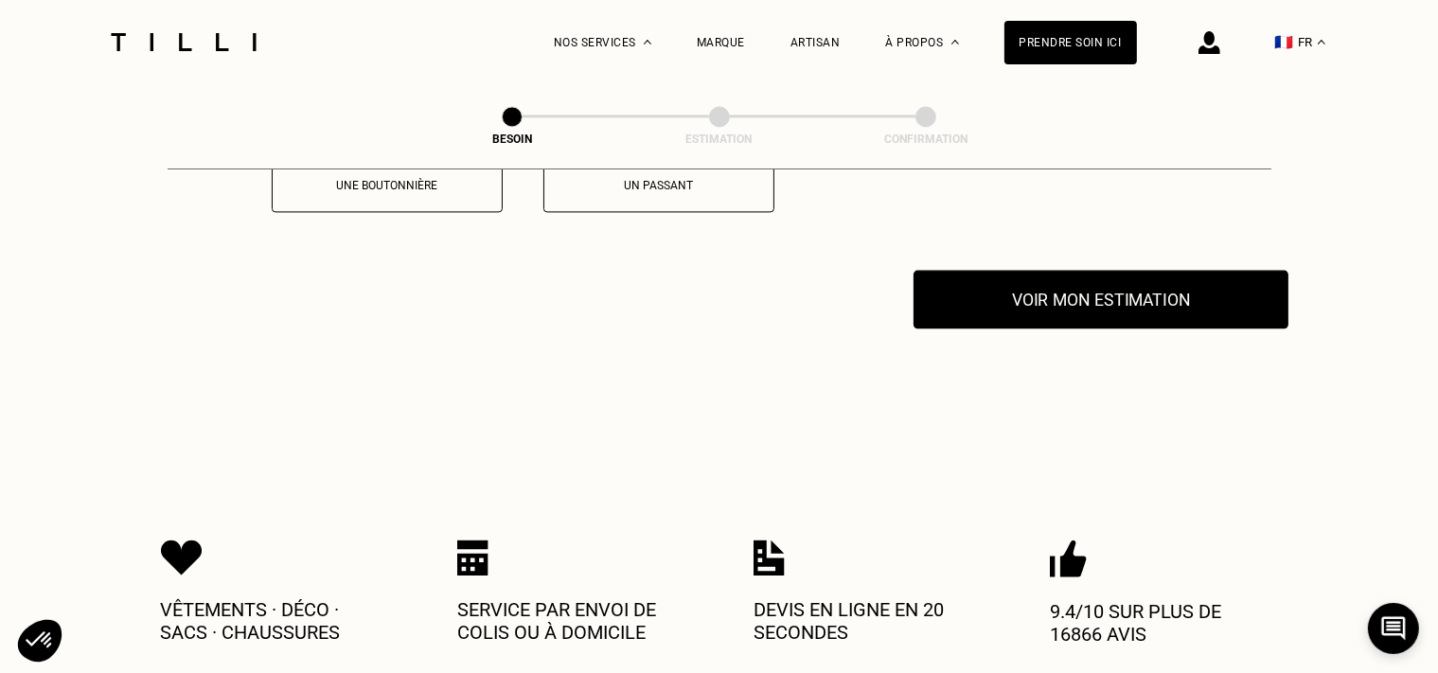
click at [1019, 306] on button "Voir mon estimation" at bounding box center [1101, 299] width 375 height 59
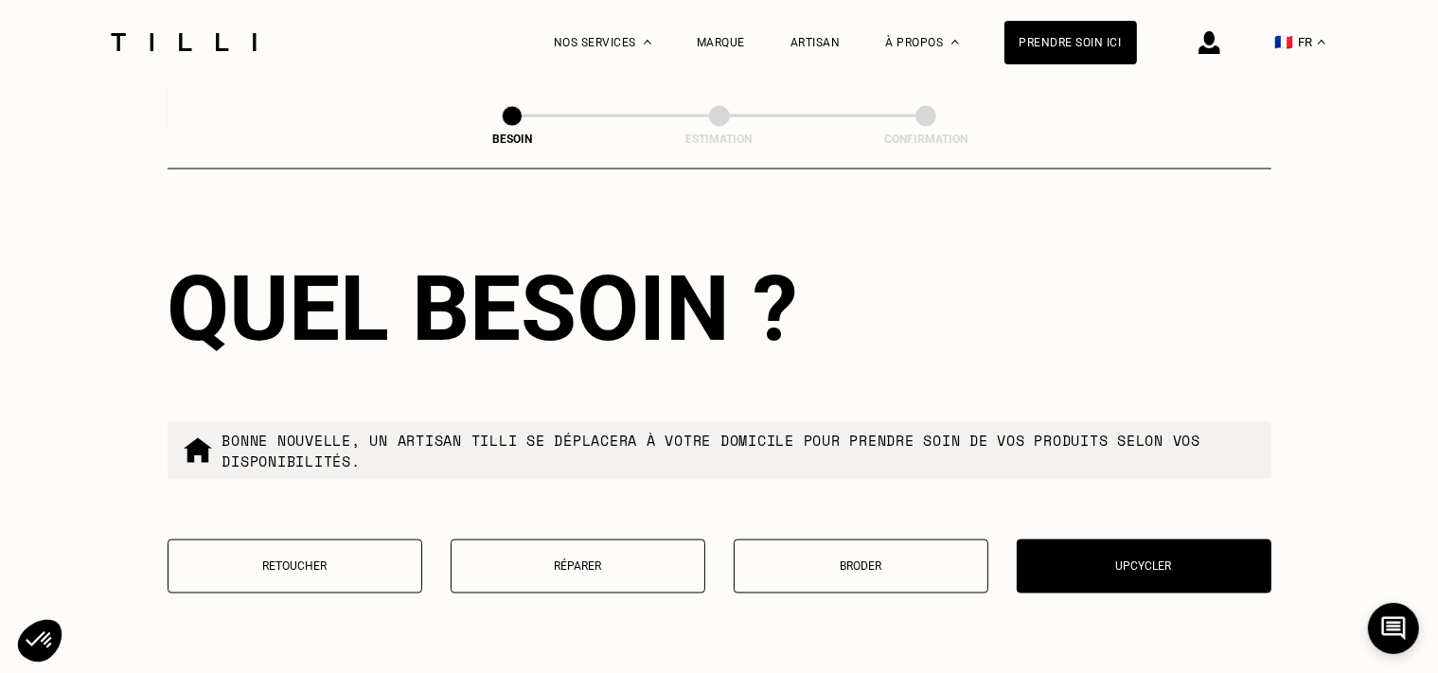
scroll to position [3030, 0]
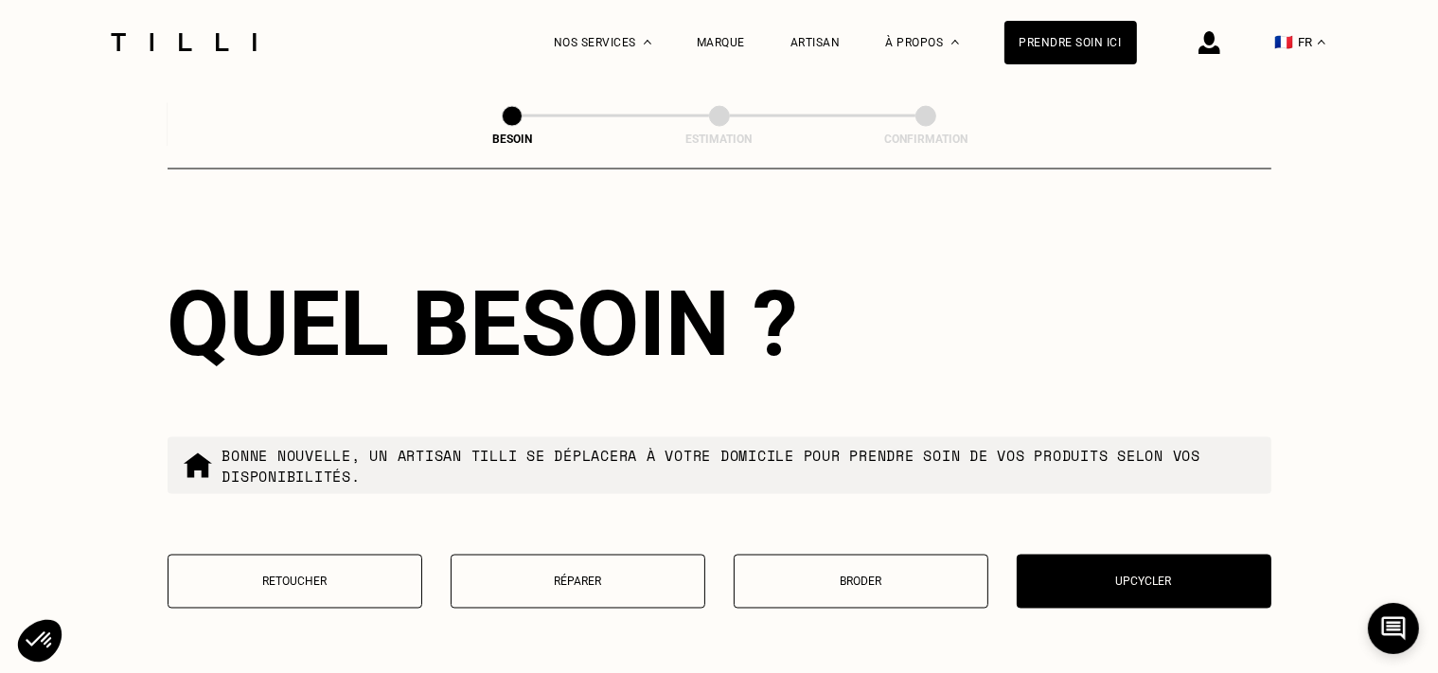
click at [330, 576] on p "Retoucher" at bounding box center [295, 582] width 234 height 13
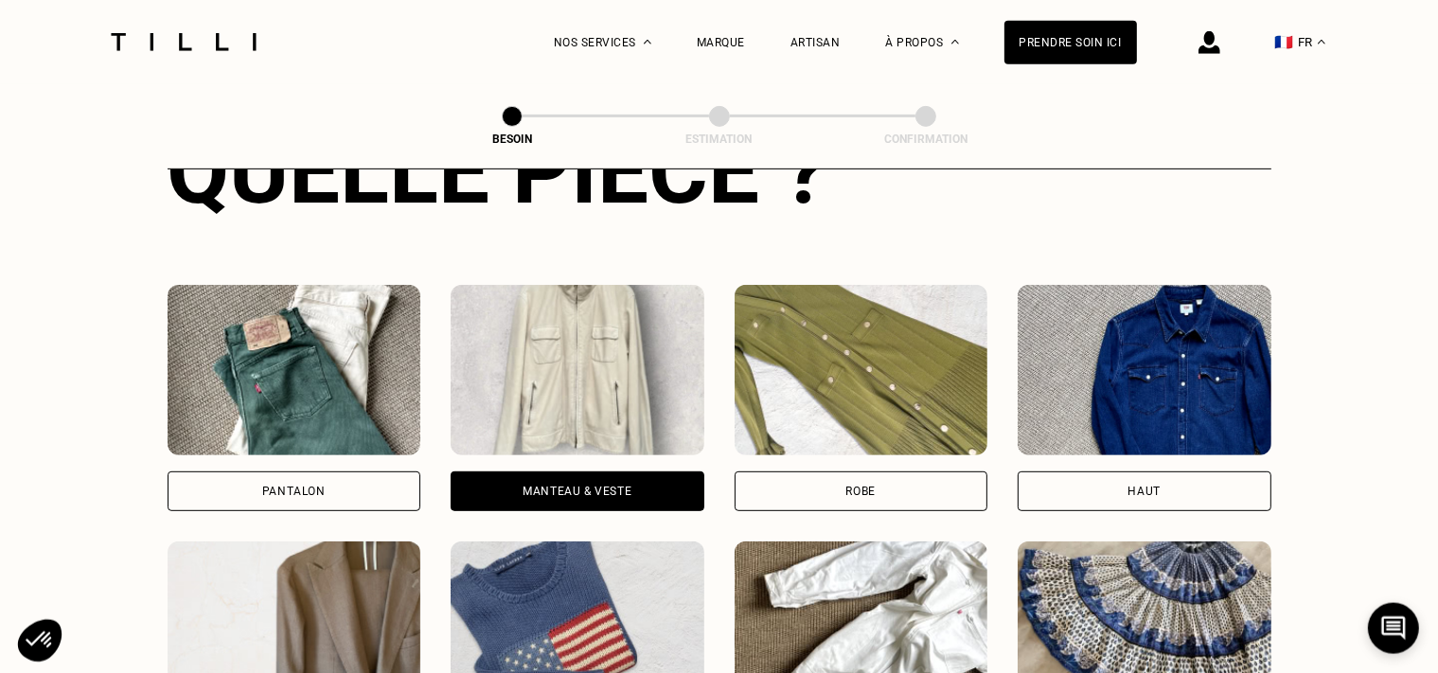
scroll to position [322, 0]
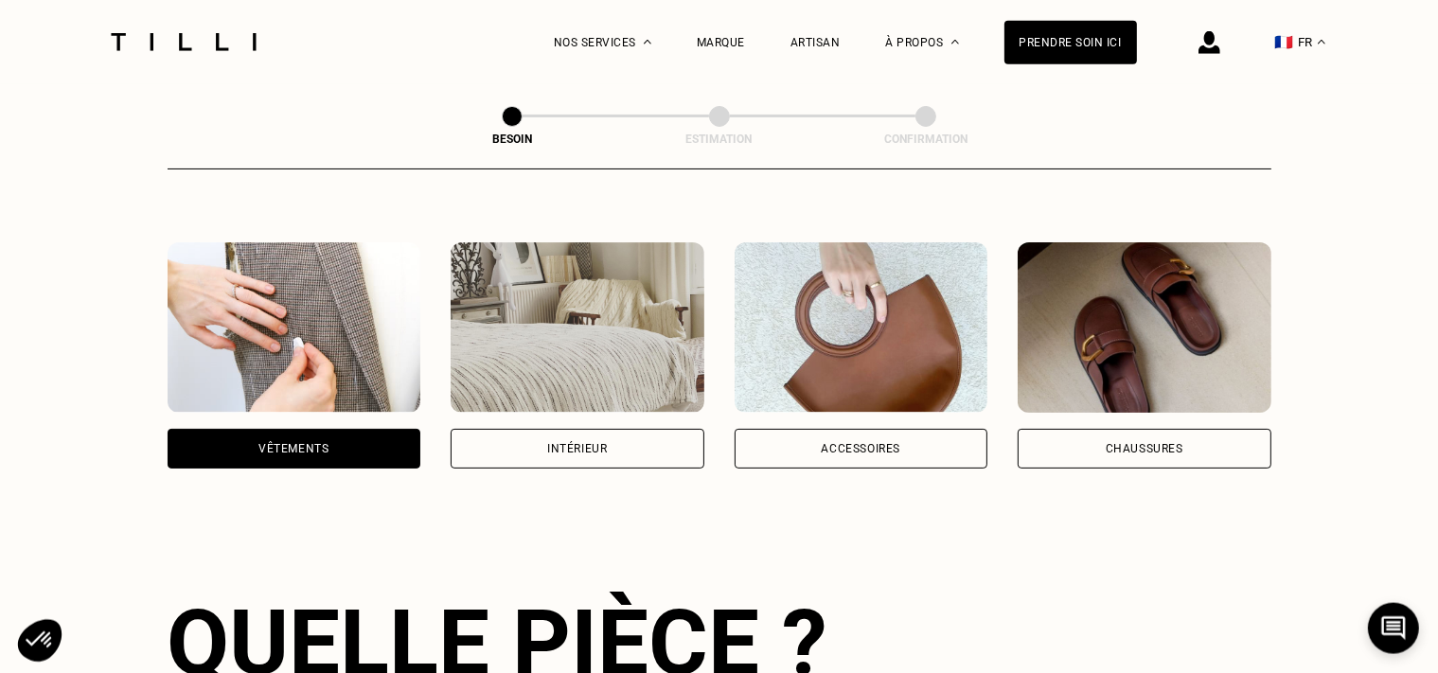
click at [589, 439] on div "Intérieur" at bounding box center [578, 449] width 254 height 40
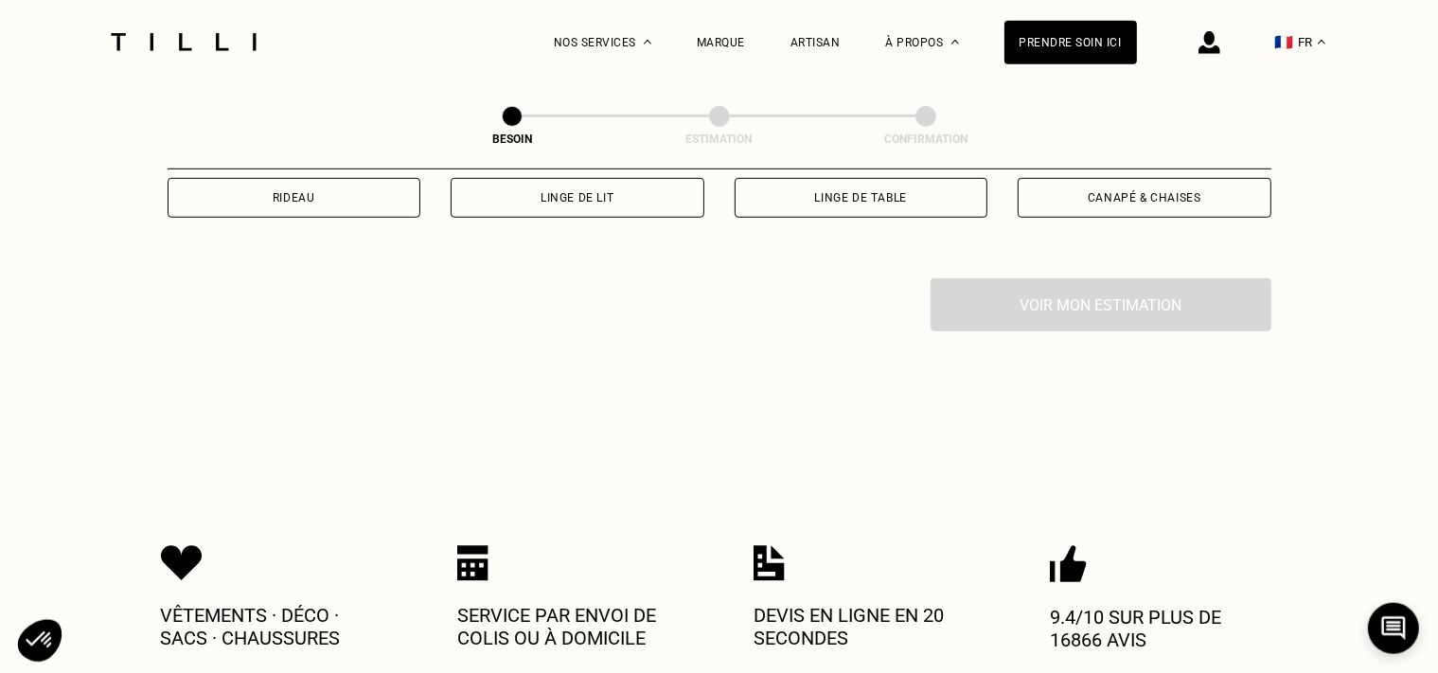
scroll to position [616, 0]
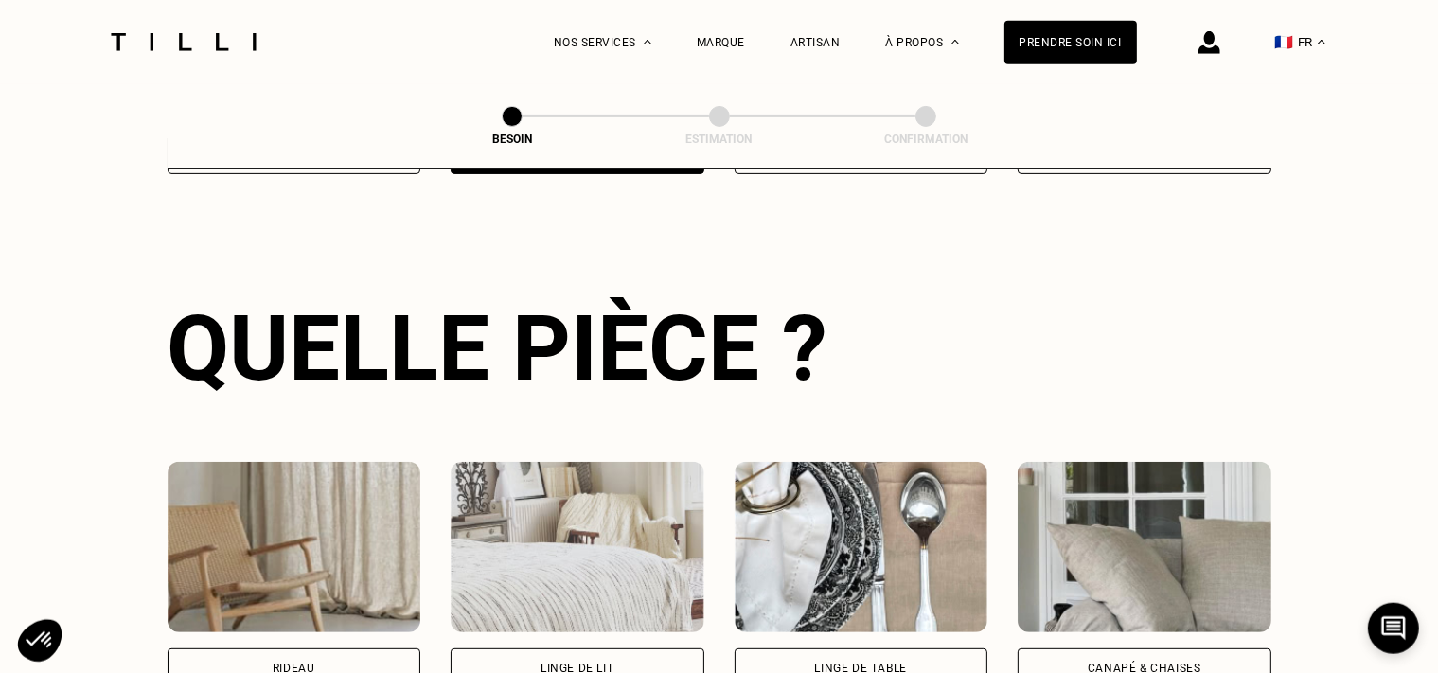
click at [339, 651] on div "Rideau" at bounding box center [295, 669] width 254 height 40
select select "FR"
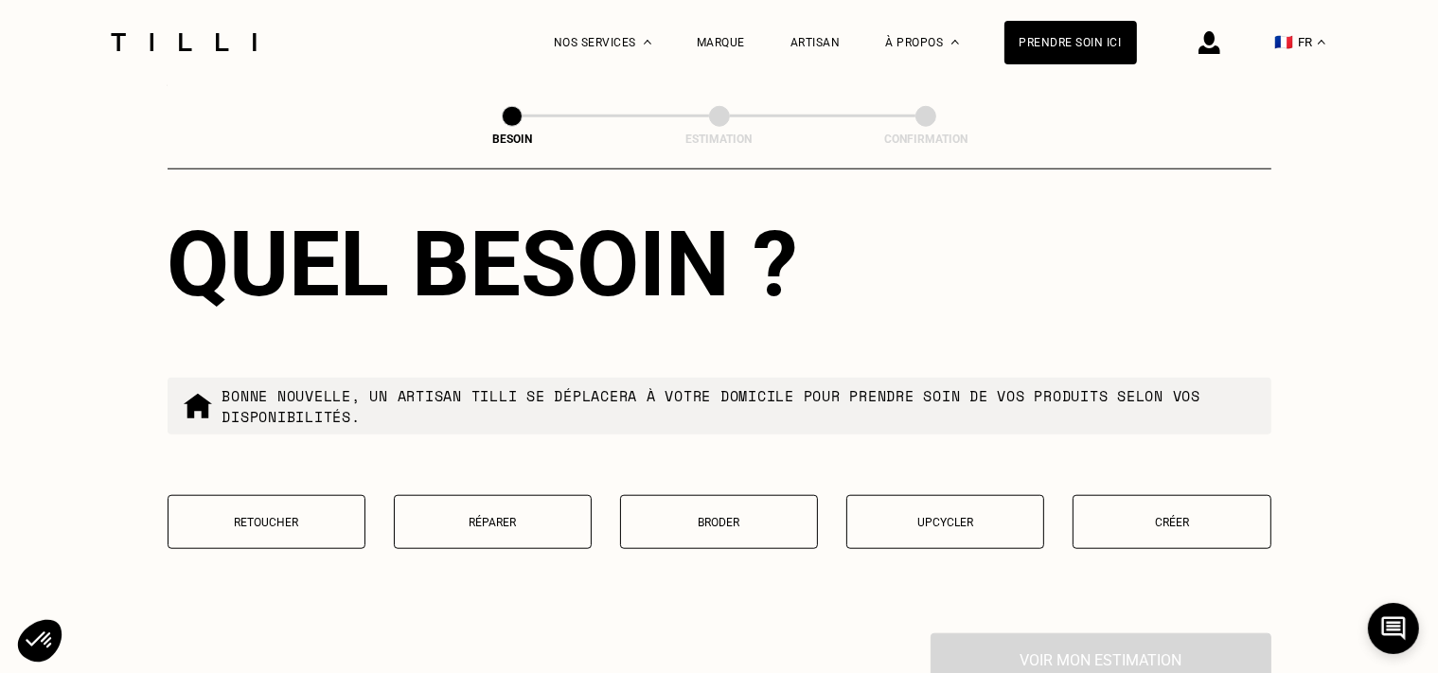
scroll to position [1836, 0]
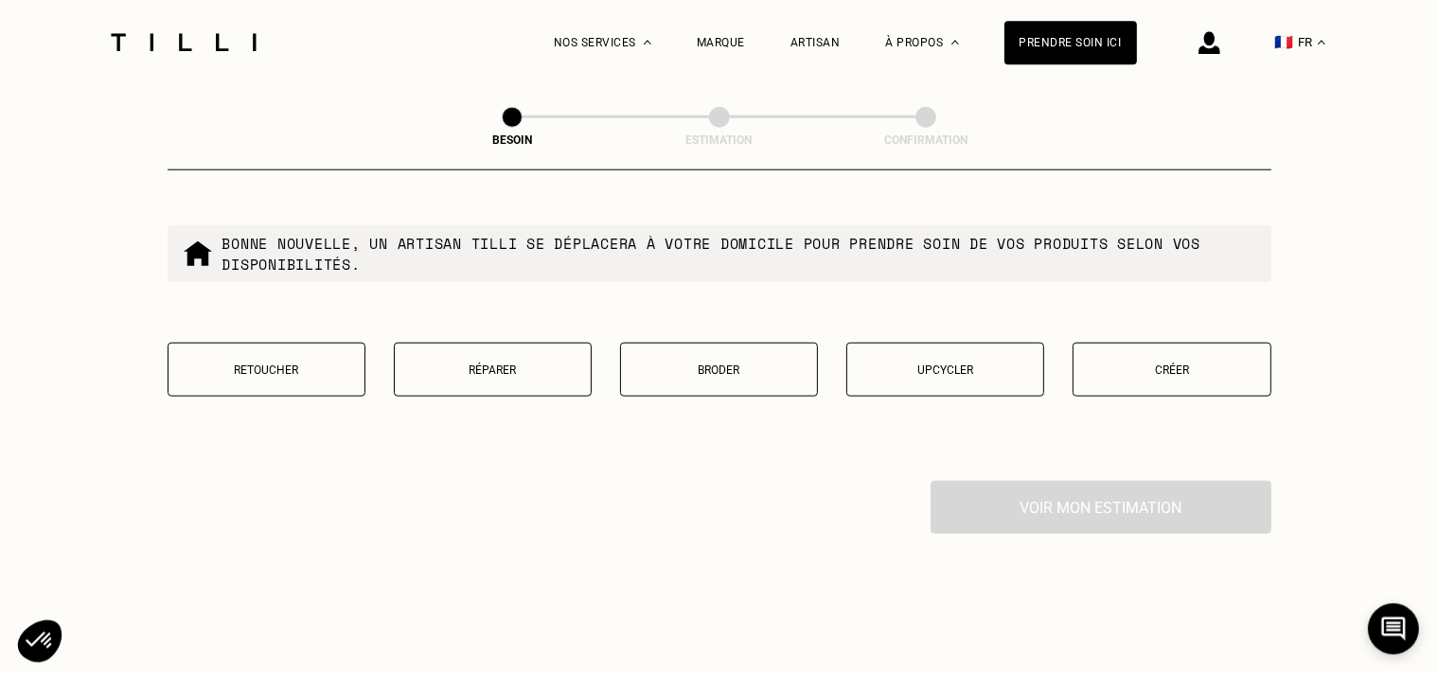
click at [1211, 367] on button "Créer" at bounding box center [1172, 369] width 198 height 54
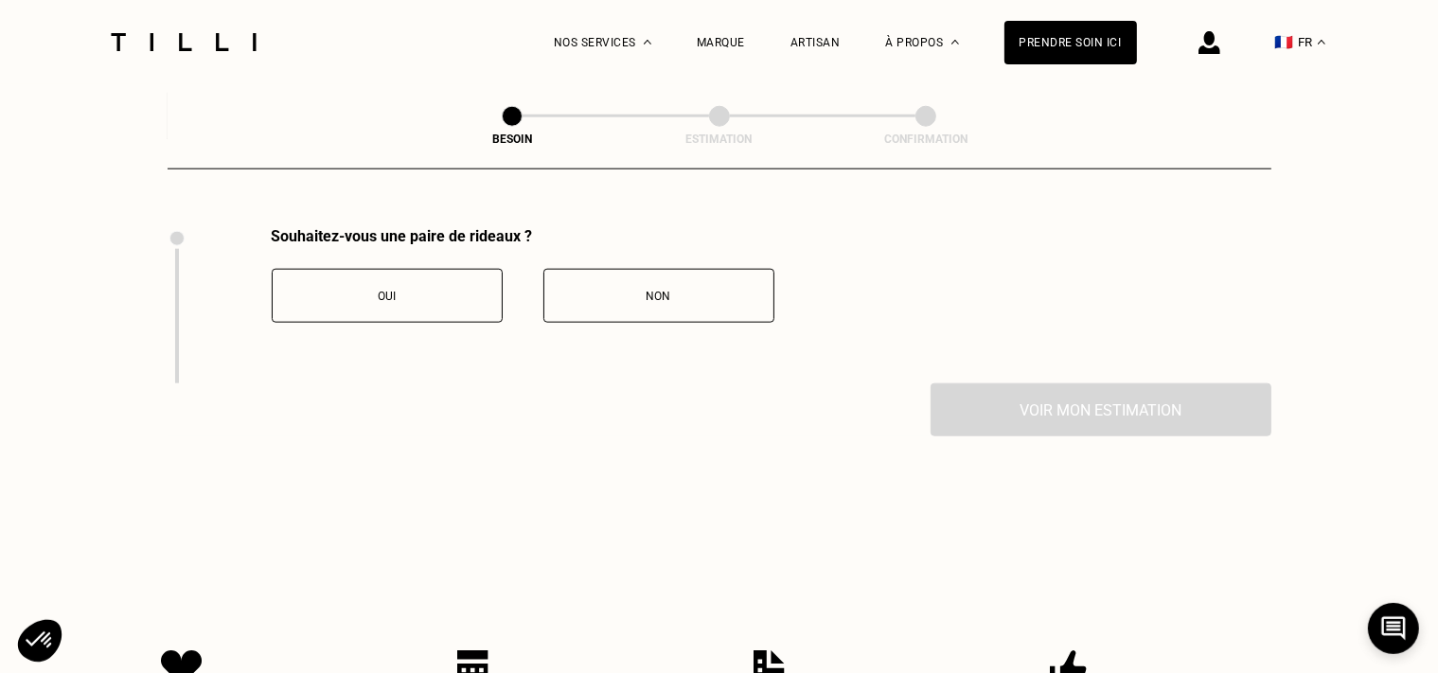
scroll to position [2092, 0]
click at [389, 287] on span "Oui" at bounding box center [387, 293] width 18 height 13
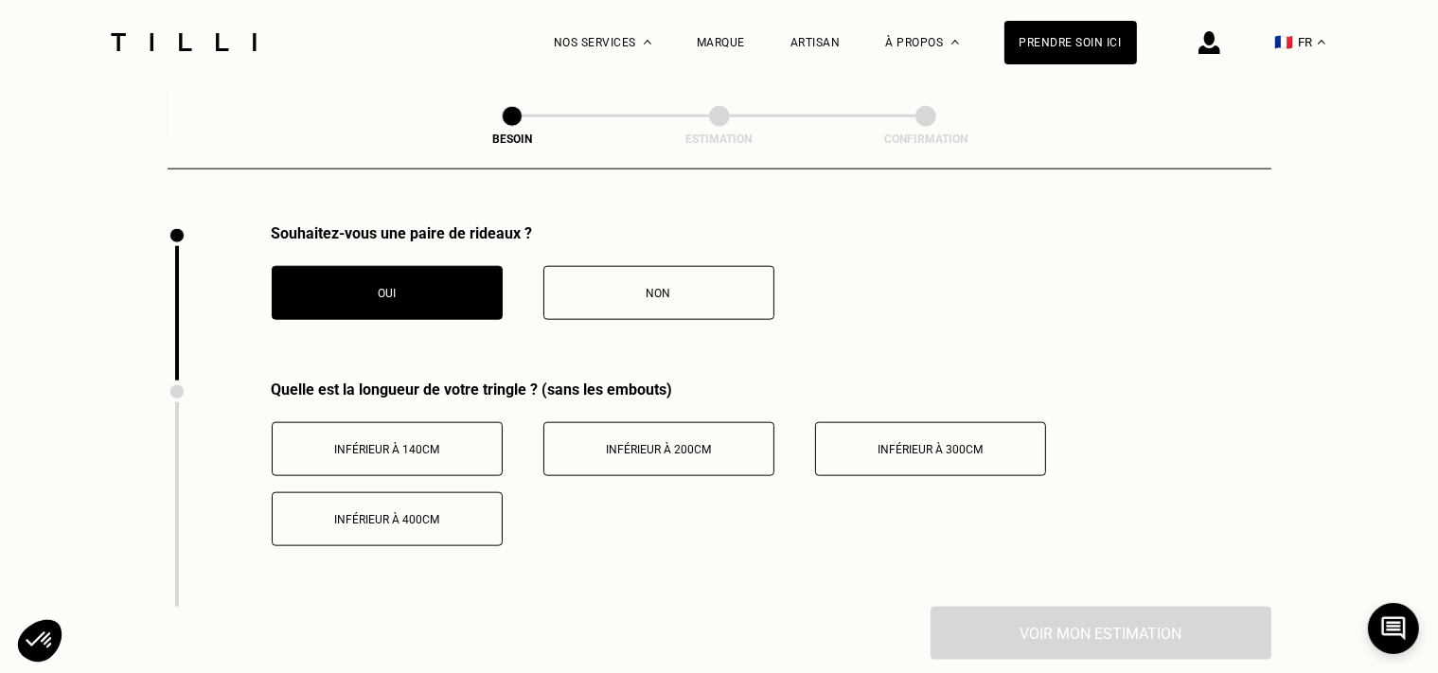
click at [406, 443] on span "Inférieur à 140cm" at bounding box center [386, 449] width 105 height 13
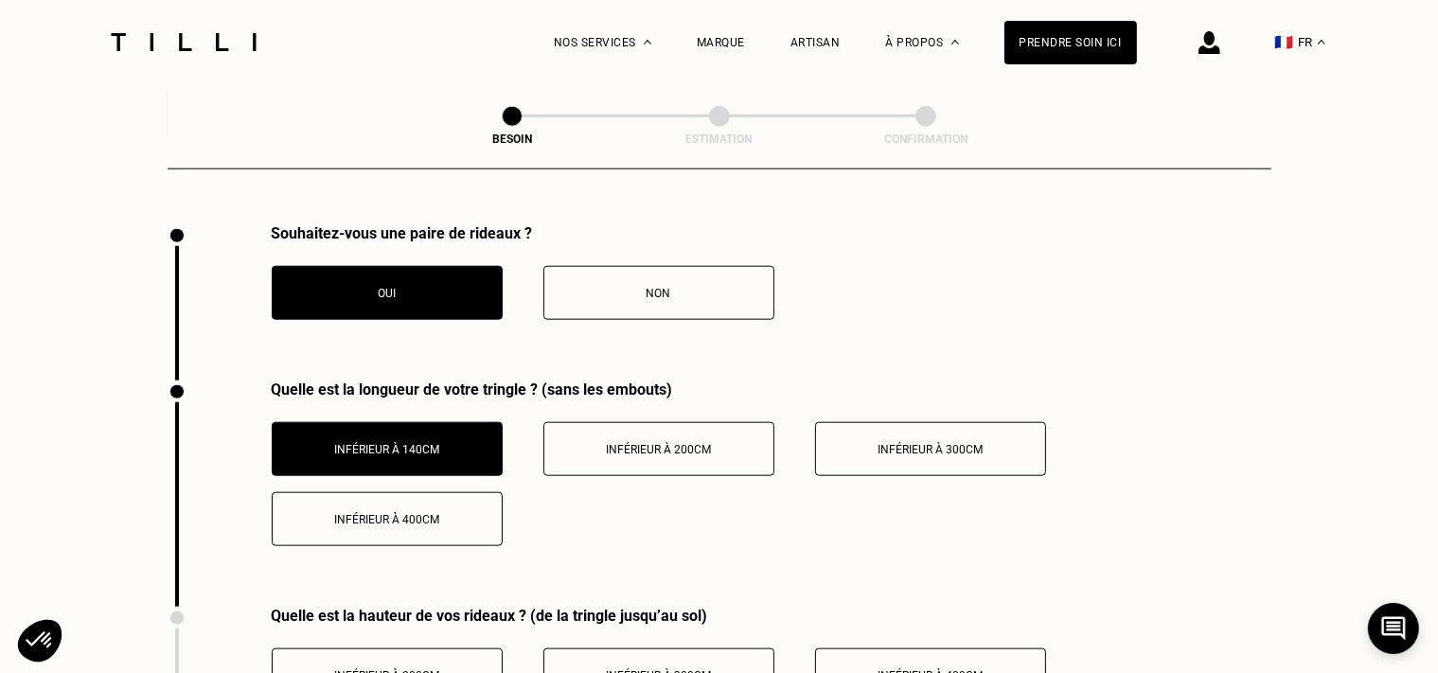
scroll to position [2563, 0]
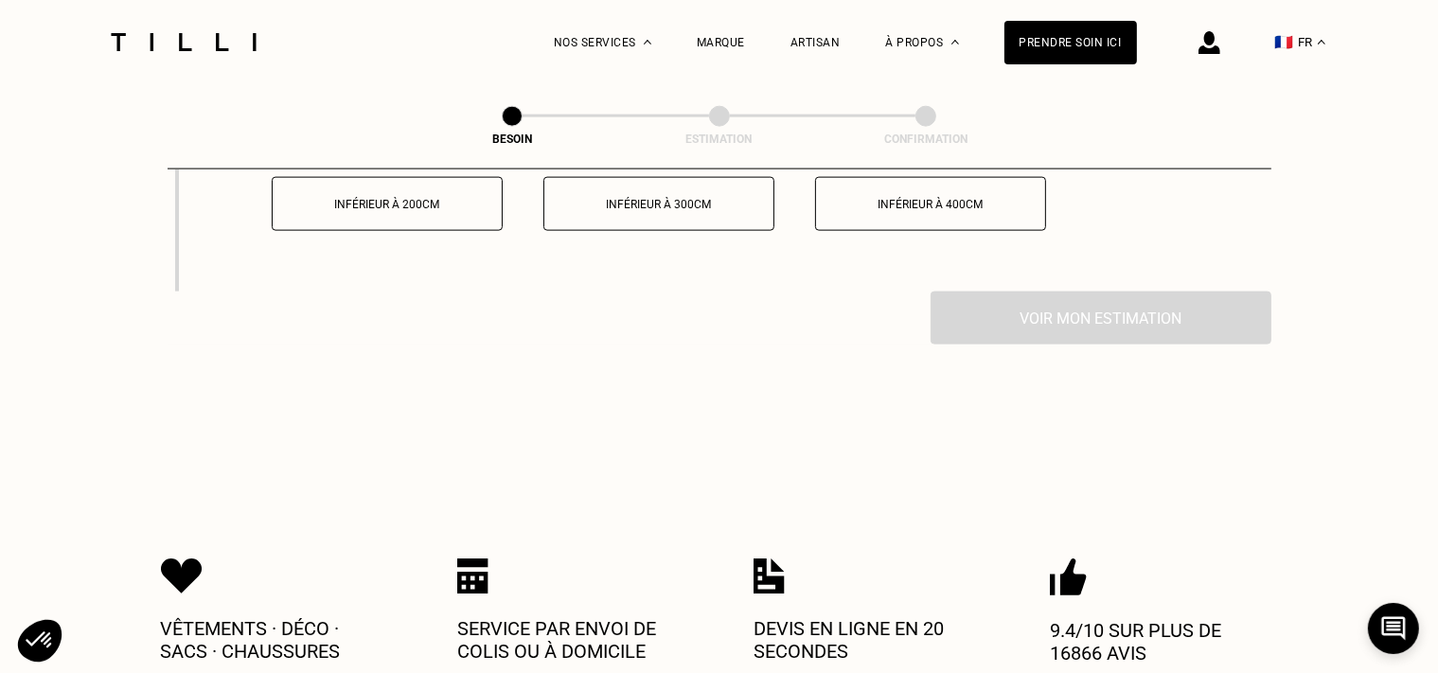
click at [417, 201] on button "Inférieur à 200cm" at bounding box center [387, 204] width 231 height 54
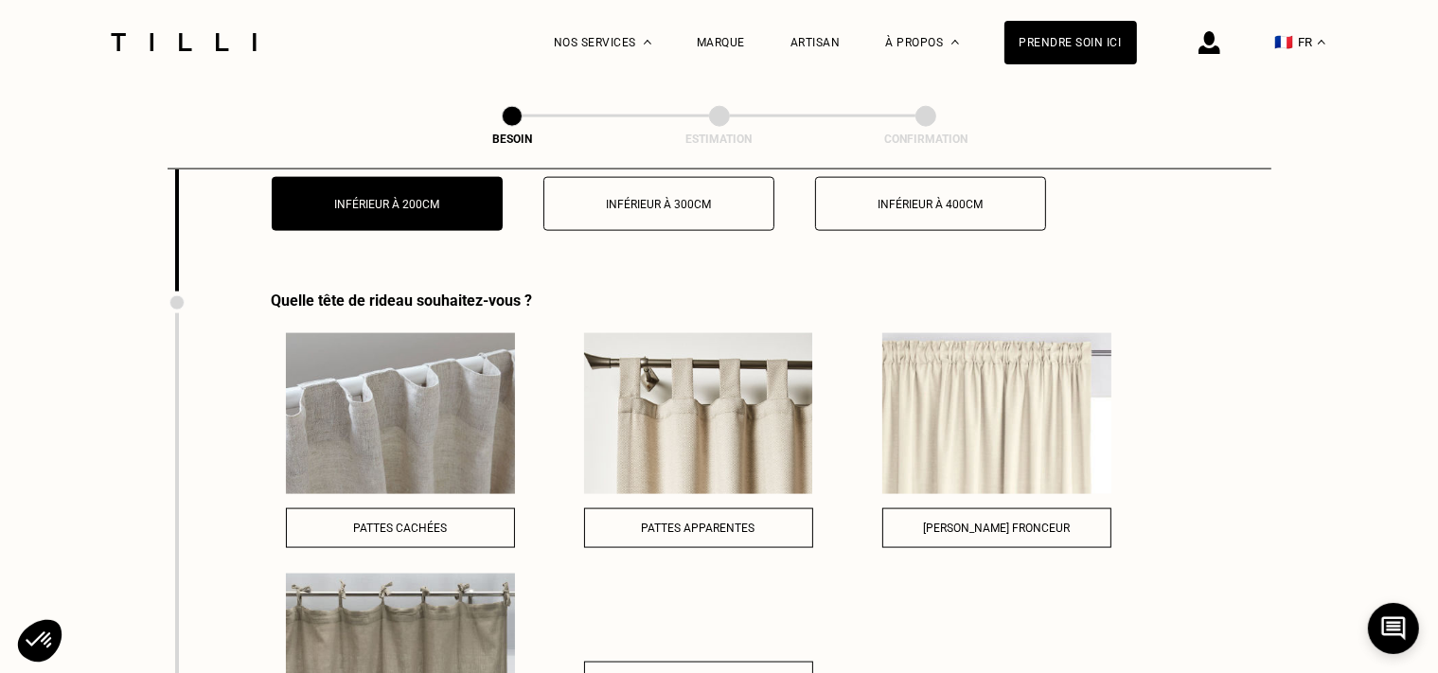
click at [455, 509] on button "Pattes cachées" at bounding box center [400, 529] width 229 height 40
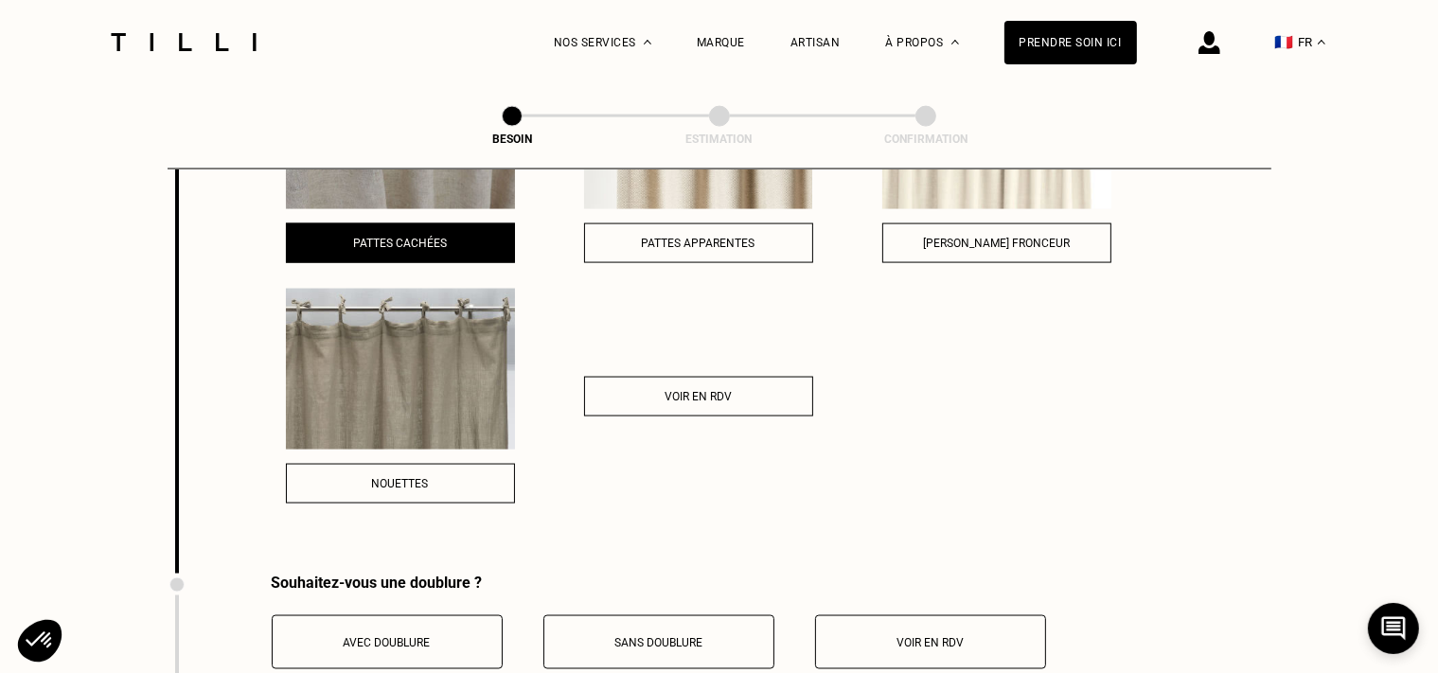
scroll to position [3034, 0]
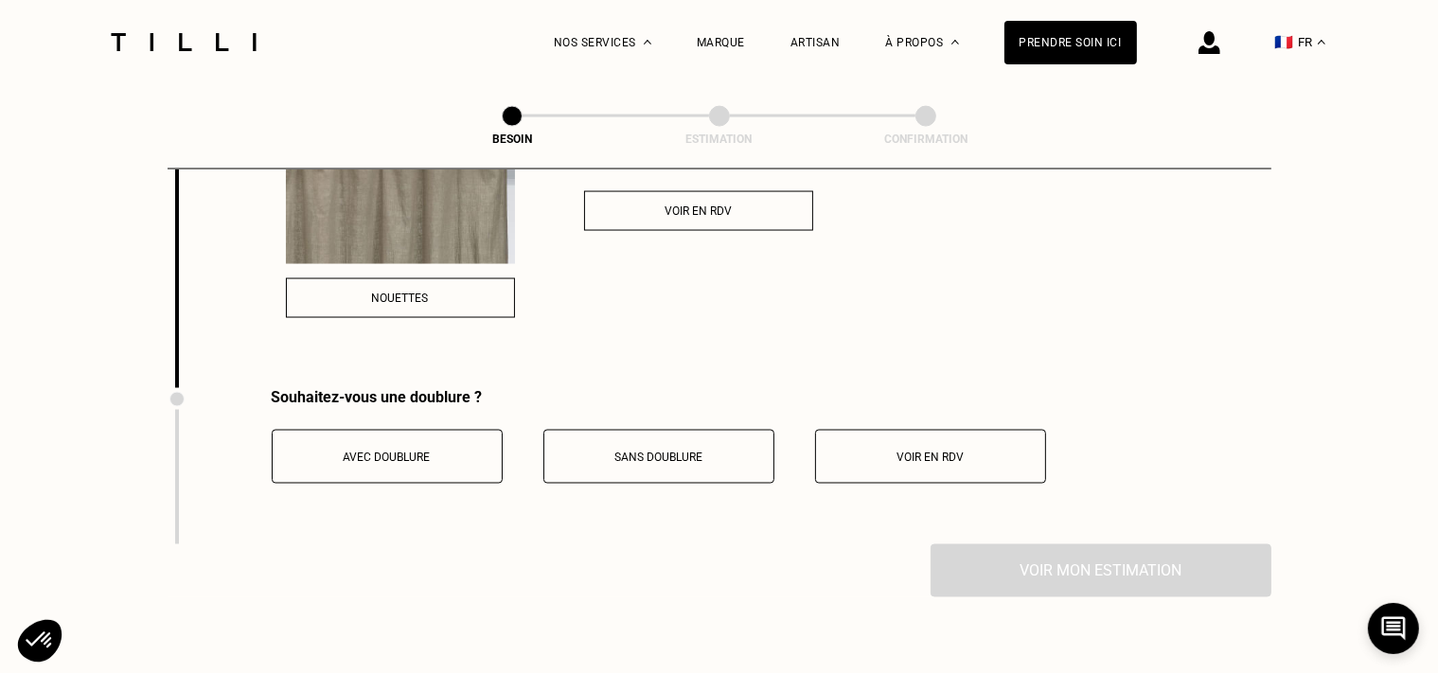
click at [341, 452] on div "Avec doublure" at bounding box center [387, 457] width 210 height 13
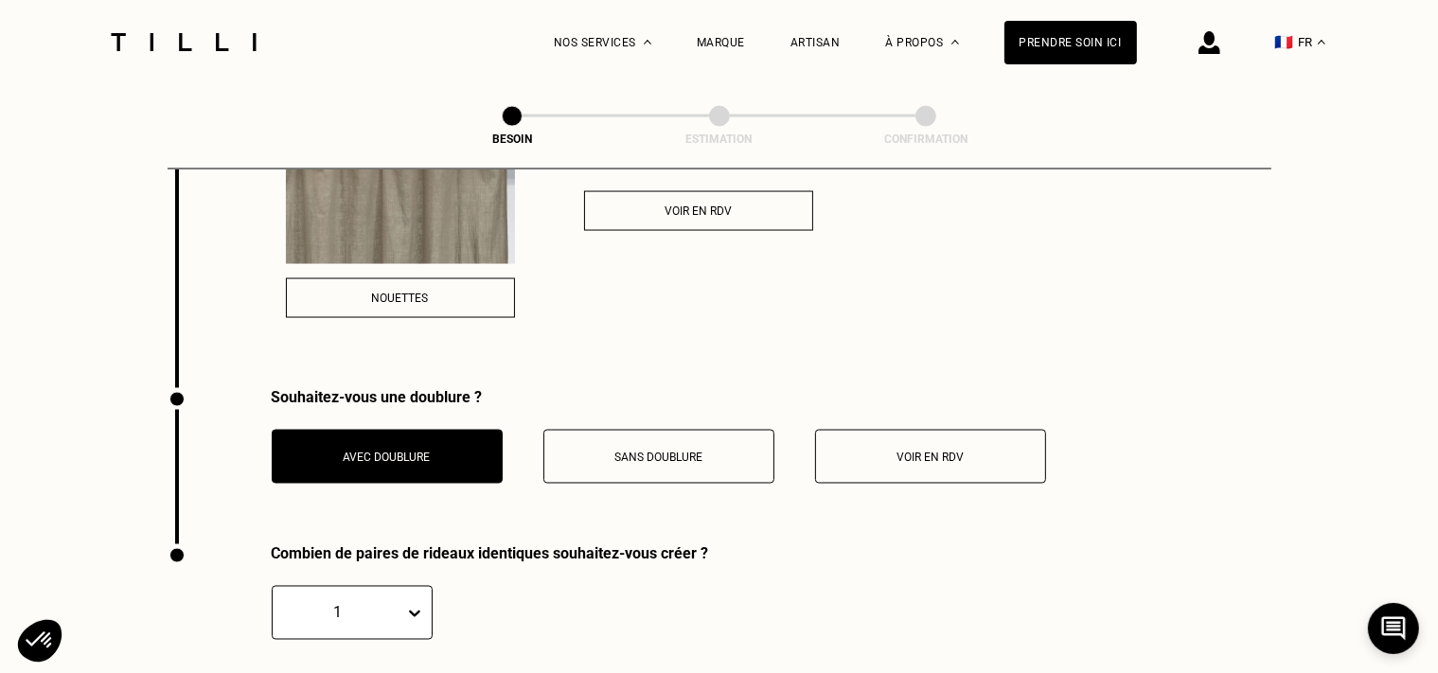
scroll to position [3506, 0]
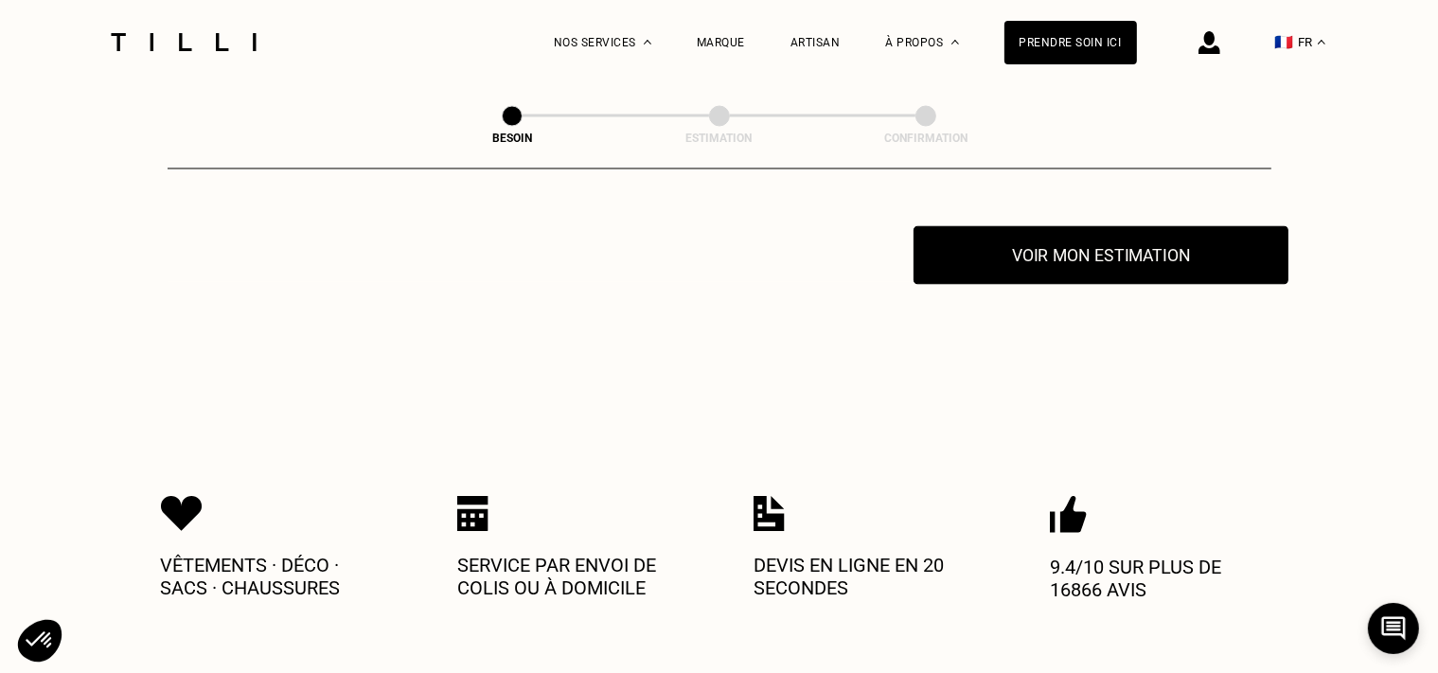
click at [1150, 247] on button "Voir mon estimation" at bounding box center [1101, 255] width 375 height 59
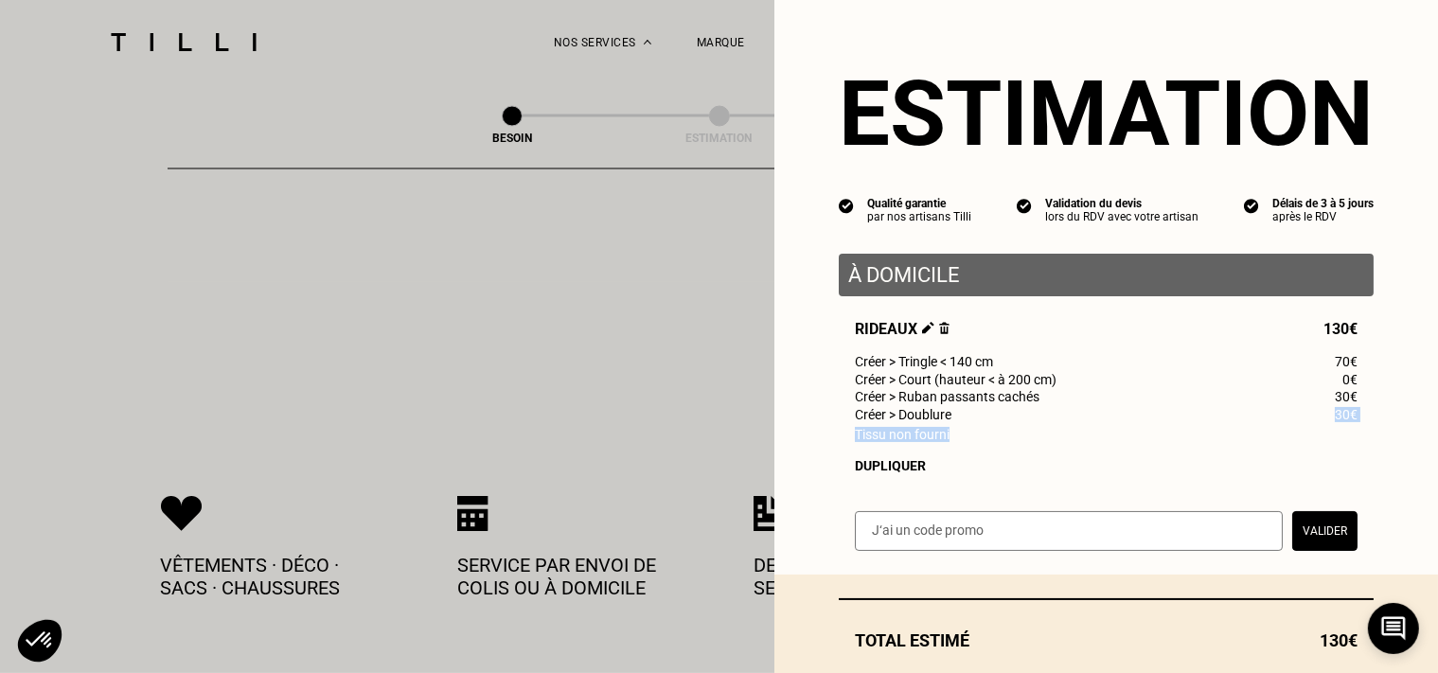
drag, startPoint x: 941, startPoint y: 433, endPoint x: 978, endPoint y: 426, distance: 37.5
click at [978, 426] on div "Rideaux 130€ Créer > Tringle < 140 cm 70€ Créer > Court (hauteur < à 200 cm) 0€…" at bounding box center [1106, 396] width 535 height 153
click at [979, 422] on div "Créer > Doublure 30€" at bounding box center [1106, 414] width 503 height 15
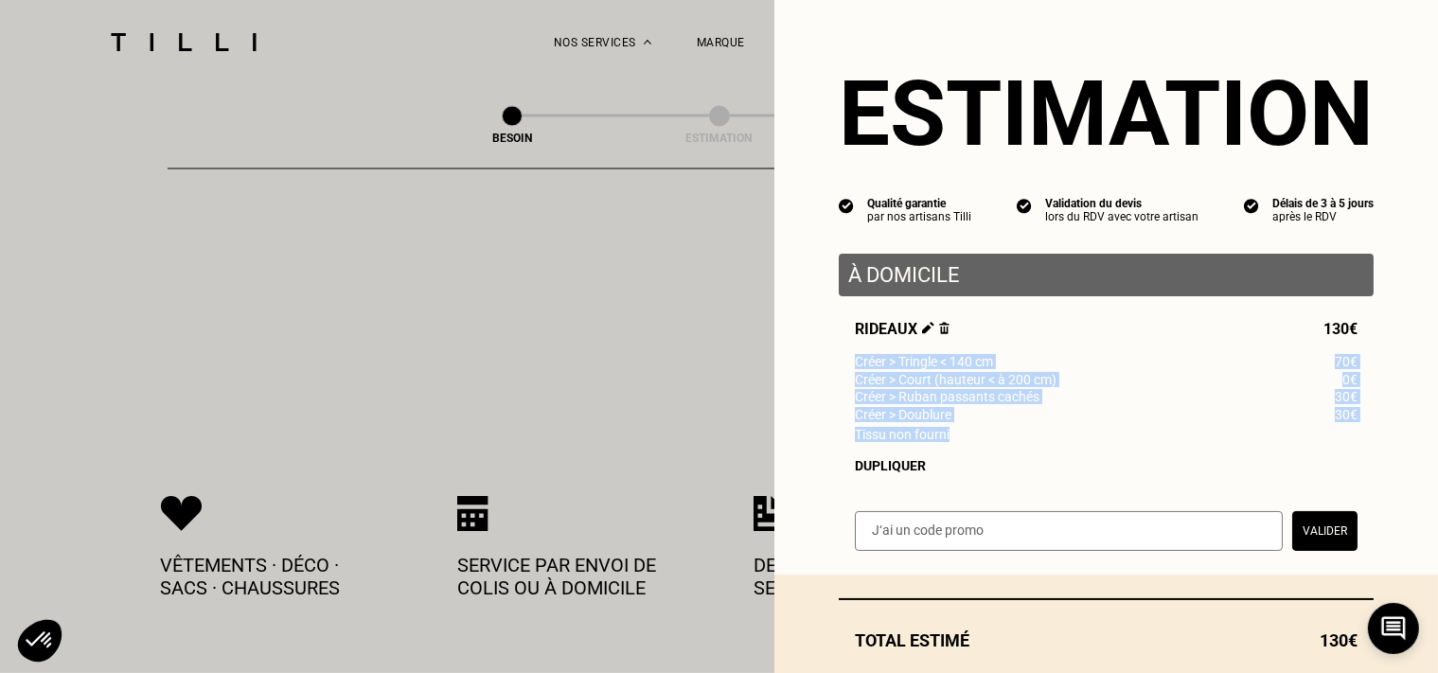
drag, startPoint x: 838, startPoint y: 366, endPoint x: 1027, endPoint y: 445, distance: 205.4
click at [1027, 445] on div "Rideaux 130€ Créer > Tringle < 140 cm 70€ Créer > Court (hauteur < à 200 cm) 0€…" at bounding box center [1106, 396] width 535 height 153
click at [1034, 452] on div "Rideaux 130€ Créer > Tringle < 140 cm 70€ Créer > Court (hauteur < à 200 cm) 0€…" at bounding box center [1106, 396] width 535 height 153
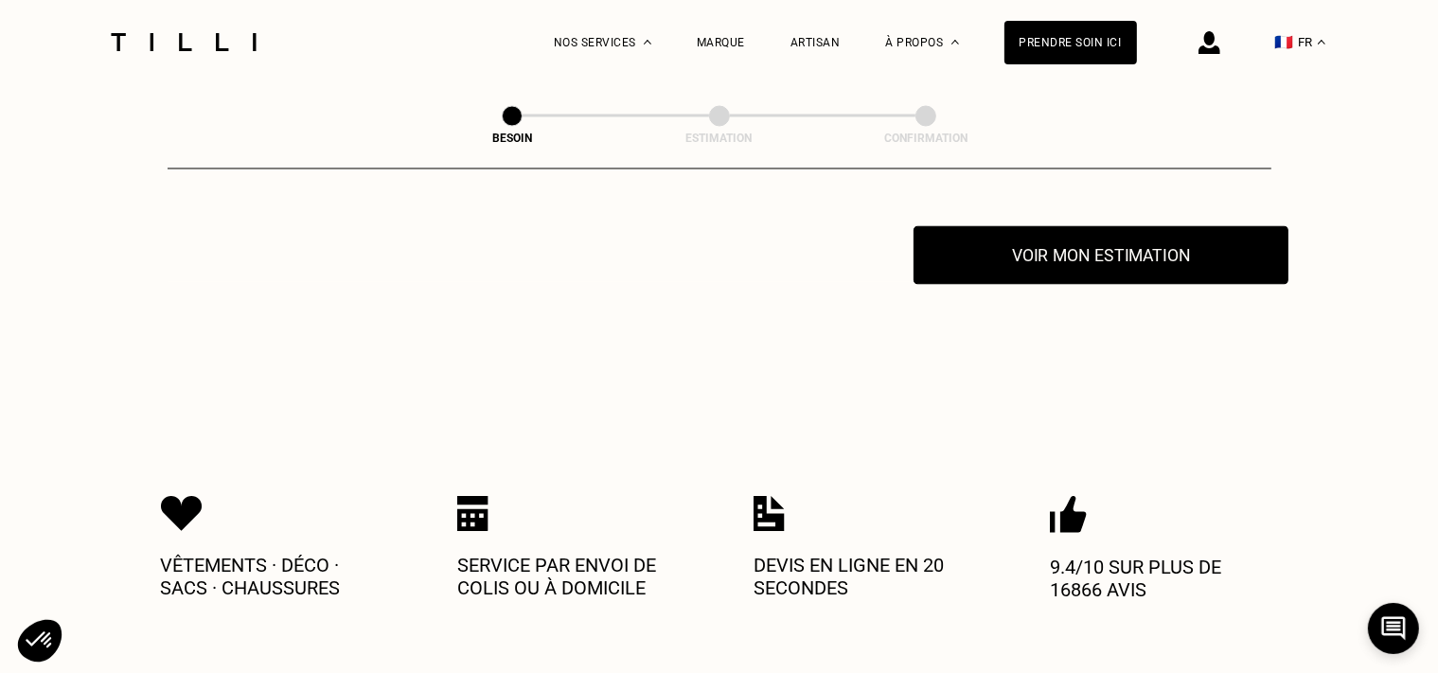
click at [953, 261] on button "Voir mon estimation" at bounding box center [1101, 255] width 375 height 59
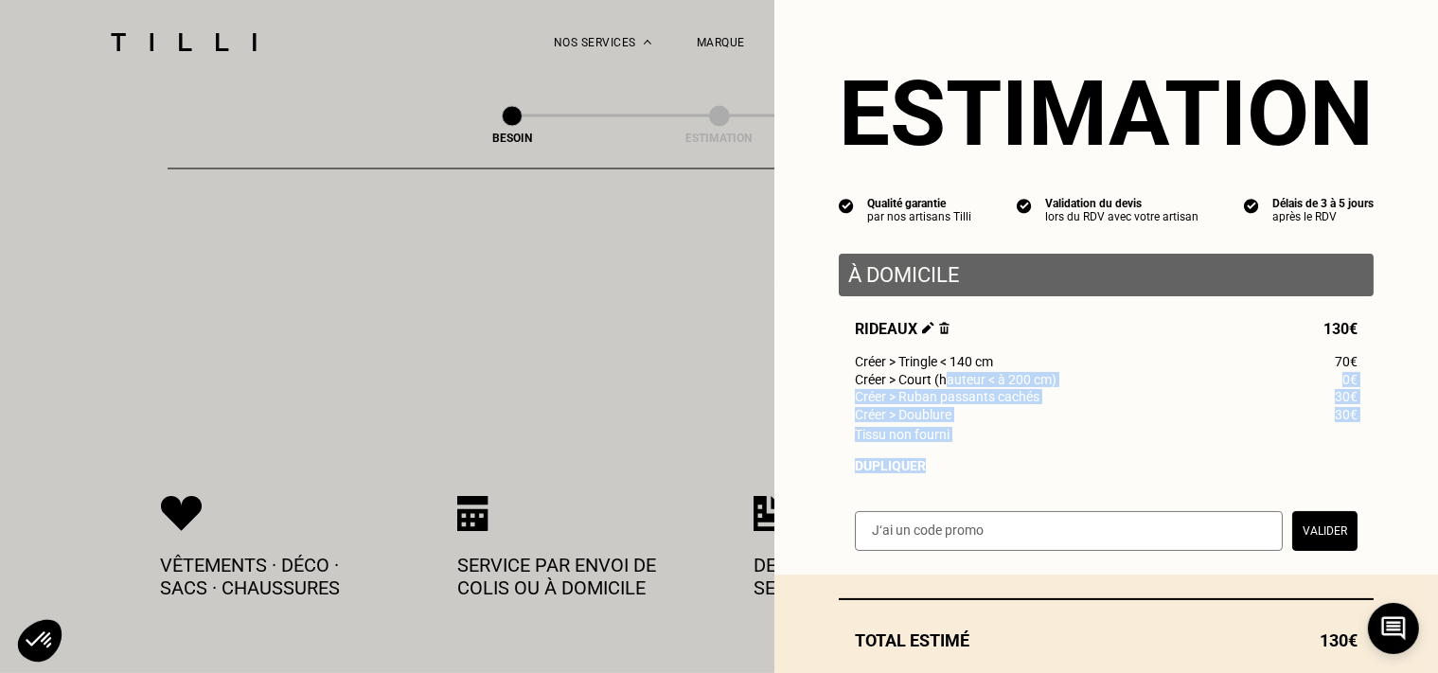
drag, startPoint x: 945, startPoint y: 460, endPoint x: 983, endPoint y: 405, distance: 66.7
click at [944, 384] on div "Estimation Qualité garantie par nos artisans Tilli Validation du devis lors du …" at bounding box center [1107, 287] width 664 height 575
click at [1041, 441] on div "Tissu non fourni" at bounding box center [1106, 434] width 503 height 15
drag, startPoint x: 960, startPoint y: 441, endPoint x: 911, endPoint y: 374, distance: 83.3
click at [911, 374] on div "Rideaux 130€ Créer > Tringle < 140 cm 70€ Créer > Court (hauteur < à 200 cm) 0€…" at bounding box center [1106, 396] width 535 height 153
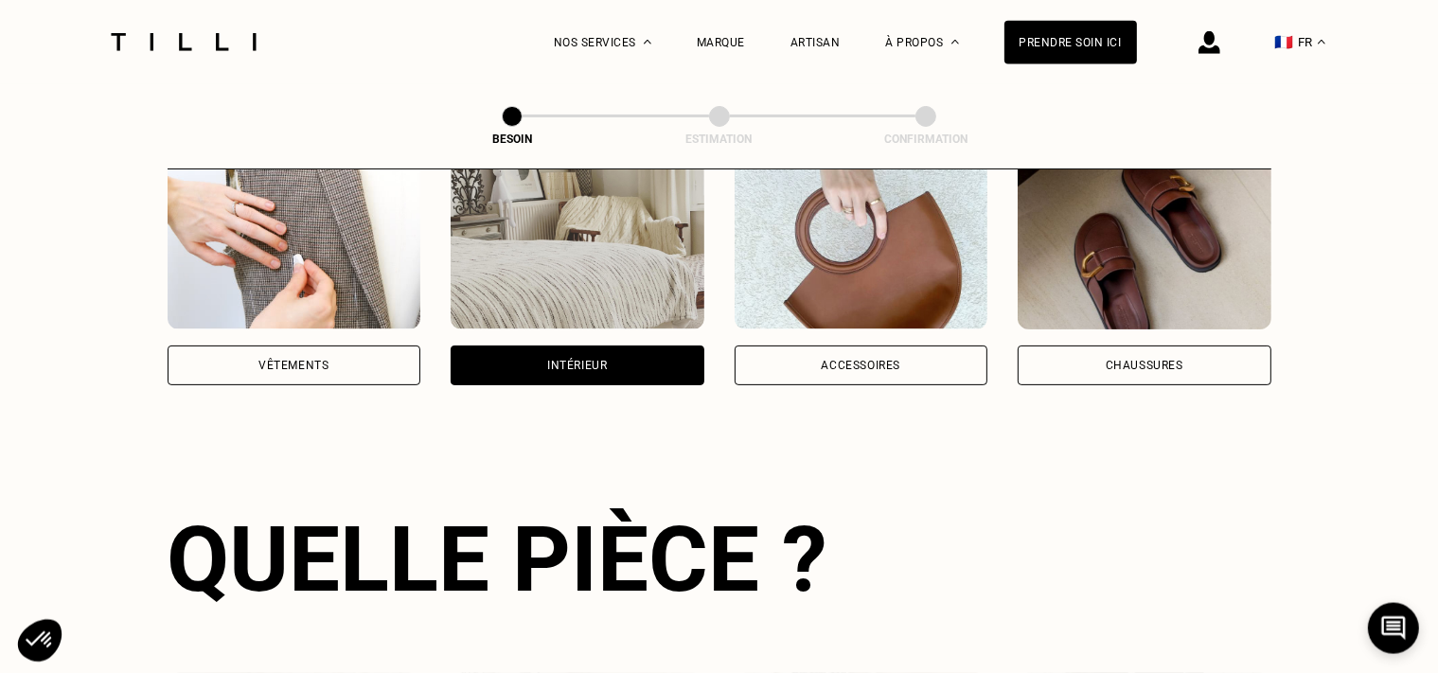
scroll to position [207, 0]
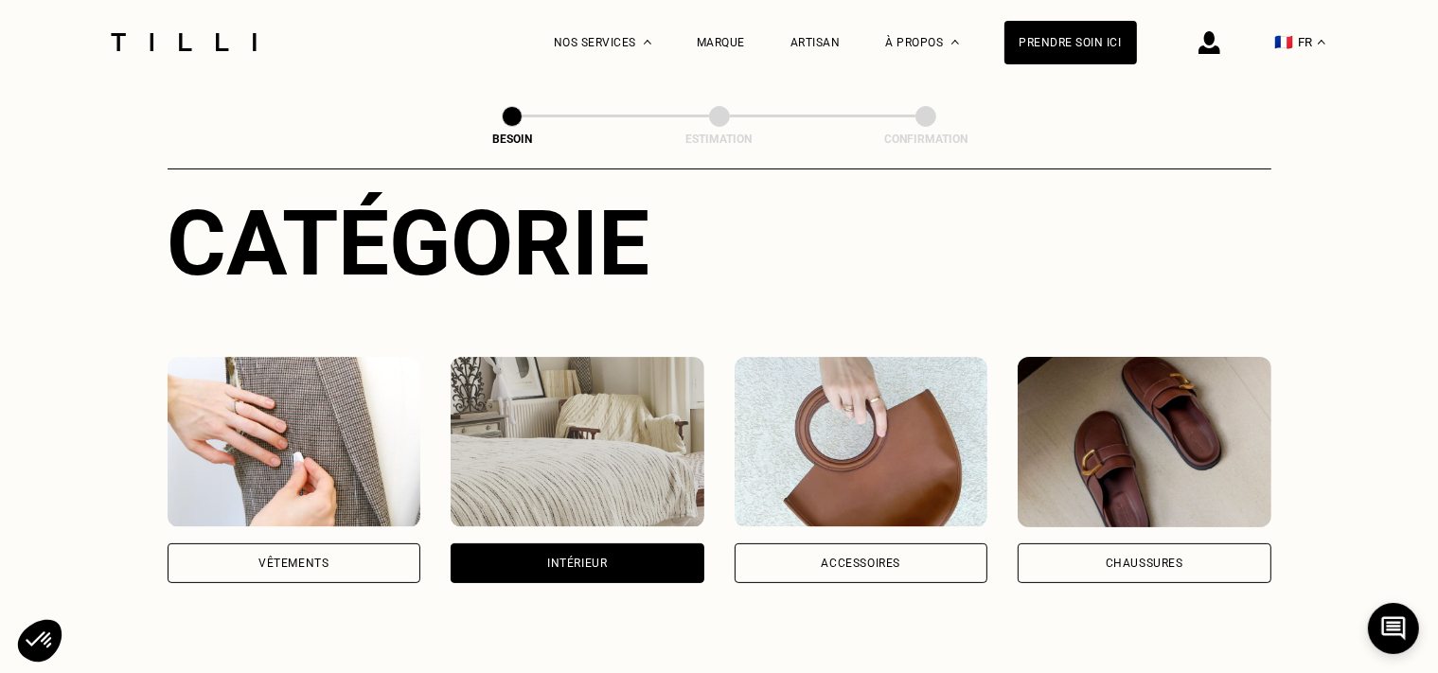
click at [608, 544] on div "Intérieur" at bounding box center [578, 564] width 254 height 40
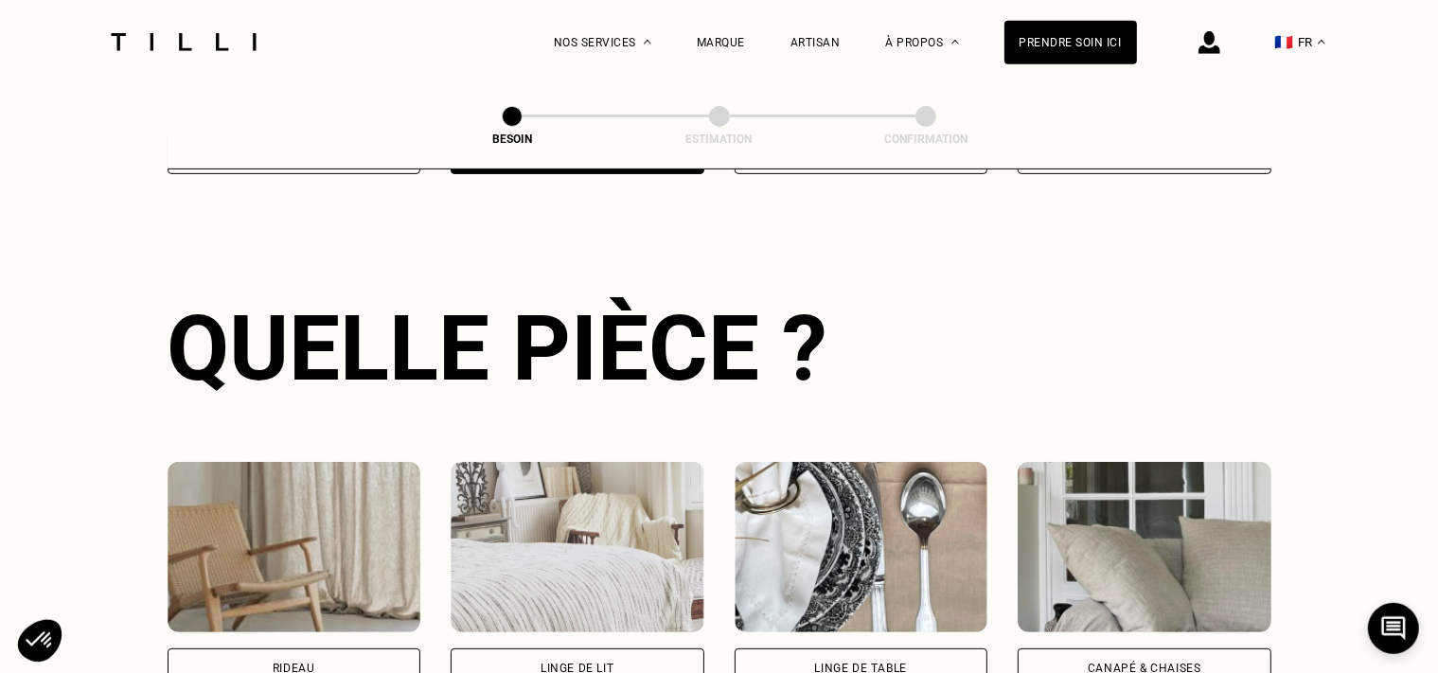
scroll to position [616, 0]
drag, startPoint x: 1213, startPoint y: 647, endPoint x: 1203, endPoint y: 647, distance: 10.4
click at [1210, 650] on div "Canapé & chaises" at bounding box center [1145, 670] width 254 height 40
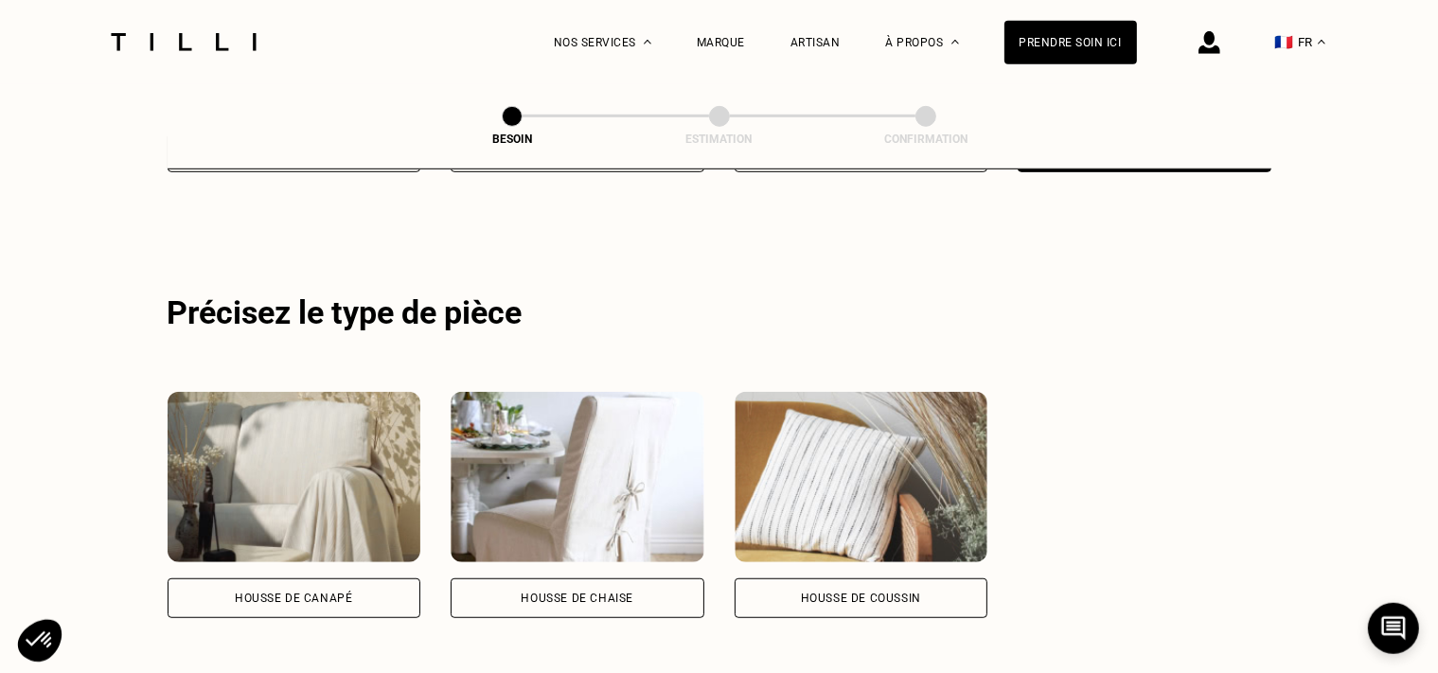
scroll to position [1134, 0]
click at [876, 592] on div "Housse de coussin" at bounding box center [861, 597] width 120 height 11
select select "FR"
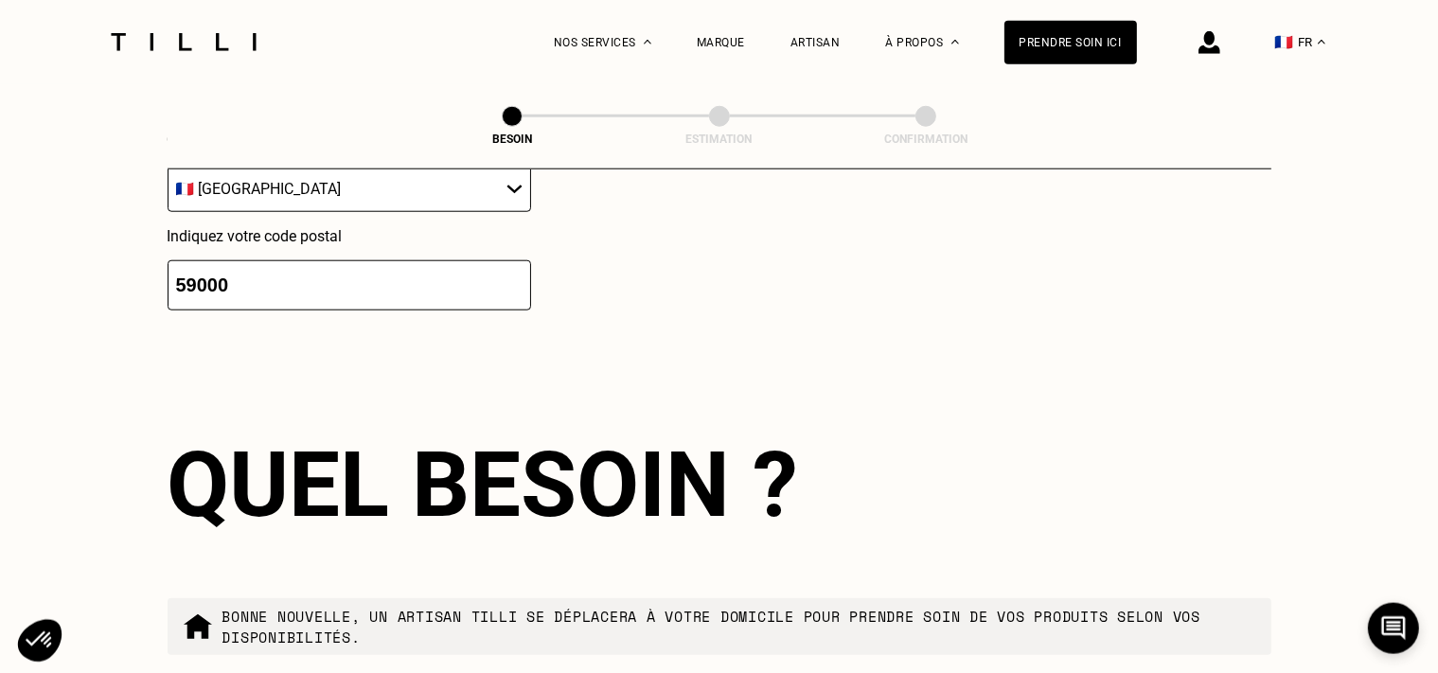
scroll to position [2051, 0]
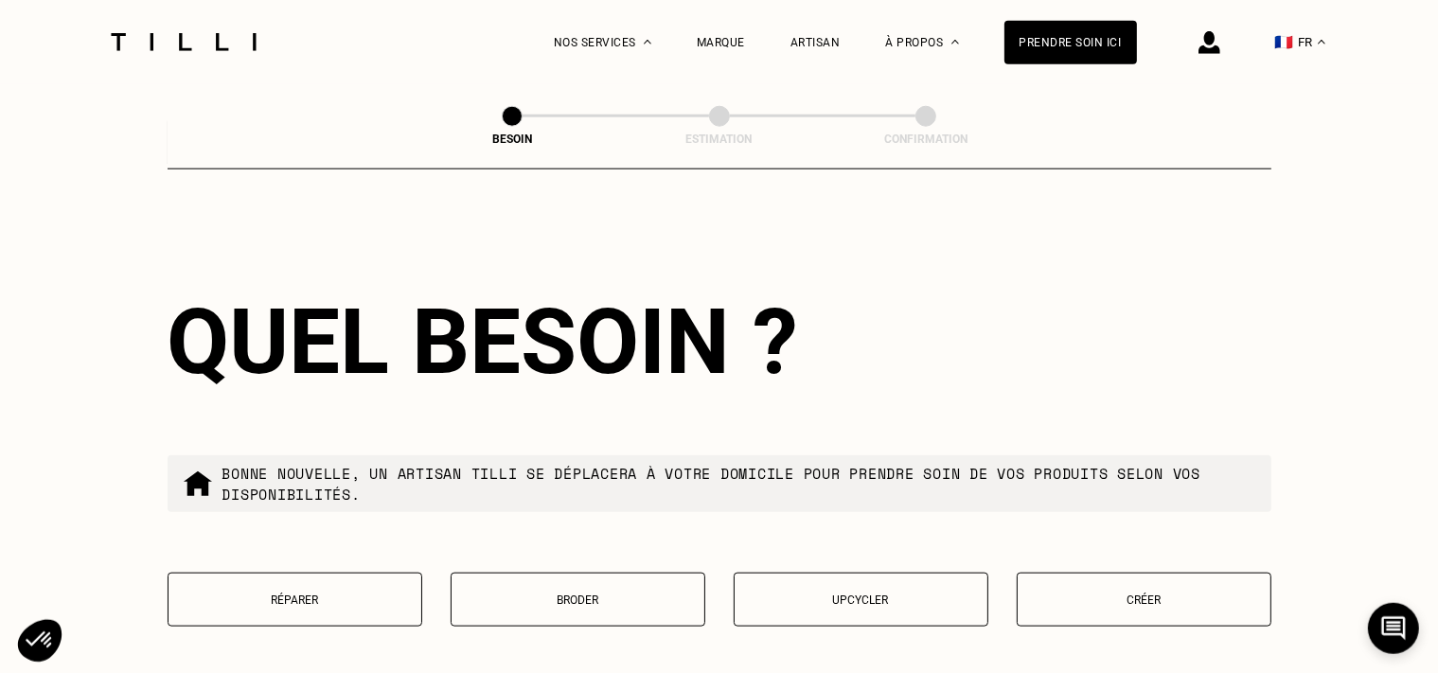
click at [1135, 573] on button "Créer" at bounding box center [1144, 600] width 255 height 54
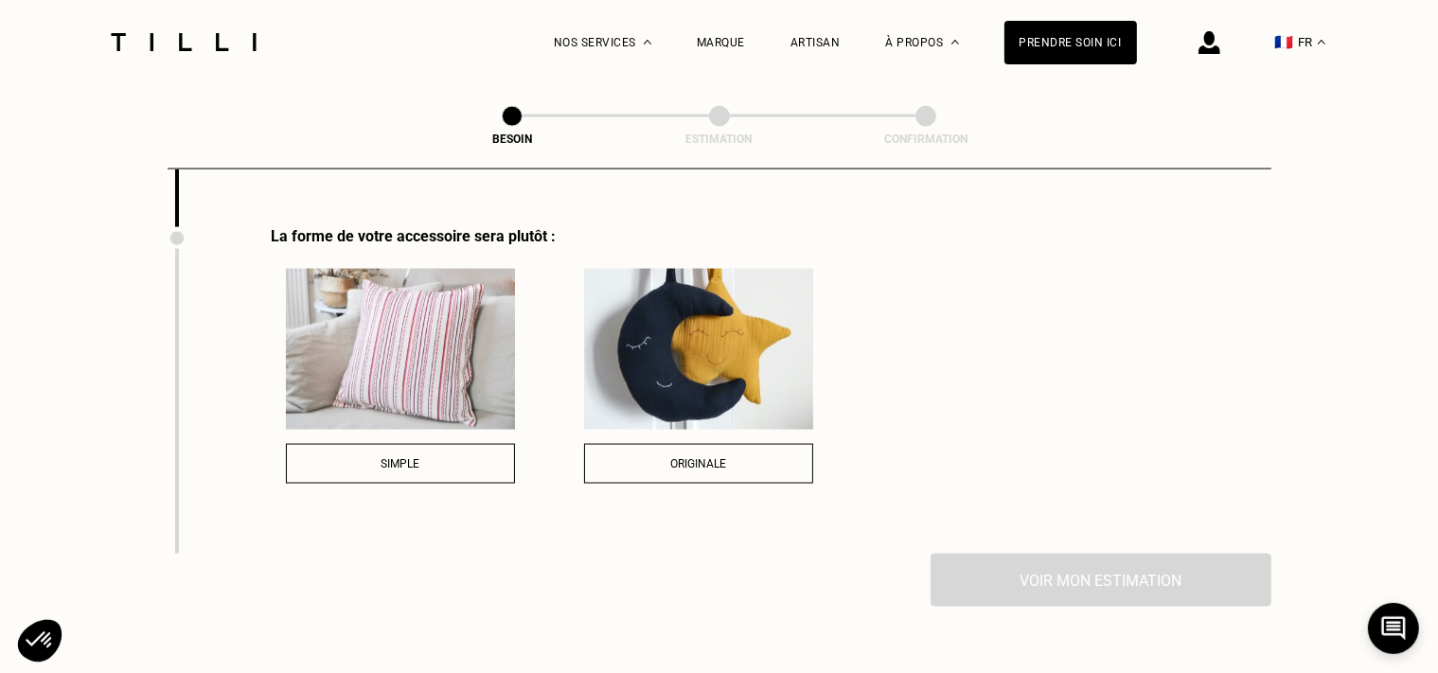
scroll to position [2733, 0]
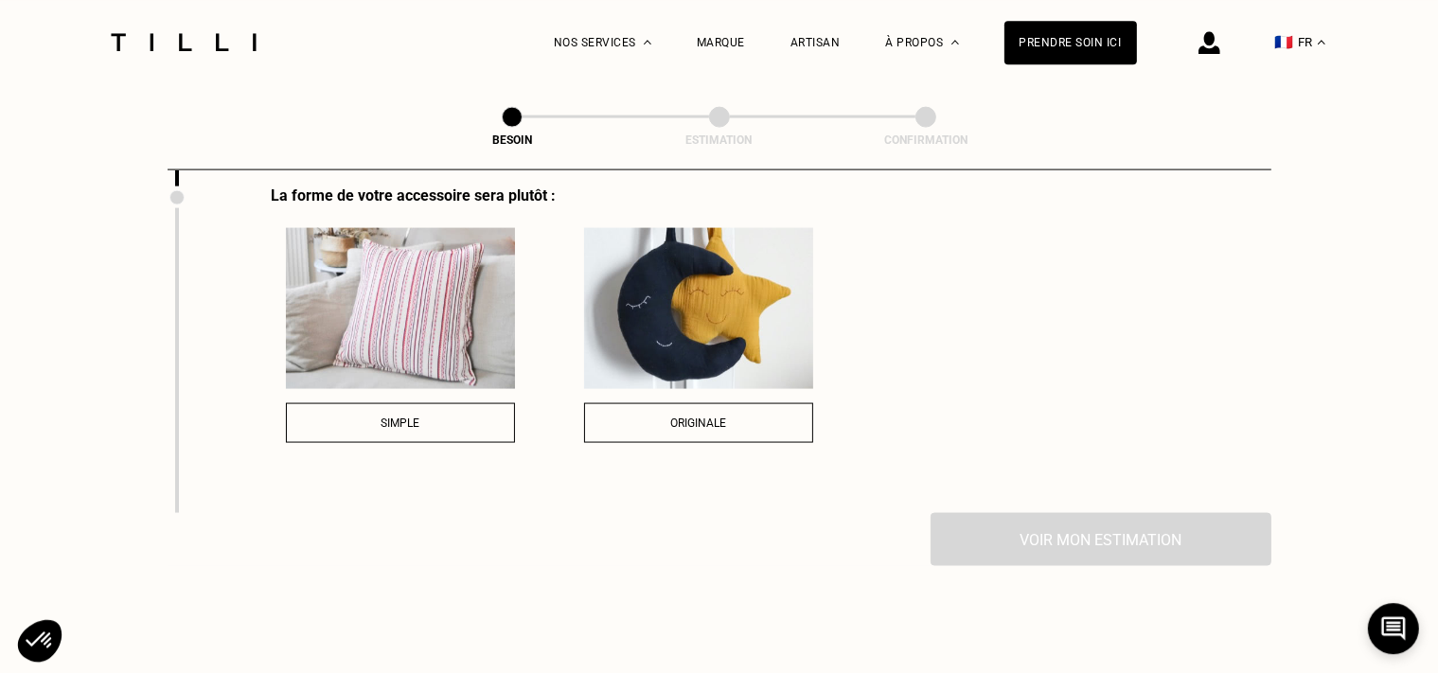
click at [695, 402] on button "Originale" at bounding box center [698, 422] width 229 height 40
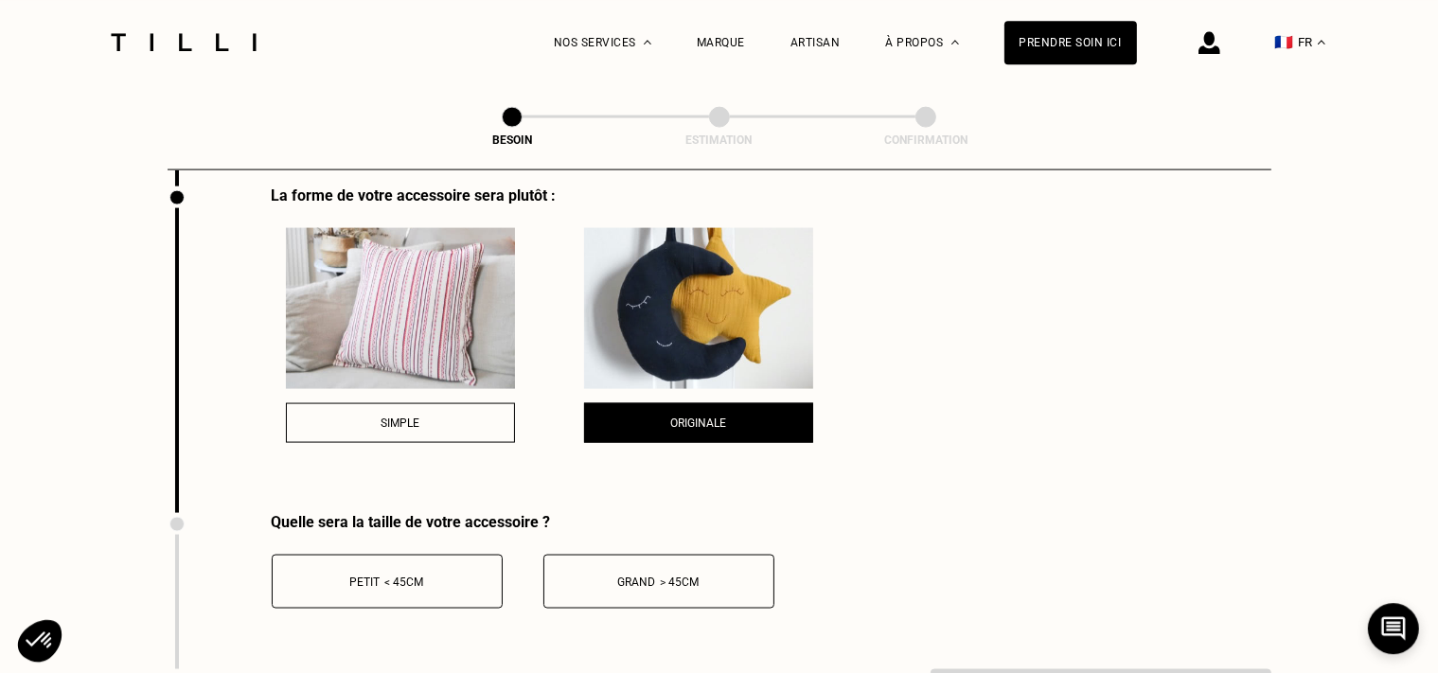
click at [467, 580] on button "Petit < 45cm" at bounding box center [387, 581] width 231 height 54
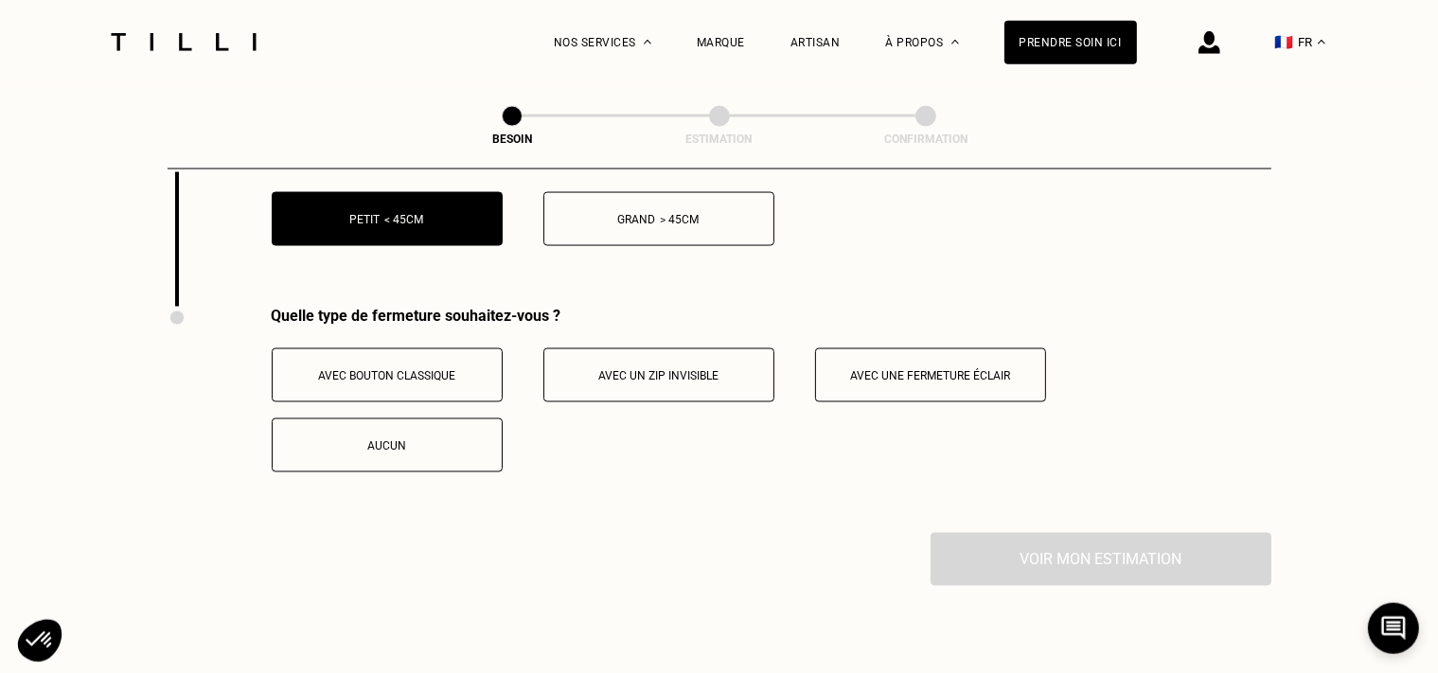
scroll to position [3205, 0]
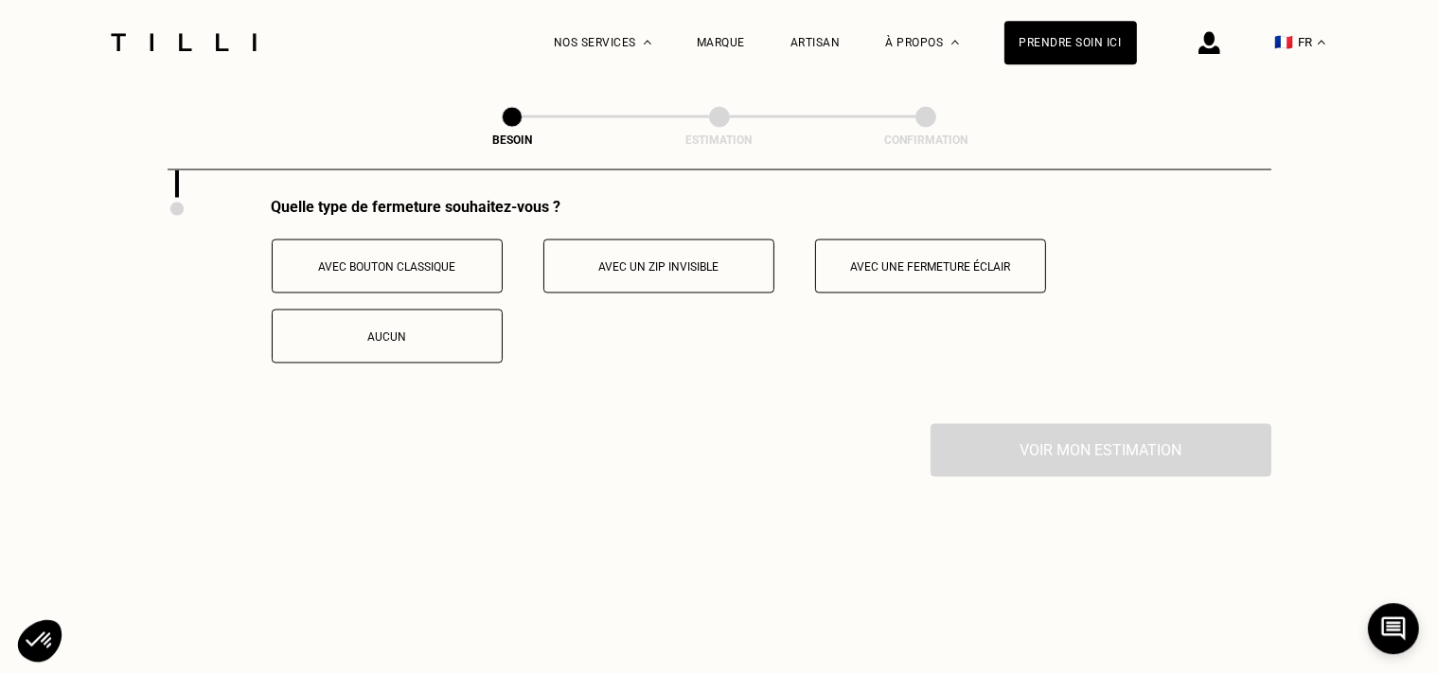
click at [677, 268] on button "Avec un zip invisible" at bounding box center [659, 266] width 231 height 54
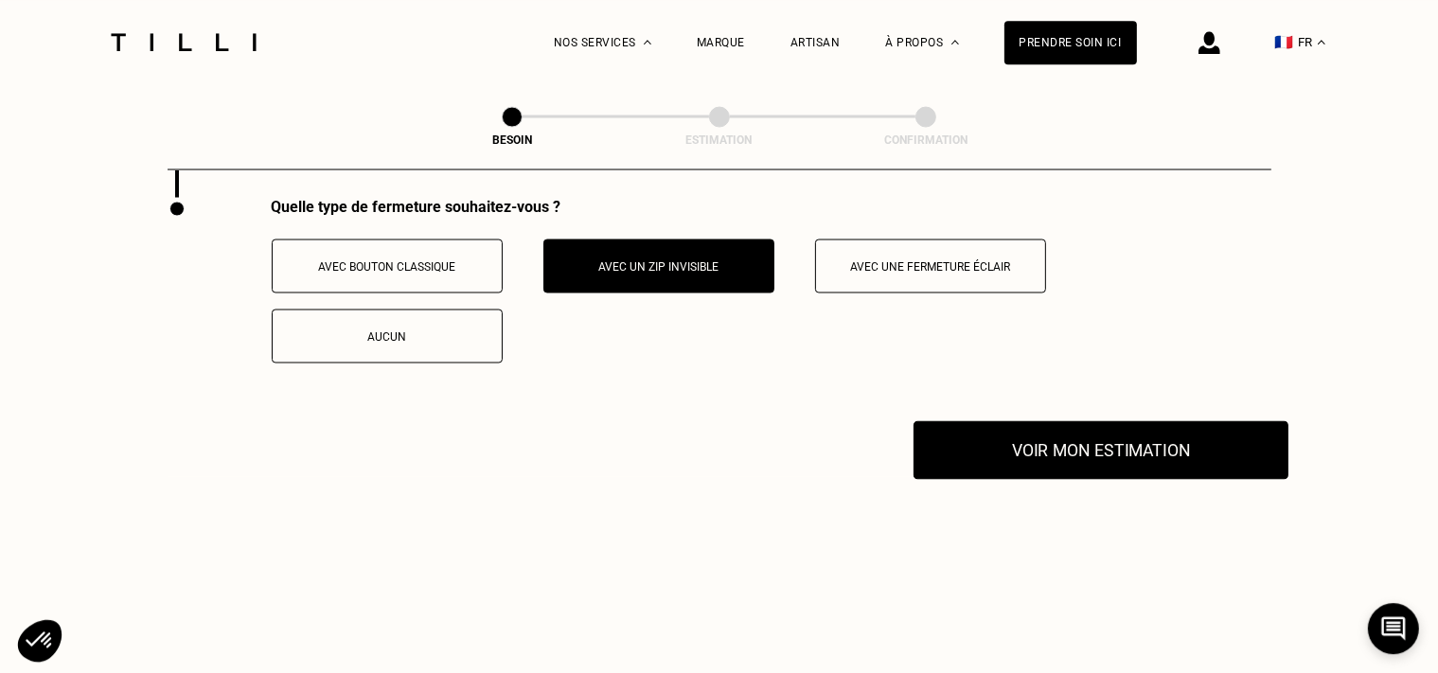
click at [1078, 449] on button "Voir mon estimation" at bounding box center [1101, 449] width 375 height 59
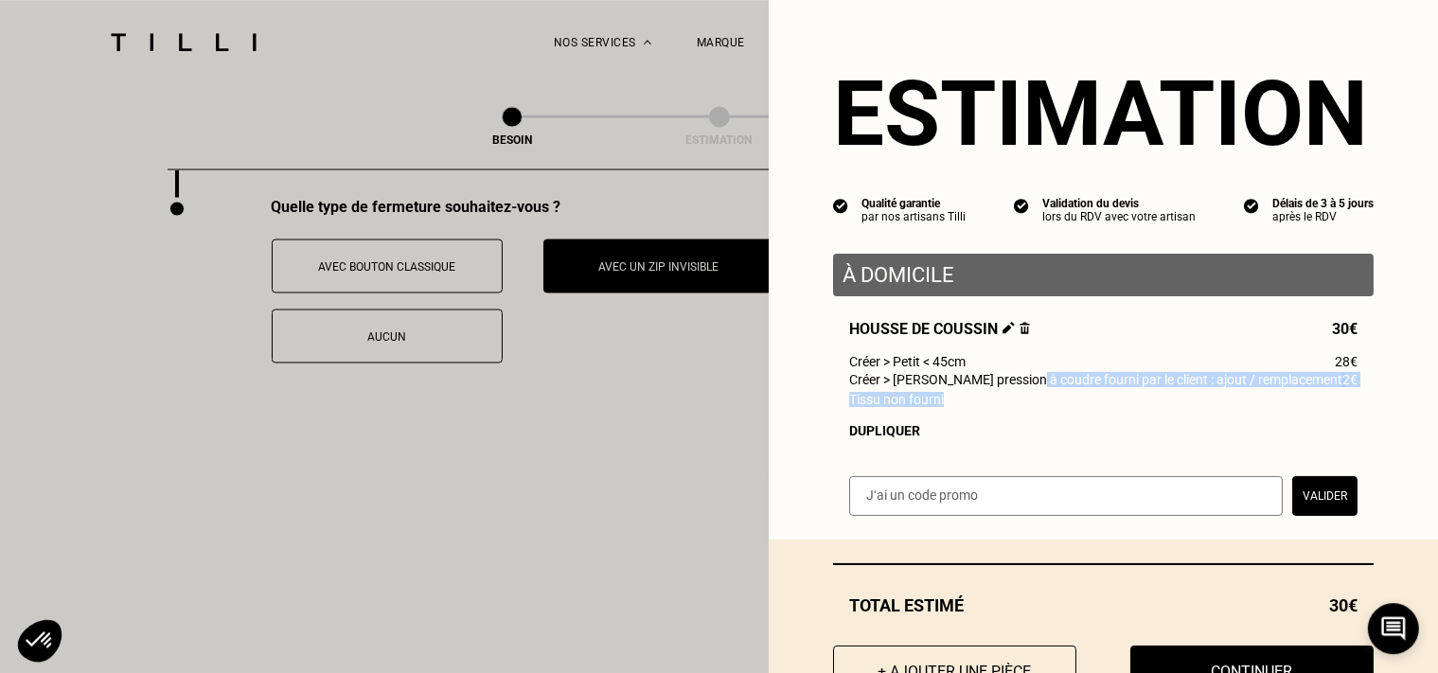
drag, startPoint x: 1009, startPoint y: 399, endPoint x: 1033, endPoint y: 406, distance: 25.8
click at [1032, 403] on div "Housse de coussin 30€ Créer > Petit < 45cm 28€ Créer > [PERSON_NAME] pression à…" at bounding box center [1103, 379] width 541 height 118
drag, startPoint x: 1042, startPoint y: 432, endPoint x: 973, endPoint y: 384, distance: 83.8
click at [1043, 433] on div "Dupliquer" at bounding box center [1103, 430] width 509 height 15
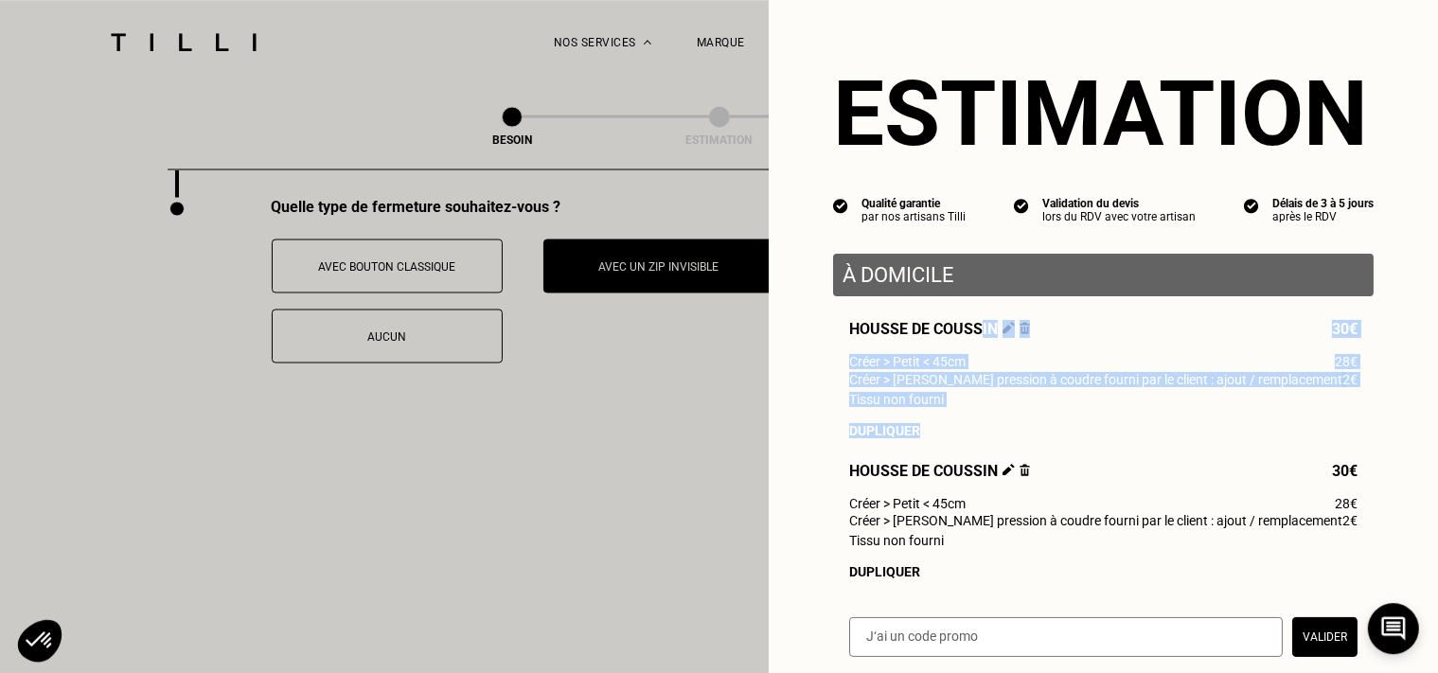
drag, startPoint x: 973, startPoint y: 384, endPoint x: 961, endPoint y: 405, distance: 23.7
click at [983, 339] on div "Housse de coussin 30€ Créer > Petit < 45cm 28€ Créer > Bouton pression à coudre…" at bounding box center [1103, 449] width 541 height 259
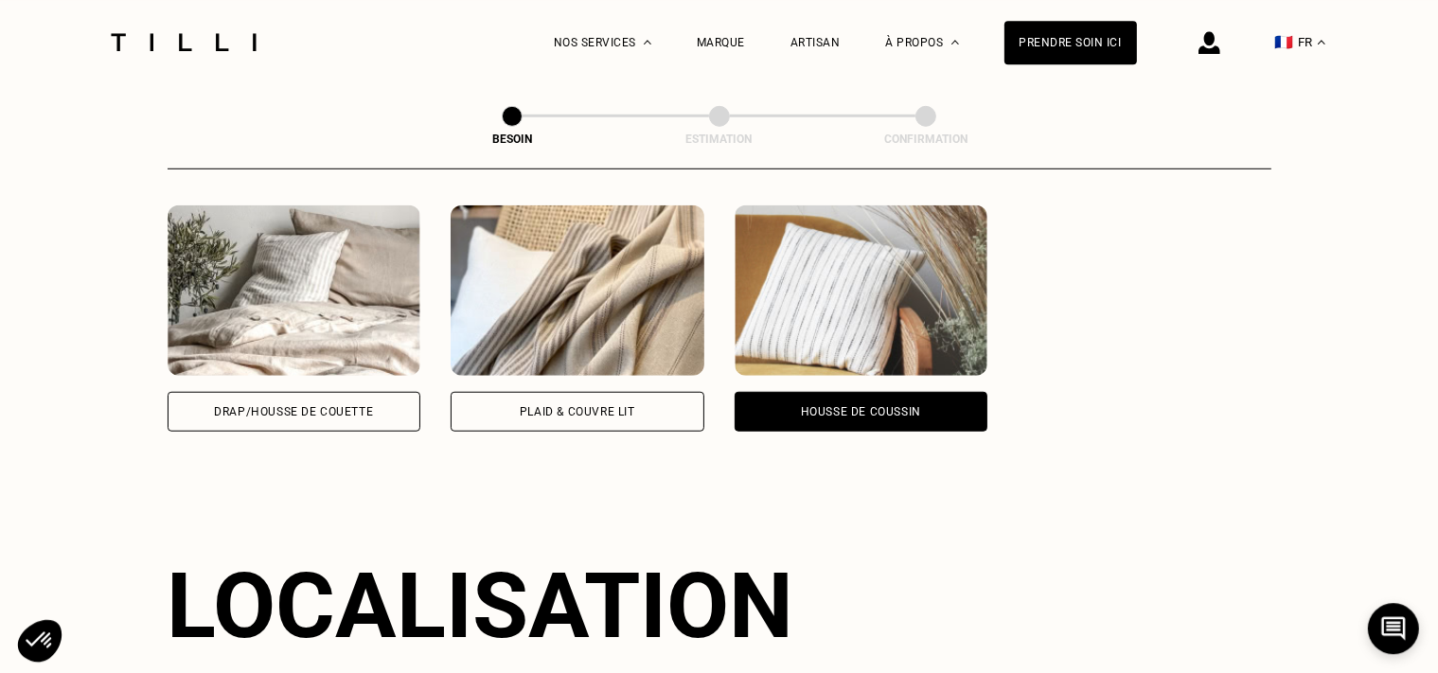
scroll to position [0, 0]
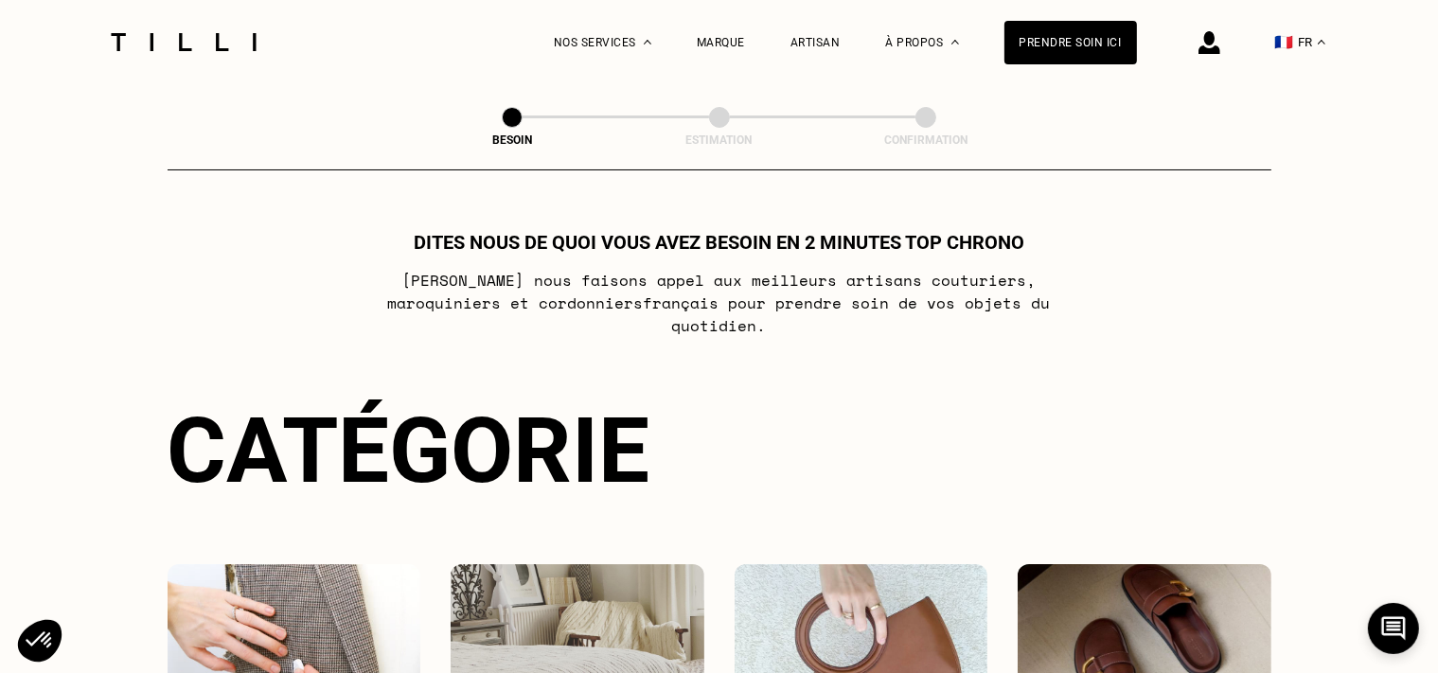
click at [1067, 75] on div "Prendre soin ici" at bounding box center [1071, 42] width 133 height 84
click at [1063, 58] on div "Prendre soin ici" at bounding box center [1071, 43] width 133 height 44
select select "FR"
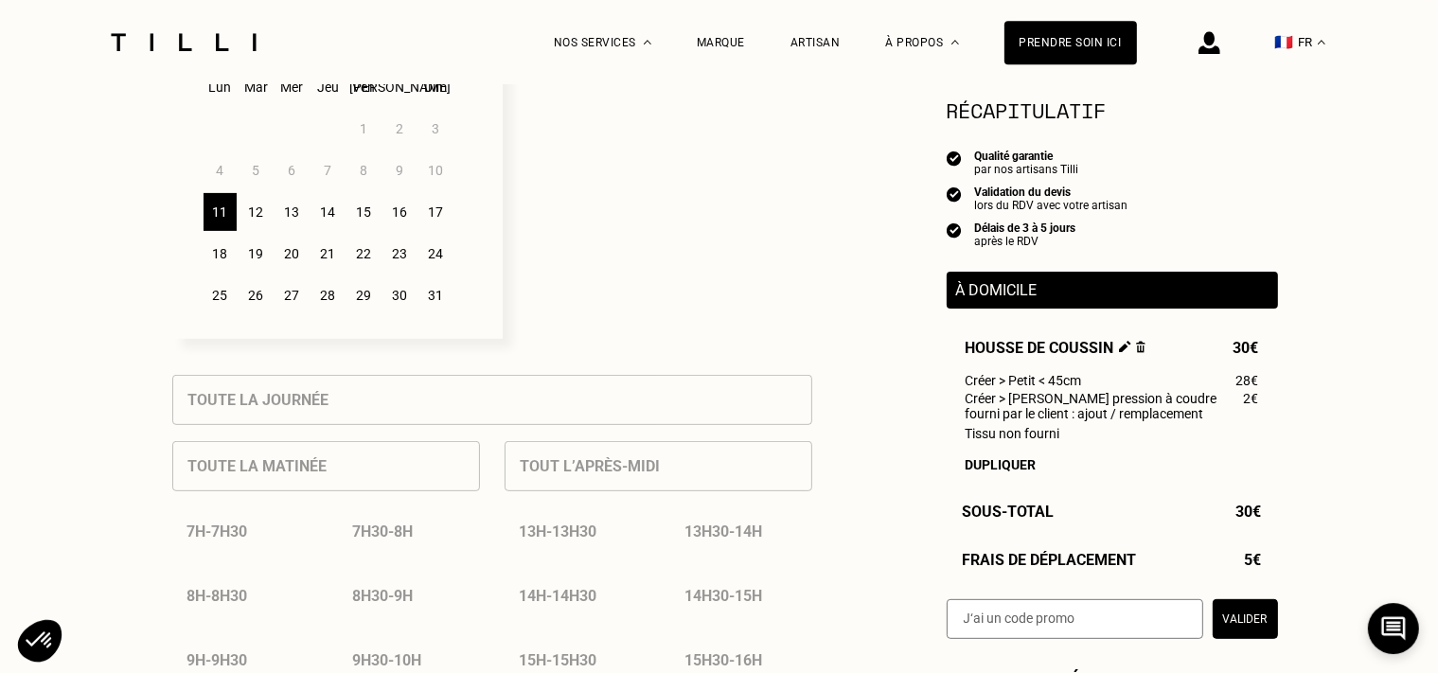
scroll to position [500, 0]
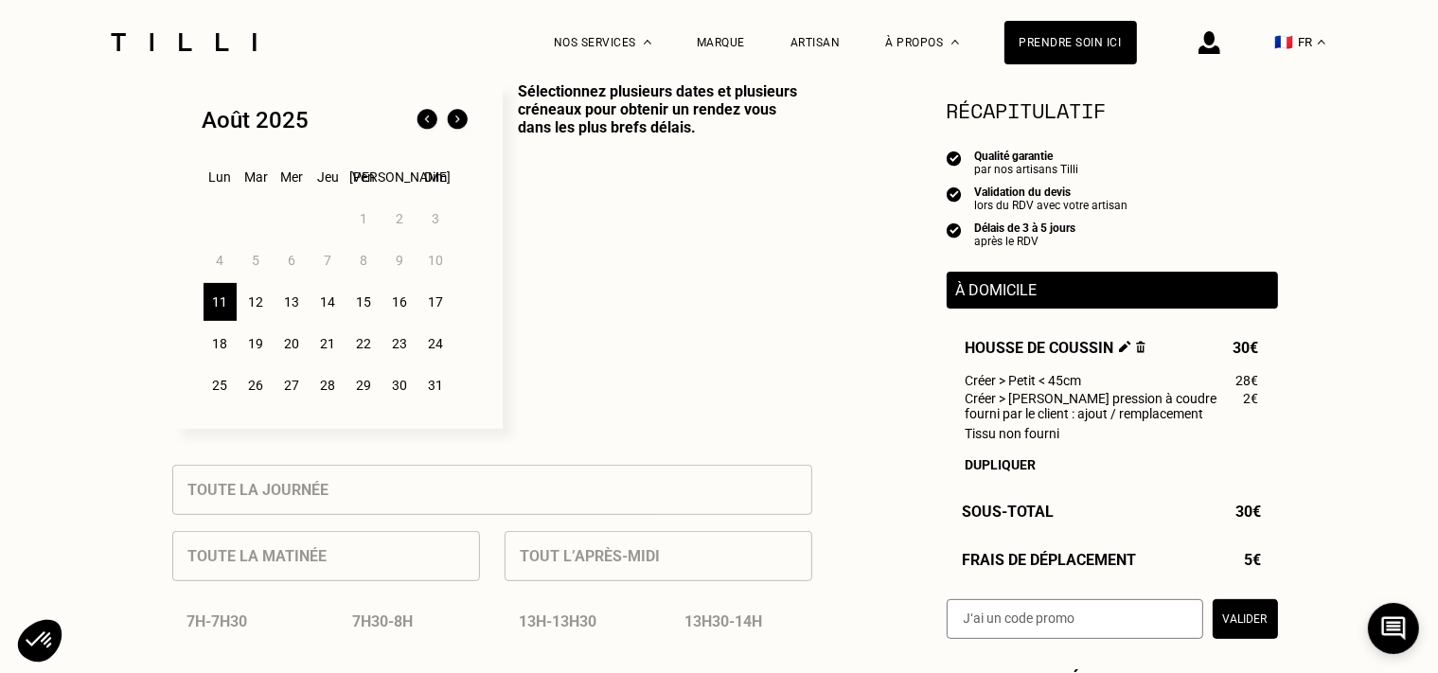
click at [241, 313] on div "12" at bounding box center [256, 302] width 33 height 38
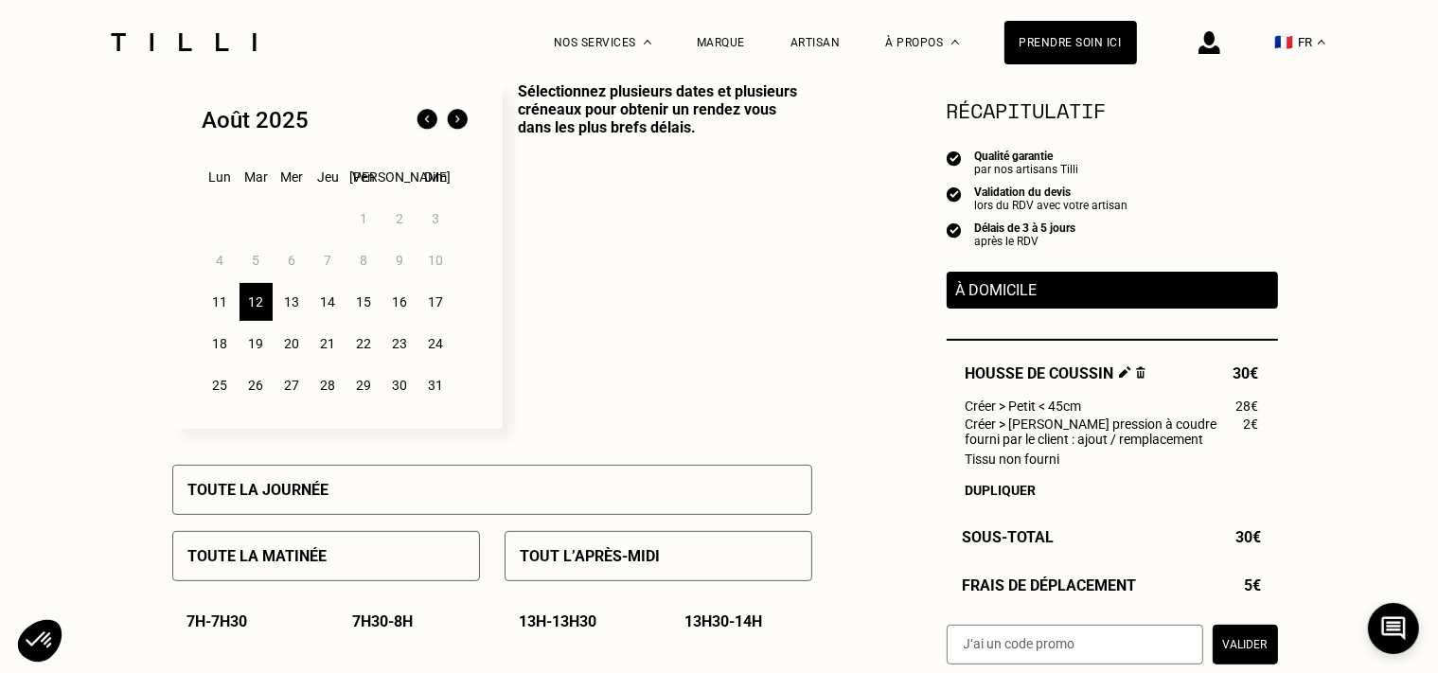
click at [386, 613] on div "7h30 - 8h" at bounding box center [409, 622] width 142 height 48
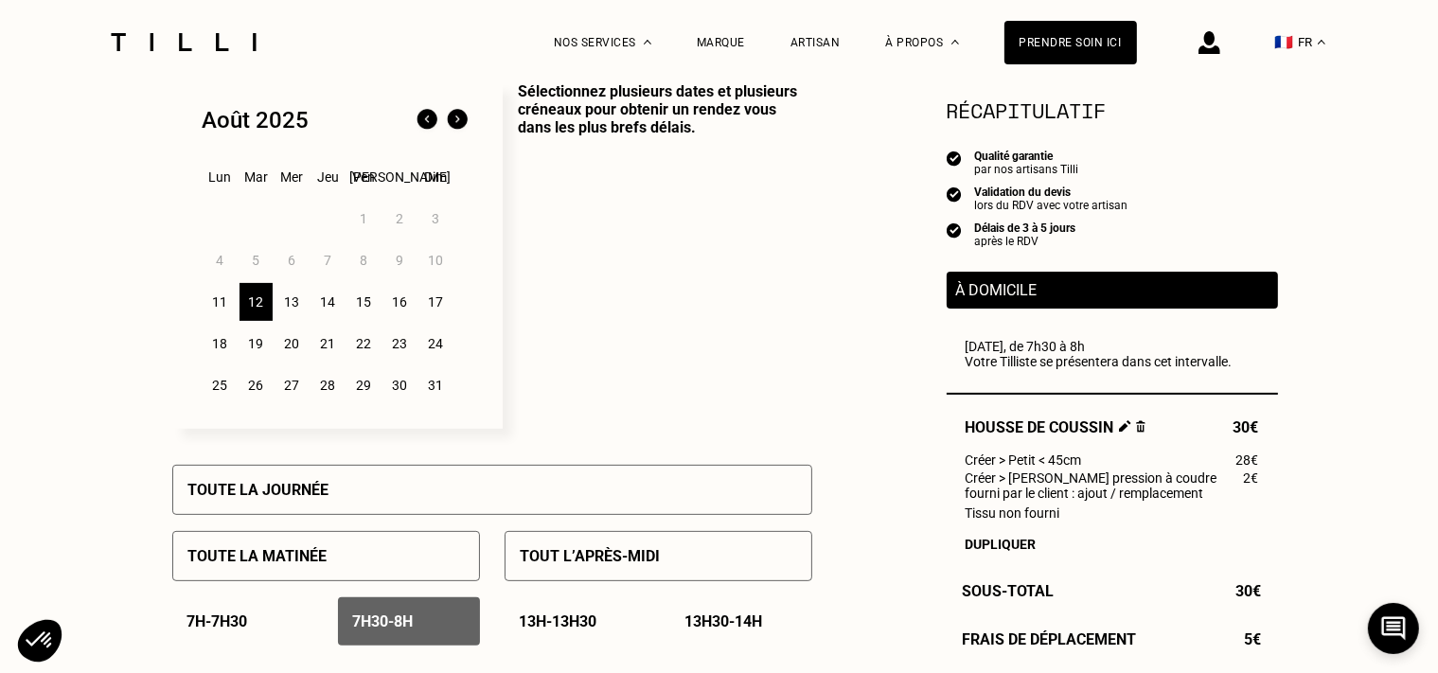
click at [403, 497] on div "Toute la journée" at bounding box center [492, 490] width 640 height 50
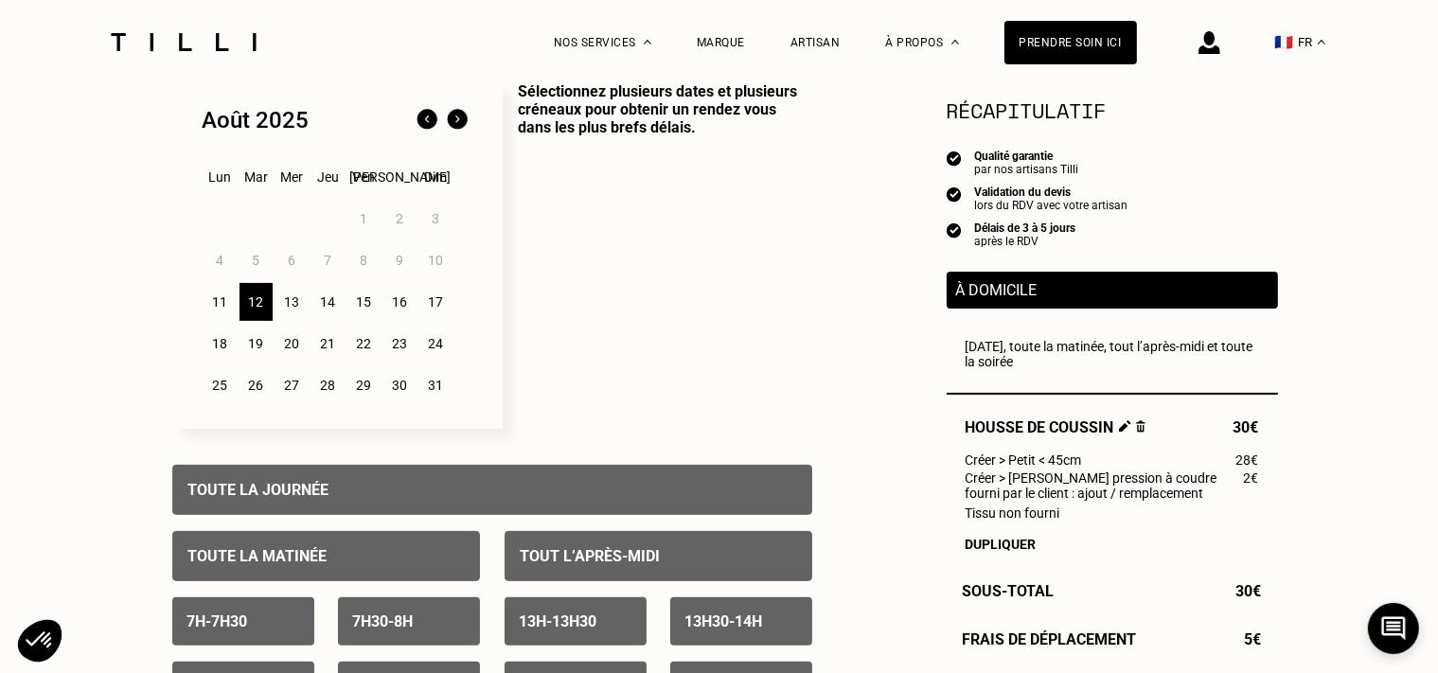
click at [549, 480] on div "Toute la journée" at bounding box center [492, 490] width 640 height 50
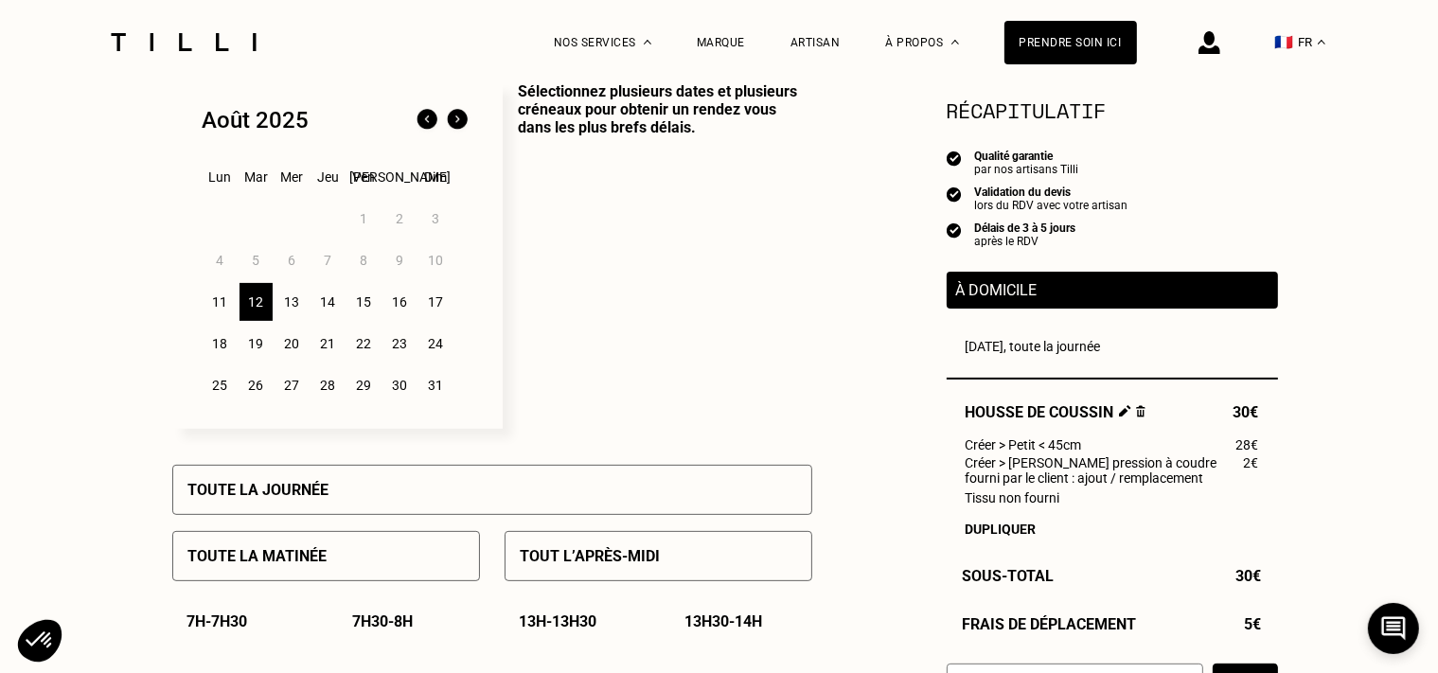
click at [331, 563] on div "Toute la matinée" at bounding box center [326, 556] width 308 height 50
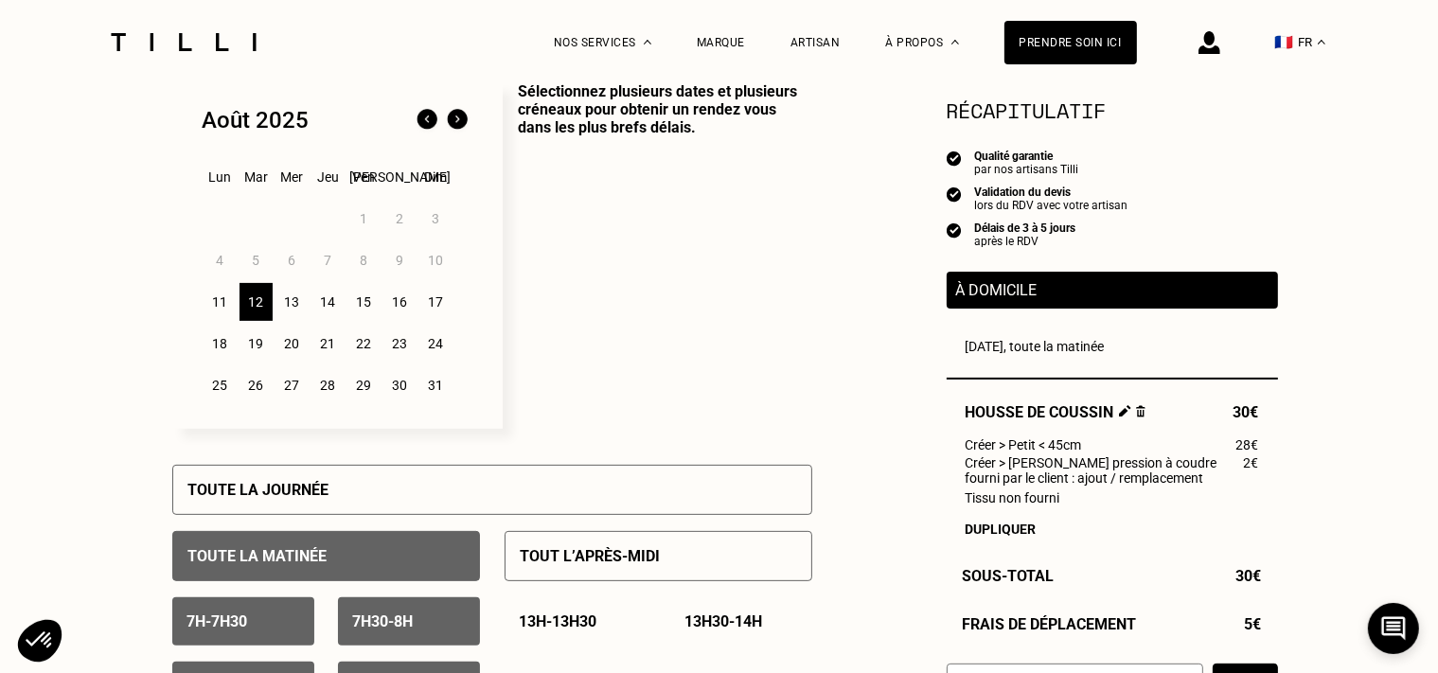
click at [326, 569] on div "Toute la matinée" at bounding box center [326, 556] width 308 height 50
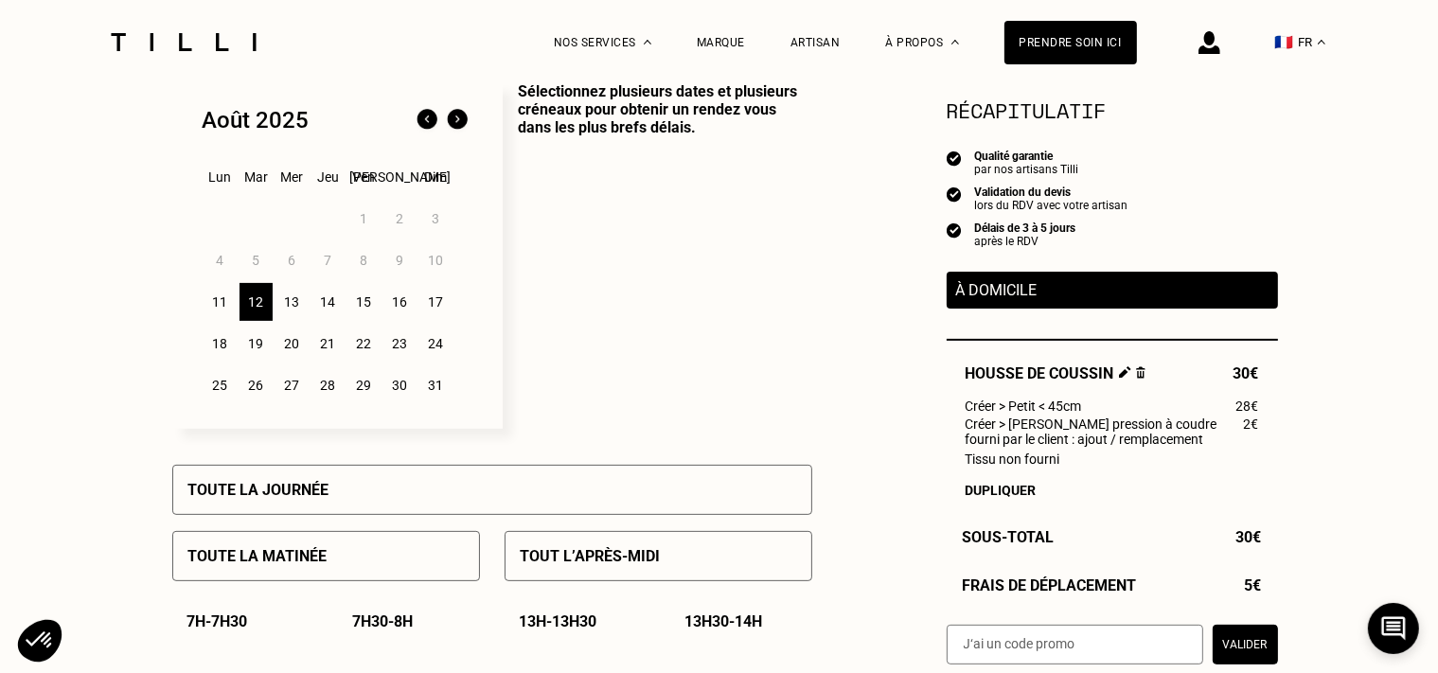
click at [292, 306] on div "13" at bounding box center [292, 302] width 33 height 38
click at [332, 309] on div "14" at bounding box center [328, 302] width 33 height 38
click at [360, 305] on div "15" at bounding box center [364, 302] width 33 height 38
click at [390, 301] on div "16" at bounding box center [400, 302] width 33 height 38
click at [437, 305] on div "17" at bounding box center [436, 302] width 33 height 38
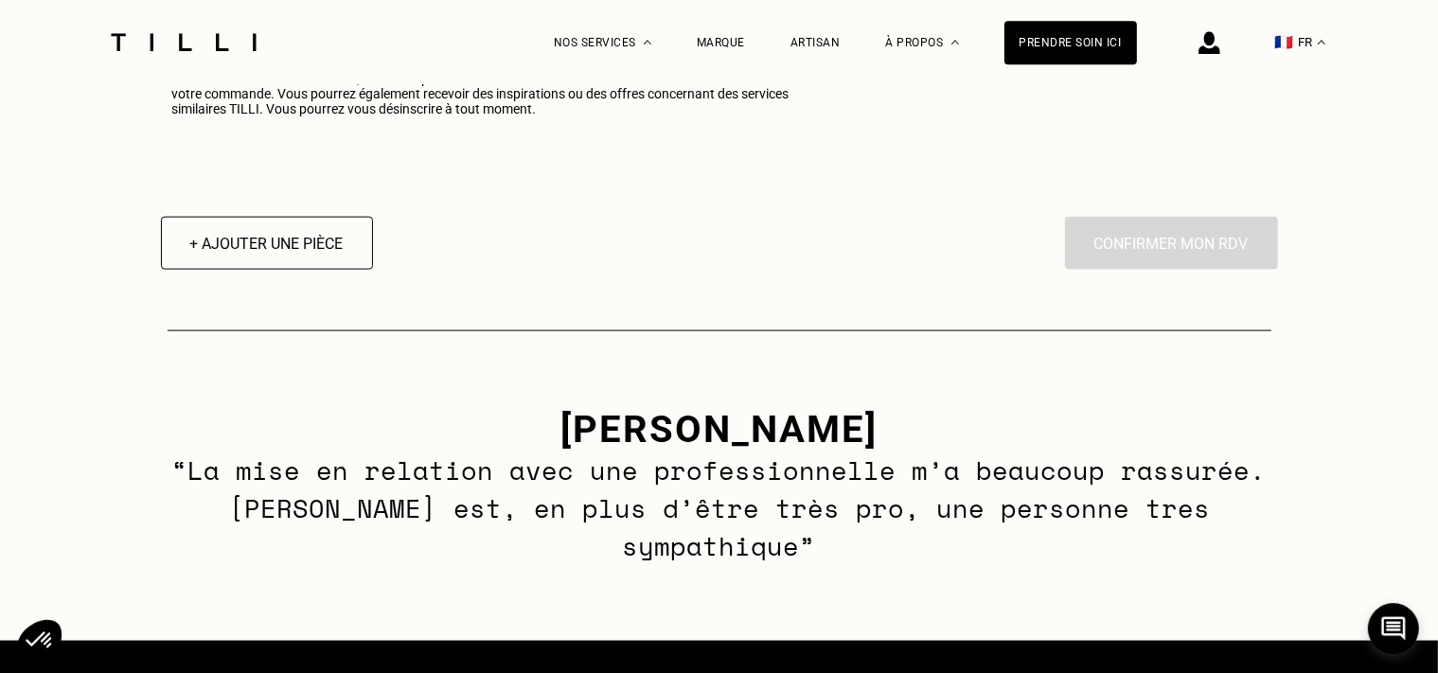
scroll to position [2500, 0]
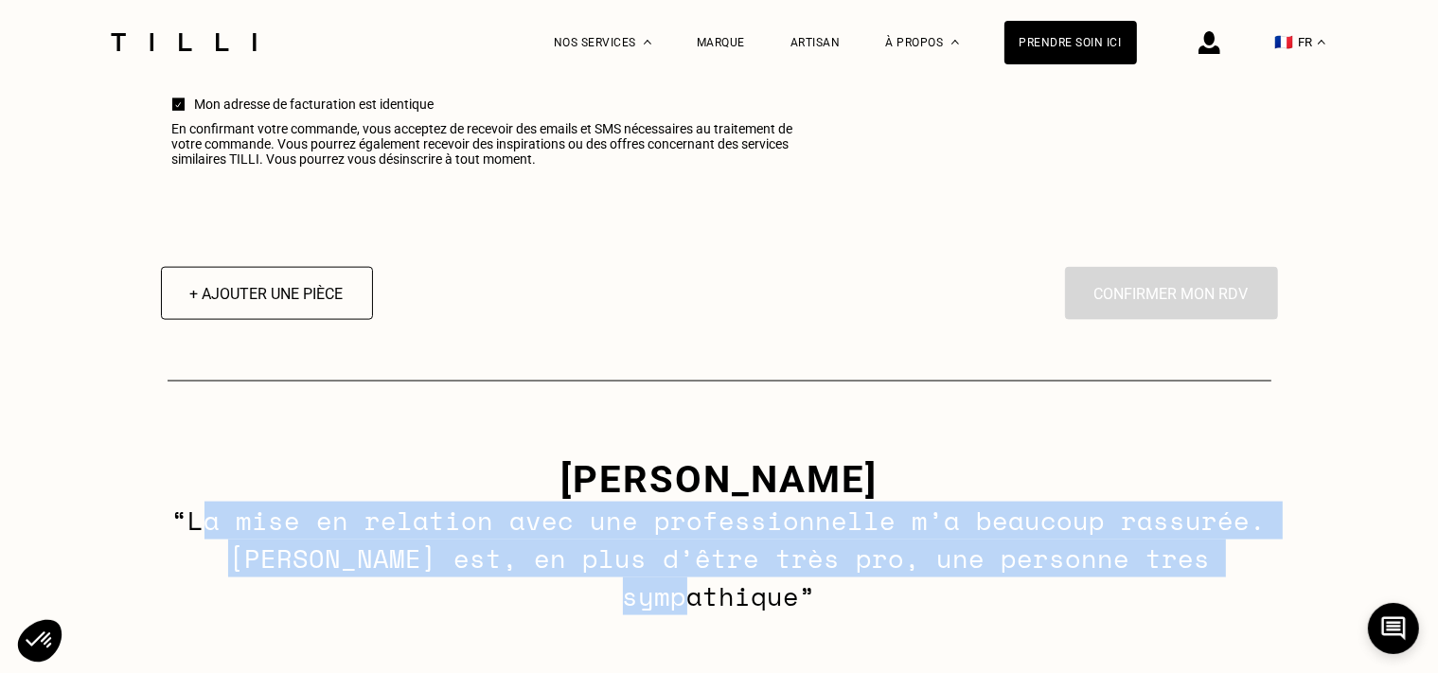
drag, startPoint x: 158, startPoint y: 551, endPoint x: 1171, endPoint y: 593, distance: 1014.1
click at [1171, 596] on div "[PERSON_NAME] - tilliste Mélina “La mise en relation avec une professionnelle m…" at bounding box center [719, 537] width 1438 height 310
click at [1165, 583] on p "“La mise en relation avec une professionnelle m’a beaucoup rassurée. [PERSON_NA…" at bounding box center [719, 559] width 1181 height 114
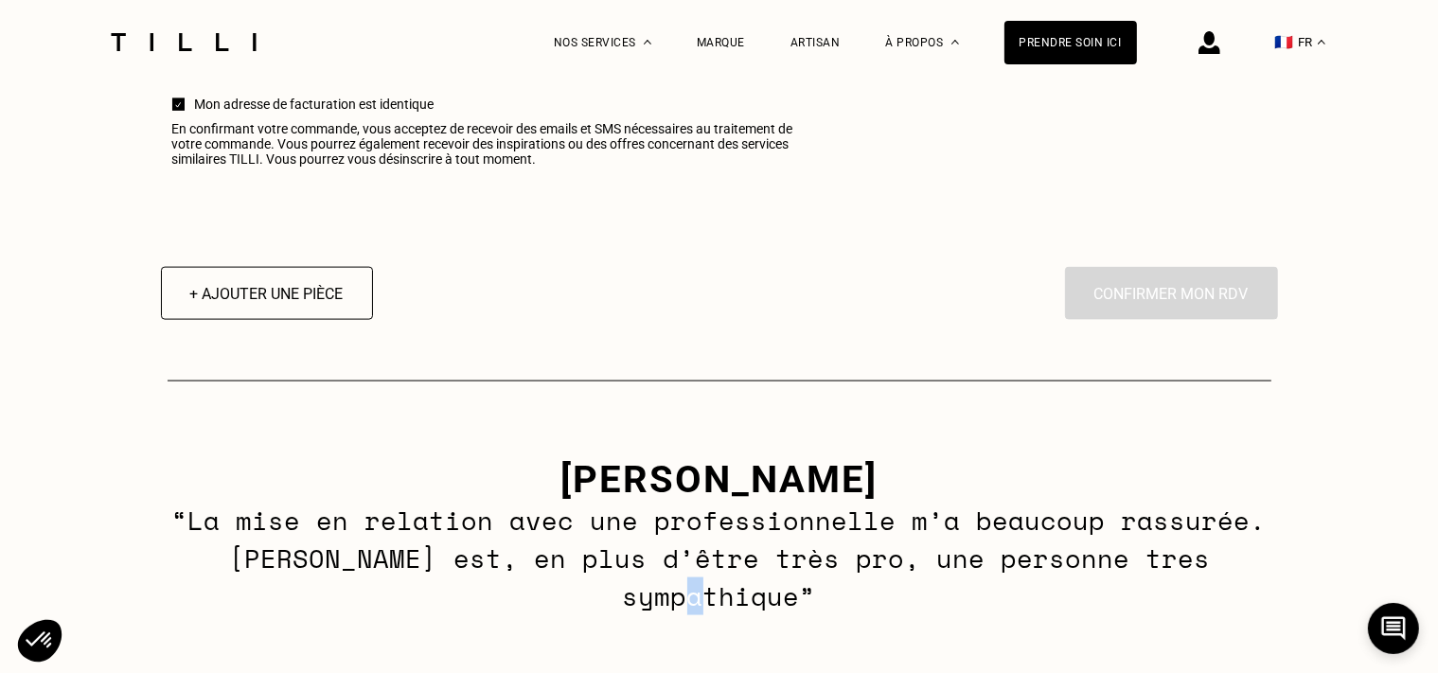
drag, startPoint x: 1195, startPoint y: 568, endPoint x: 1165, endPoint y: 566, distance: 30.4
click at [1165, 566] on p "“La mise en relation avec une professionnelle m’a beaucoup rassurée. [PERSON_NA…" at bounding box center [719, 559] width 1181 height 114
click at [1168, 595] on div "[PERSON_NAME] - tilliste Mélina “La mise en relation avec une professionnelle m…" at bounding box center [719, 537] width 1438 height 310
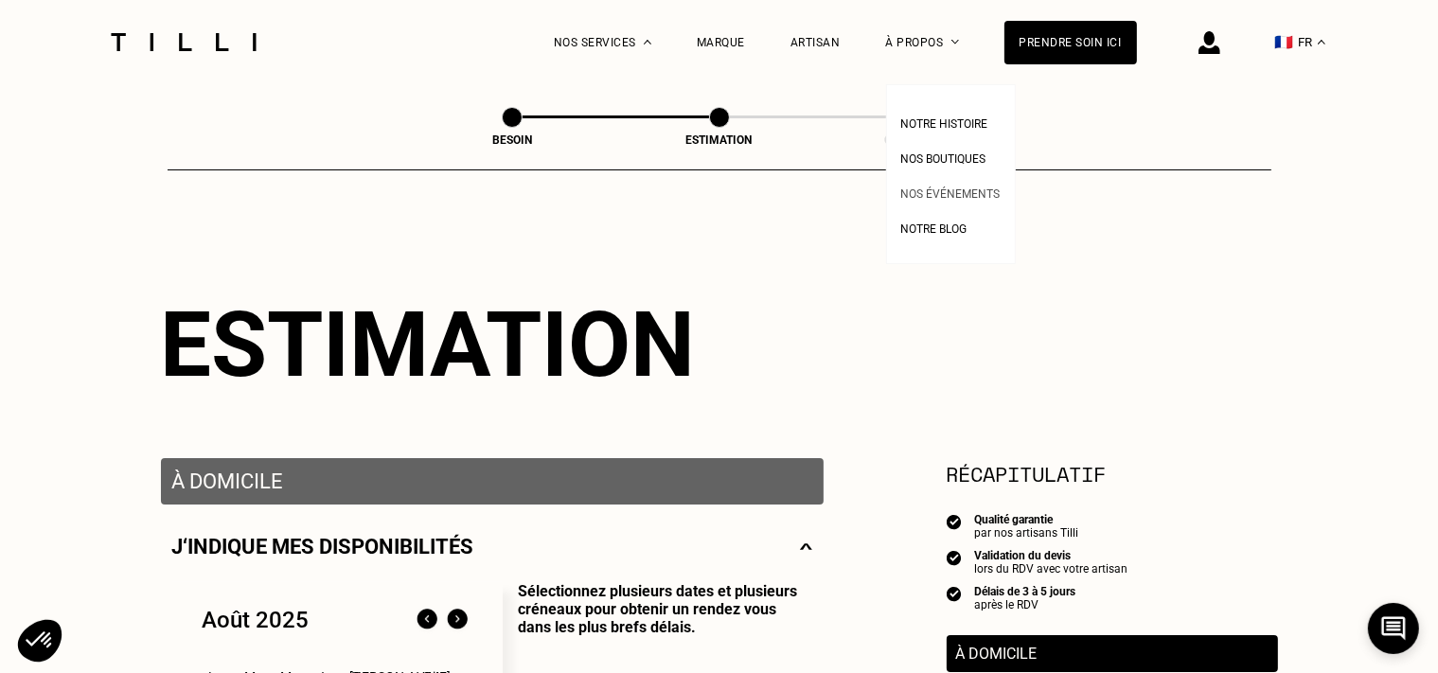
click at [951, 201] on span "Nos événements" at bounding box center [951, 194] width 99 height 13
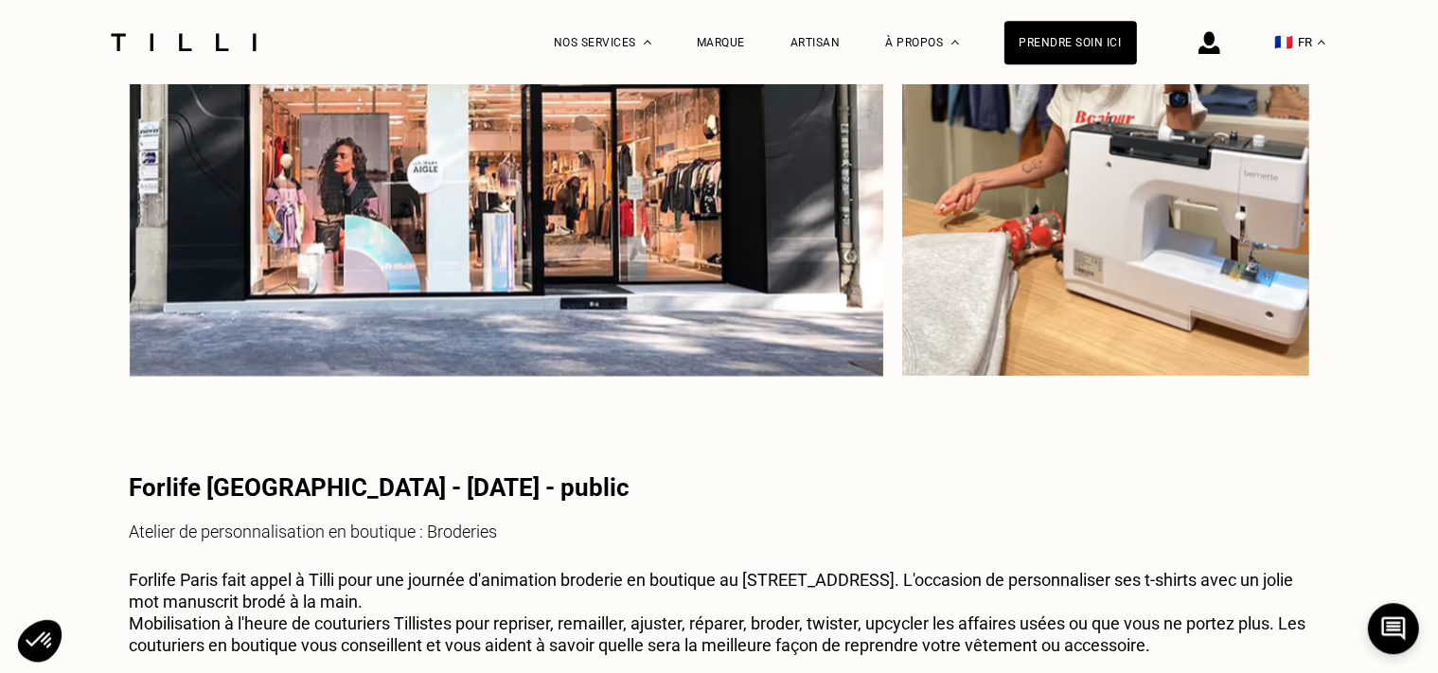
scroll to position [12500, 0]
